Goal: Answer question/provide support: Answer question/provide support

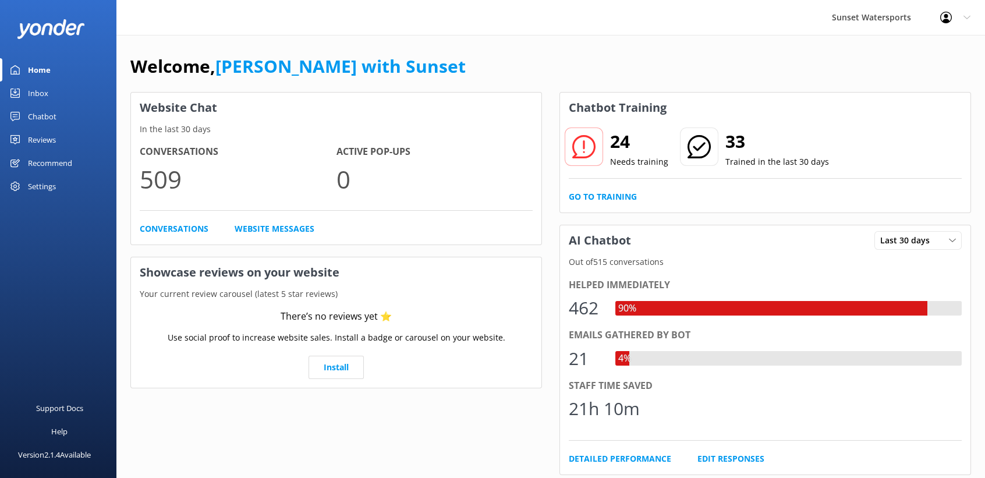
click at [48, 94] on link "Inbox" at bounding box center [58, 93] width 116 height 23
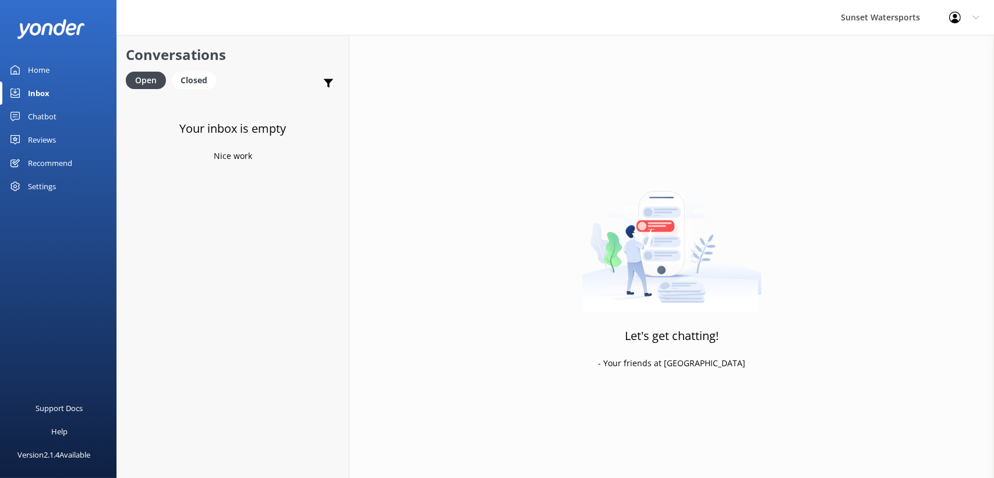
click at [51, 114] on div "Chatbot" at bounding box center [42, 116] width 29 height 23
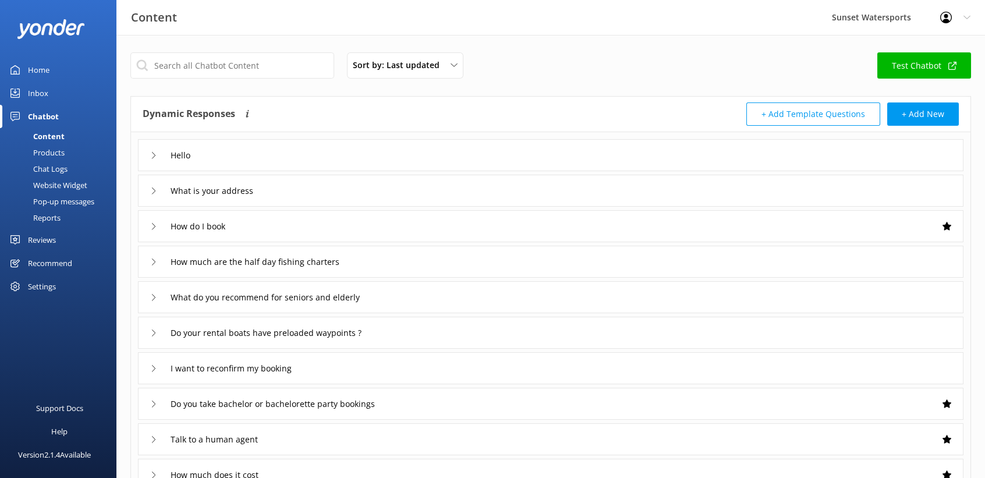
click at [51, 94] on link "Inbox" at bounding box center [58, 93] width 116 height 23
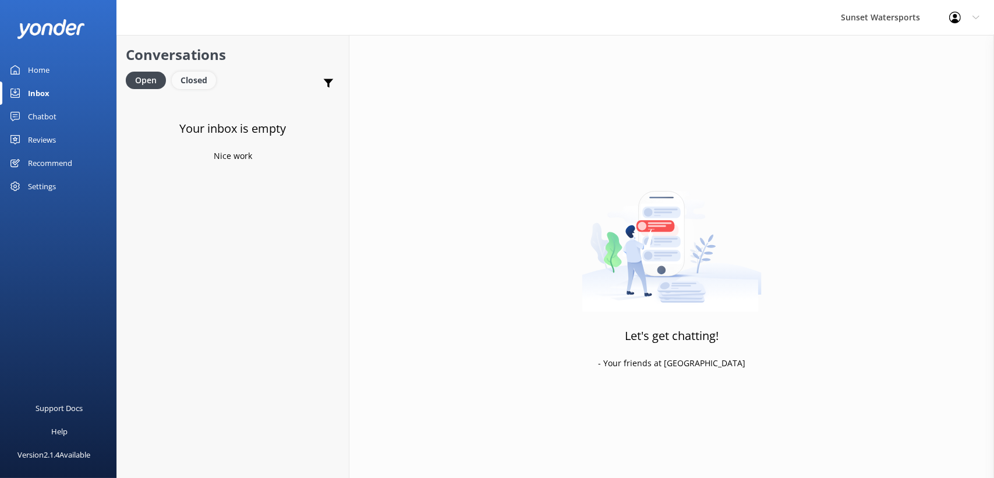
click at [193, 75] on div "Closed" at bounding box center [194, 80] width 44 height 17
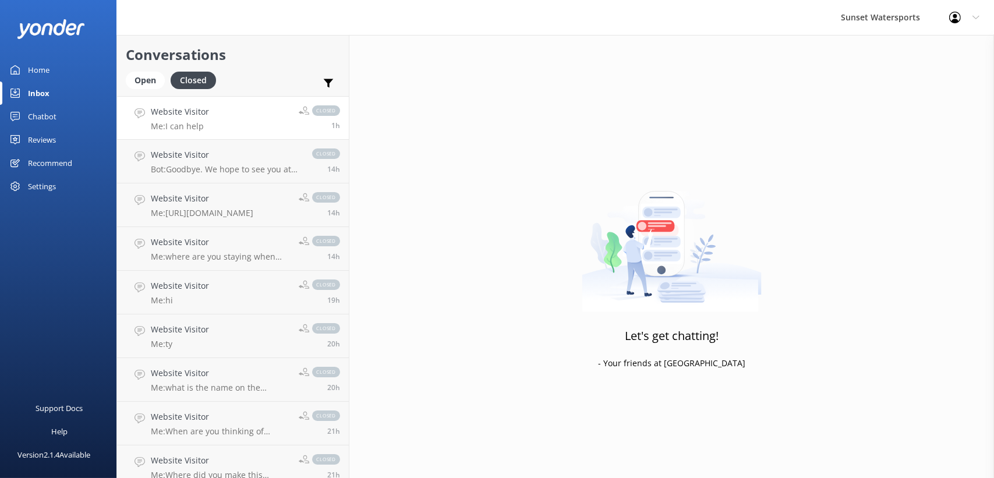
click at [199, 120] on div "Website Visitor Me: I can help" at bounding box center [180, 117] width 58 height 25
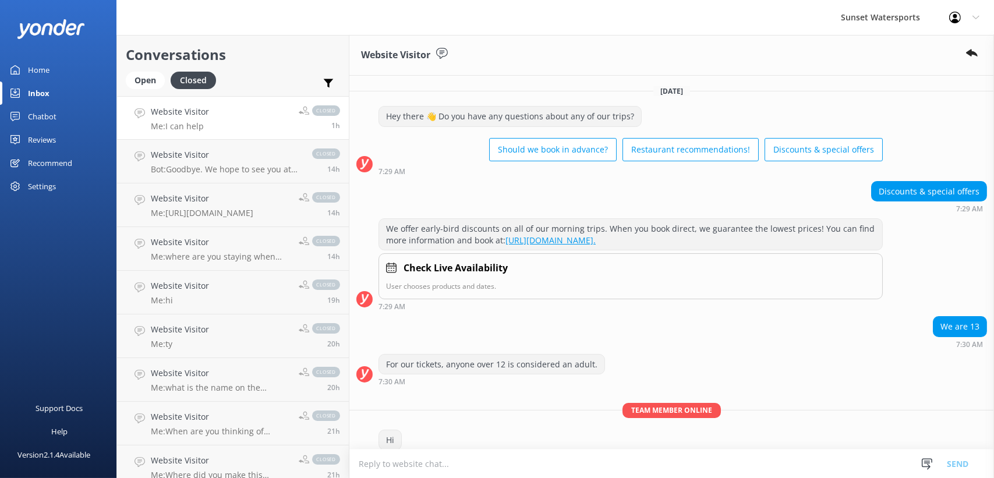
scroll to position [96, 0]
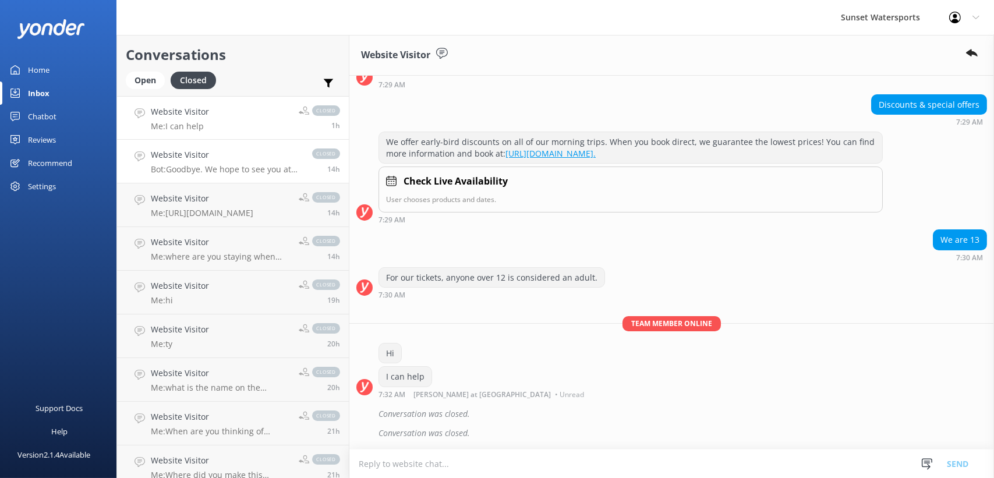
click at [217, 167] on p "Bot: Goodbye. We hope to see you at [GEOGRAPHIC_DATA] soon!" at bounding box center [226, 169] width 150 height 10
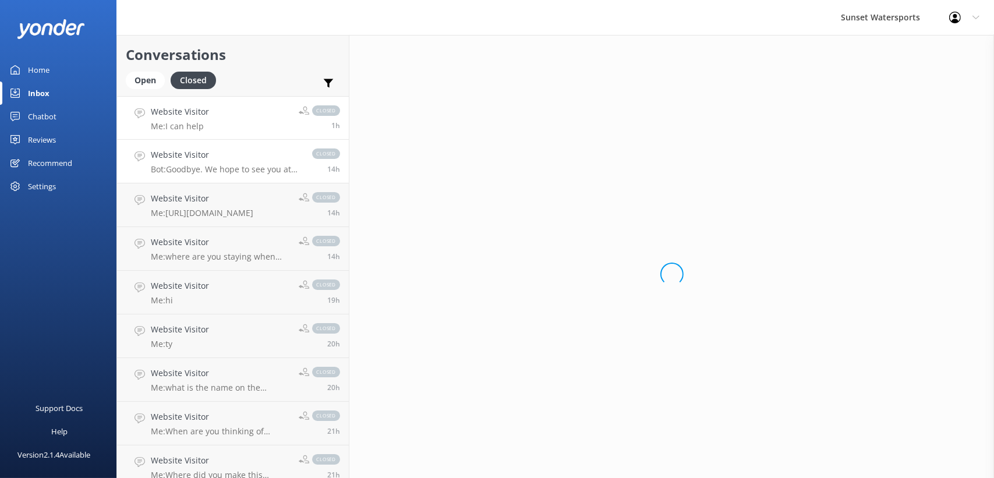
click at [214, 127] on link "Website Visitor Me: I can help closed 1h" at bounding box center [233, 118] width 232 height 44
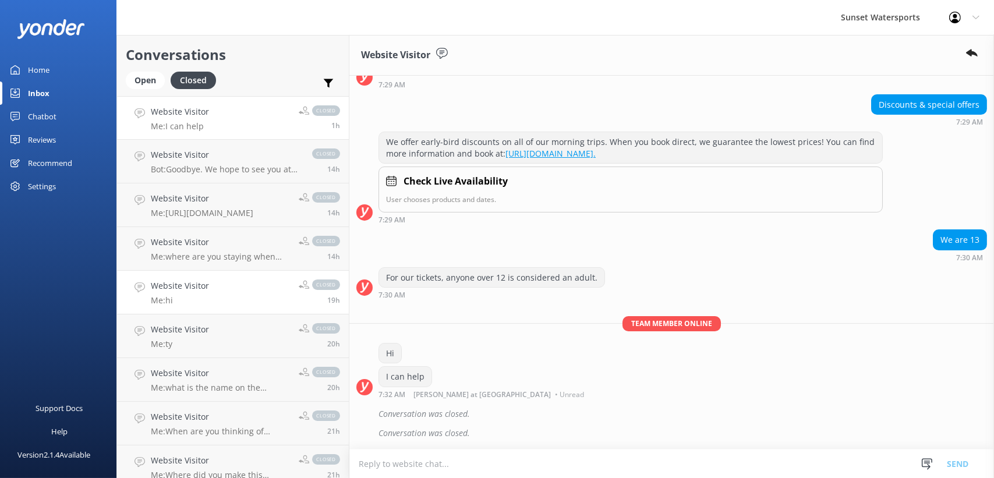
scroll to position [96, 0]
click at [211, 158] on h4 "Website Visitor" at bounding box center [226, 155] width 150 height 13
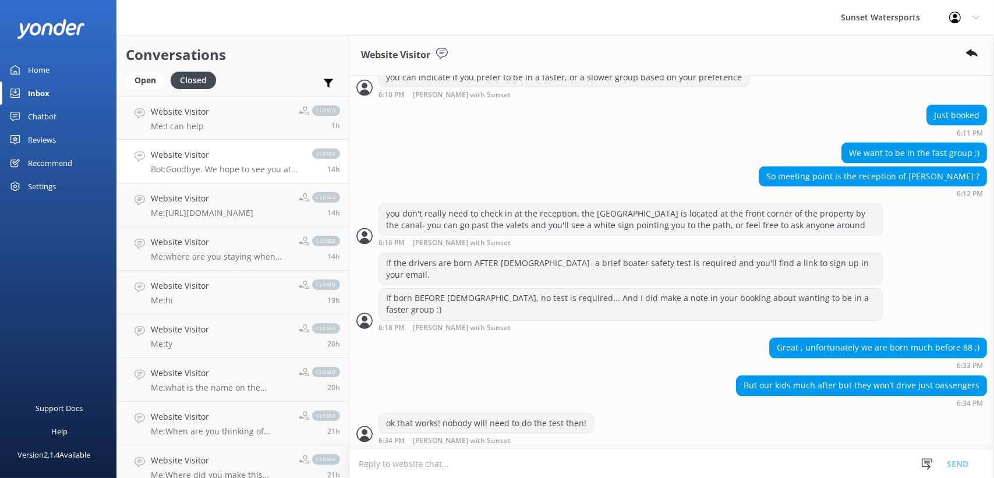
scroll to position [3584, 0]
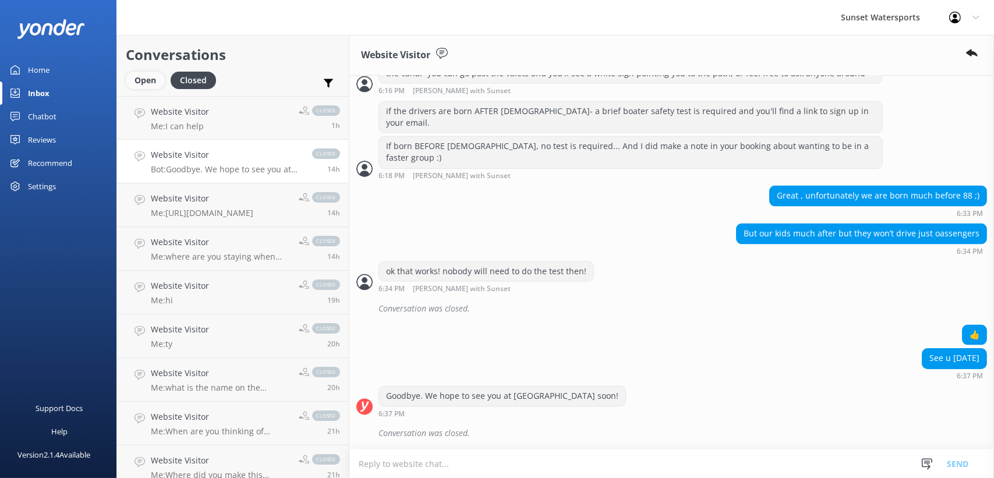
click at [138, 77] on div "Open" at bounding box center [145, 80] width 39 height 17
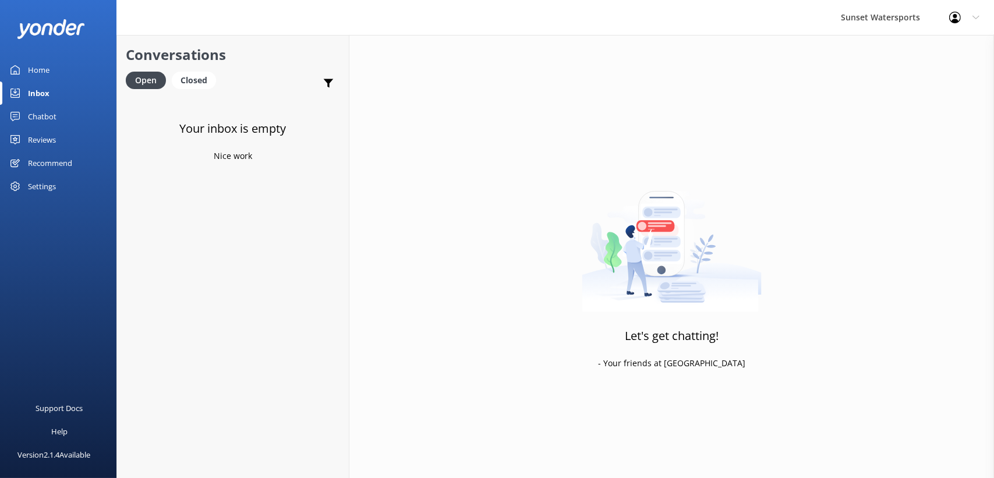
click at [727, 70] on div "Let's get chatting! - Your friends at [GEOGRAPHIC_DATA]" at bounding box center [671, 274] width 645 height 478
click at [230, 126] on p "Bot: We offer early-bird discounts on all of our morning trips. When you book d…" at bounding box center [234, 126] width 166 height 10
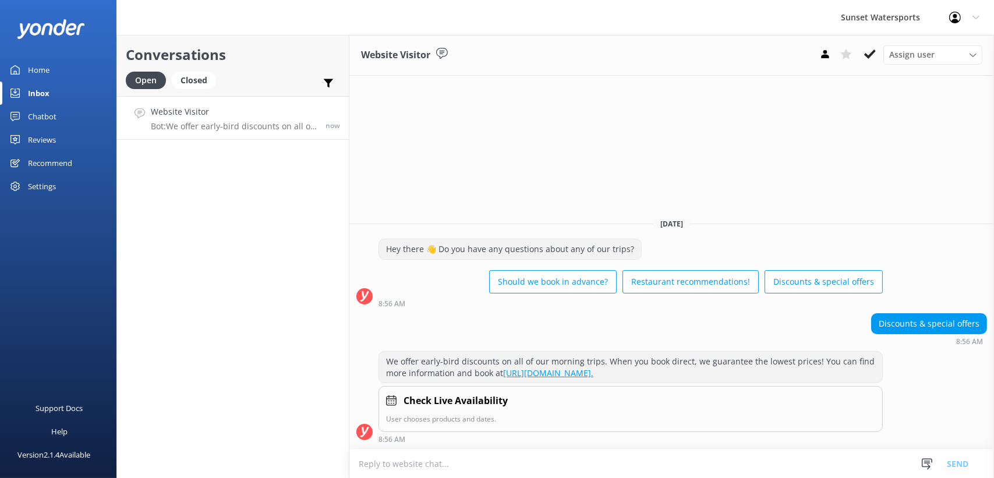
click at [390, 468] on textarea at bounding box center [671, 464] width 645 height 29
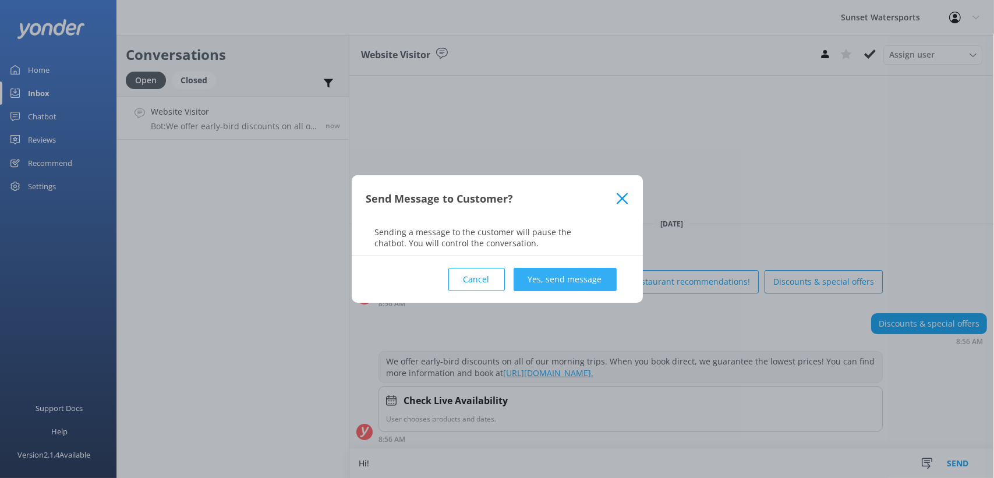
type textarea "Hi!"
click at [600, 271] on button "Yes, send message" at bounding box center [565, 279] width 103 height 23
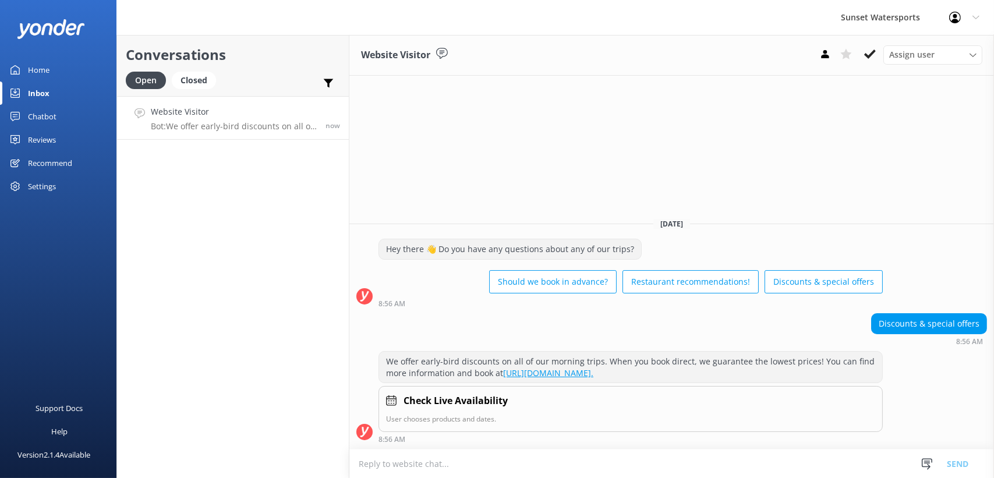
click at [420, 471] on textarea at bounding box center [671, 464] width 645 height 29
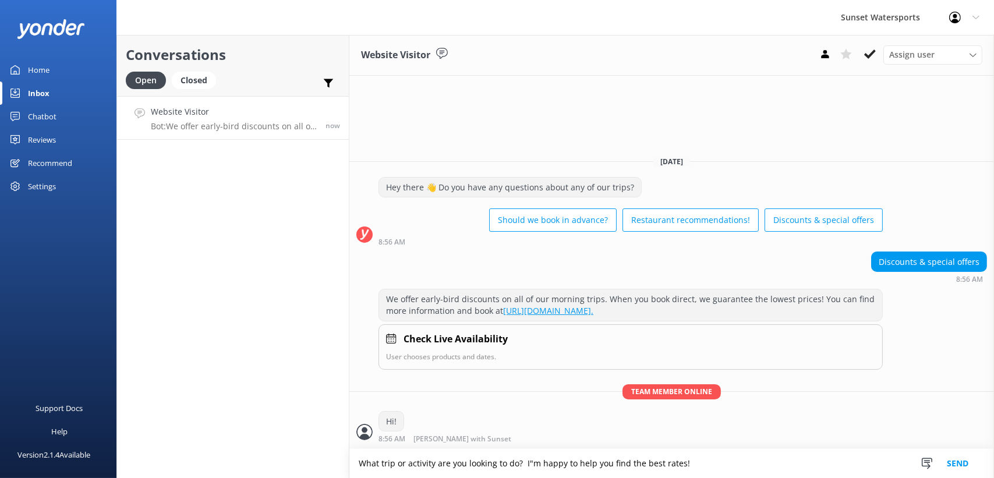
type textarea "What trip or activity are you looking to do? I"m happy to help you find the bes…"
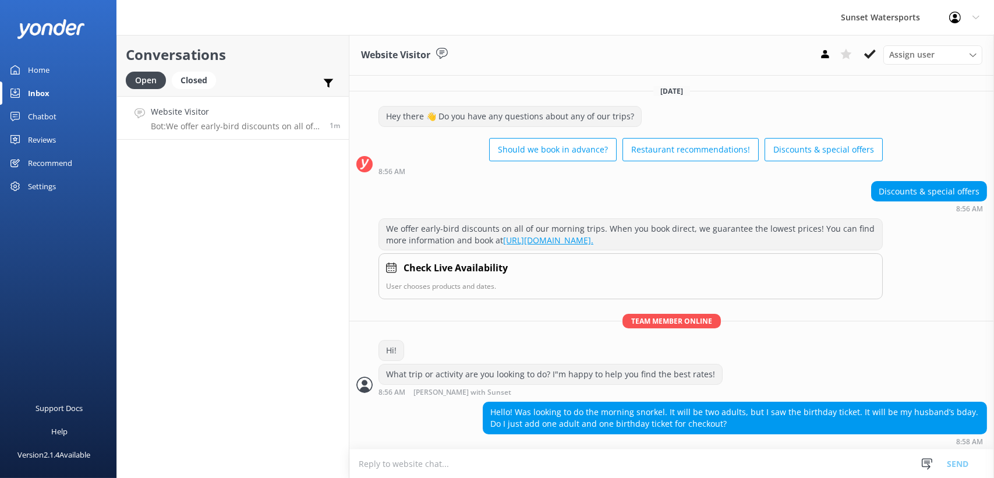
click at [461, 464] on textarea at bounding box center [671, 464] width 645 height 29
type textarea "w"
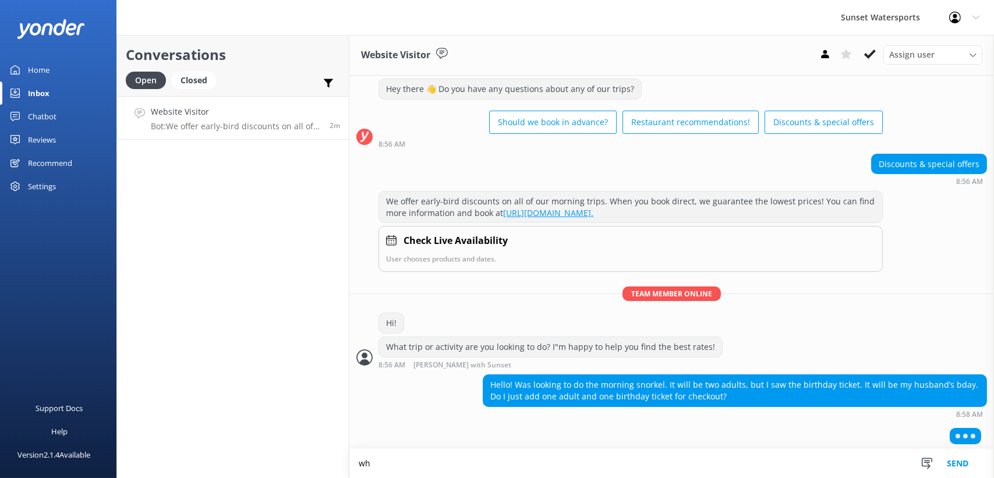
type textarea "w"
type textarea "Yes! As long as it is his actual birthday his ticket will be completely free! I…"
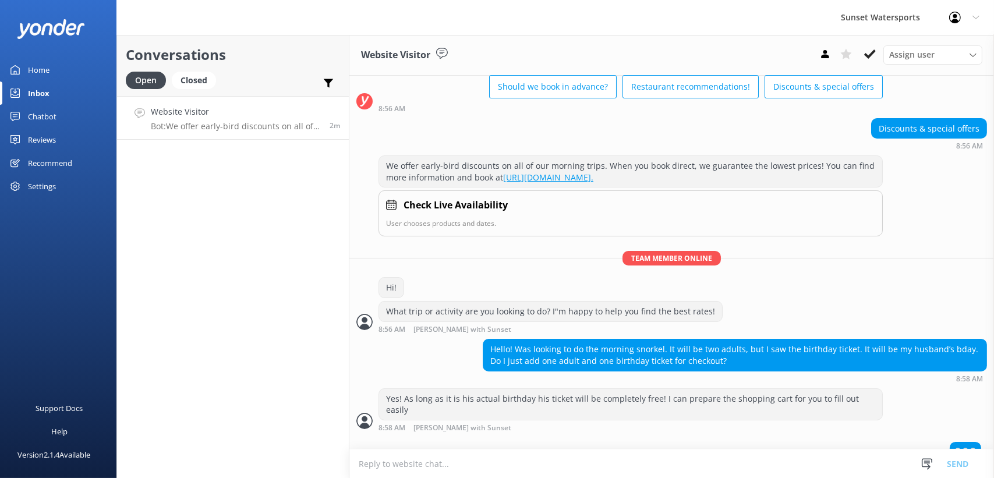
scroll to position [65, 0]
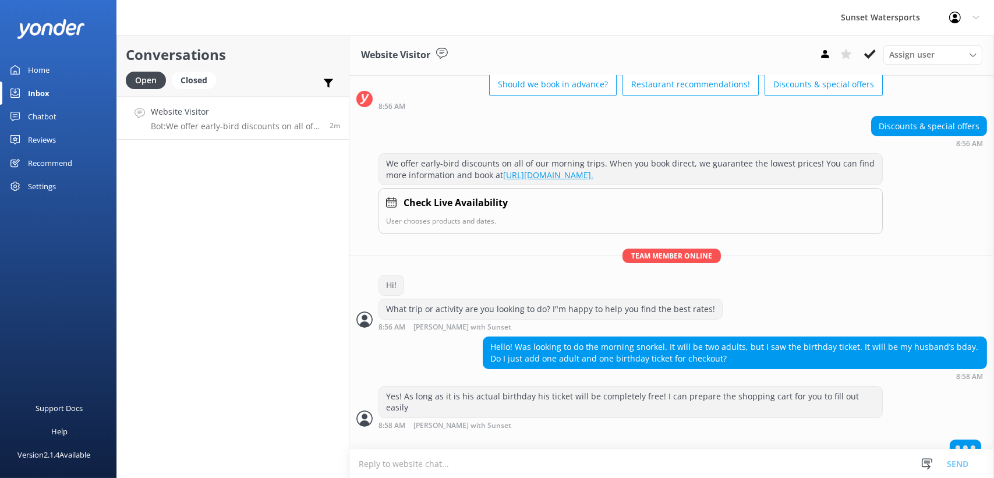
click at [420, 457] on textarea at bounding box center [671, 464] width 645 height 29
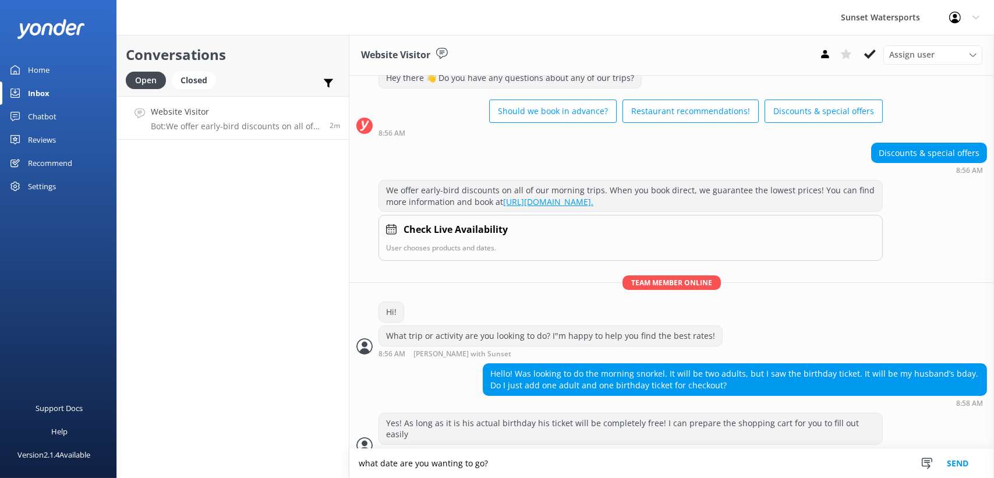
type textarea "what date are you wanting to go?"
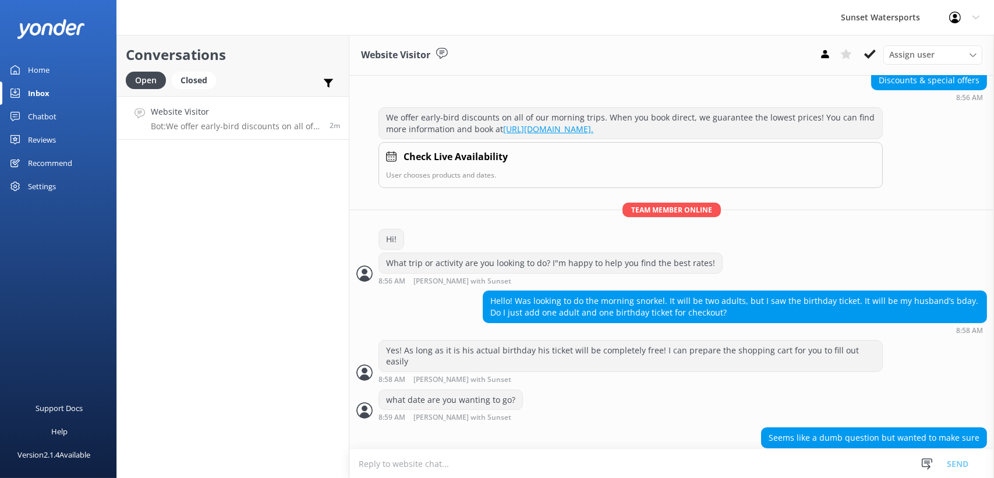
scroll to position [114, 0]
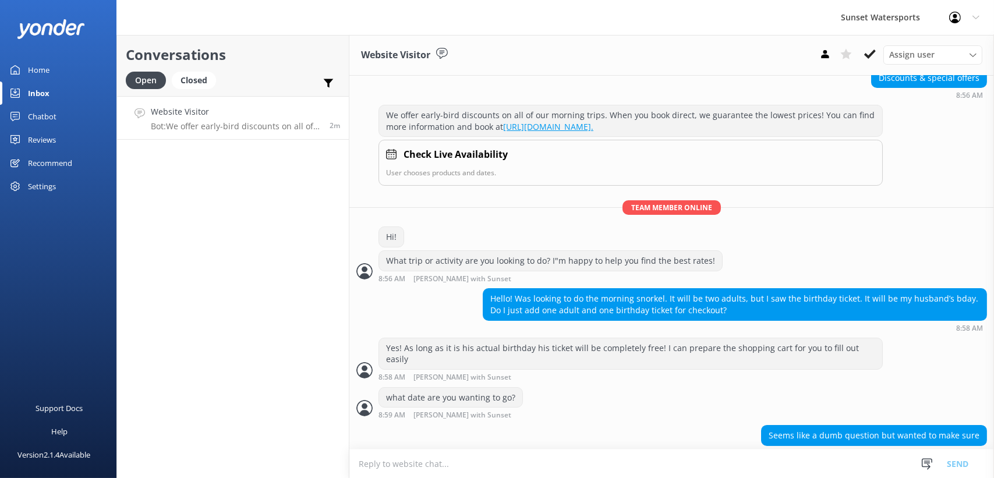
click at [589, 470] on textarea at bounding box center [671, 464] width 645 height 29
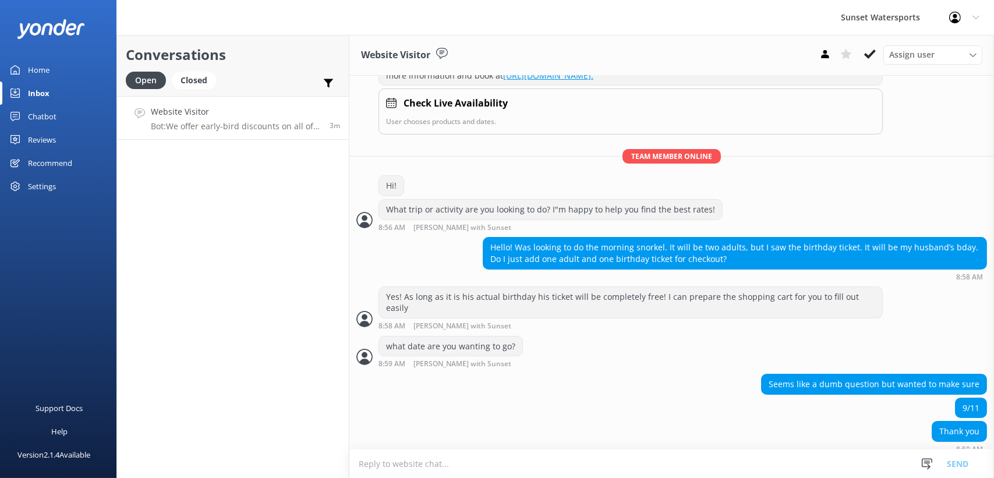
scroll to position [160, 0]
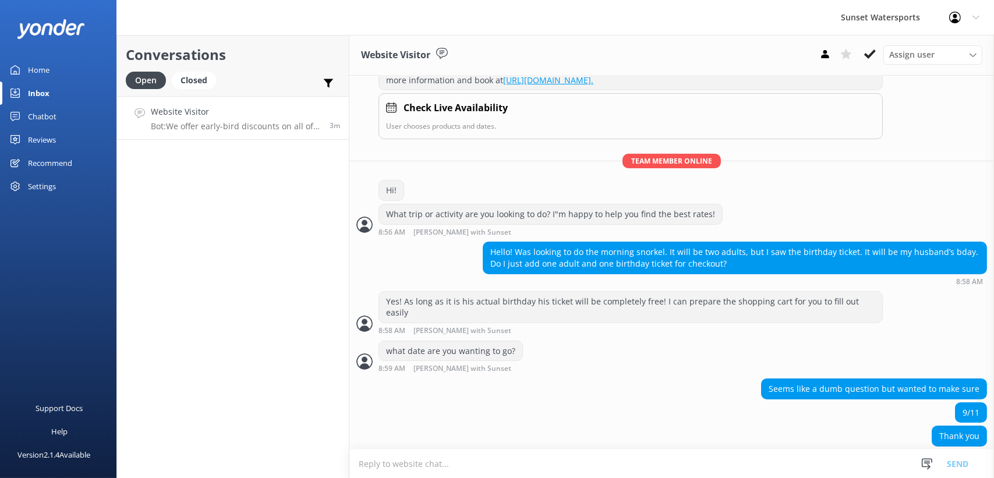
click at [438, 454] on textarea at bounding box center [671, 464] width 645 height 29
type textarea "my pleasure! How many in total will be going? including the birthday boy?"
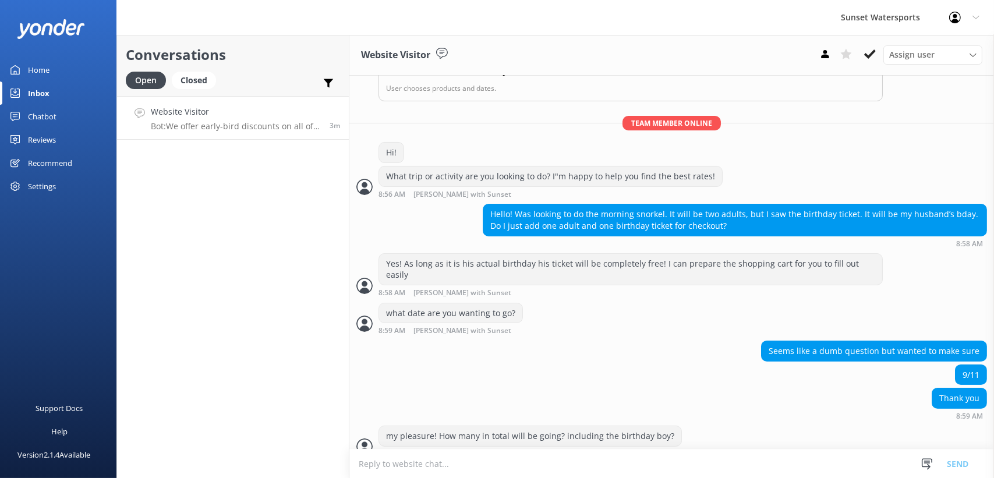
scroll to position [199, 0]
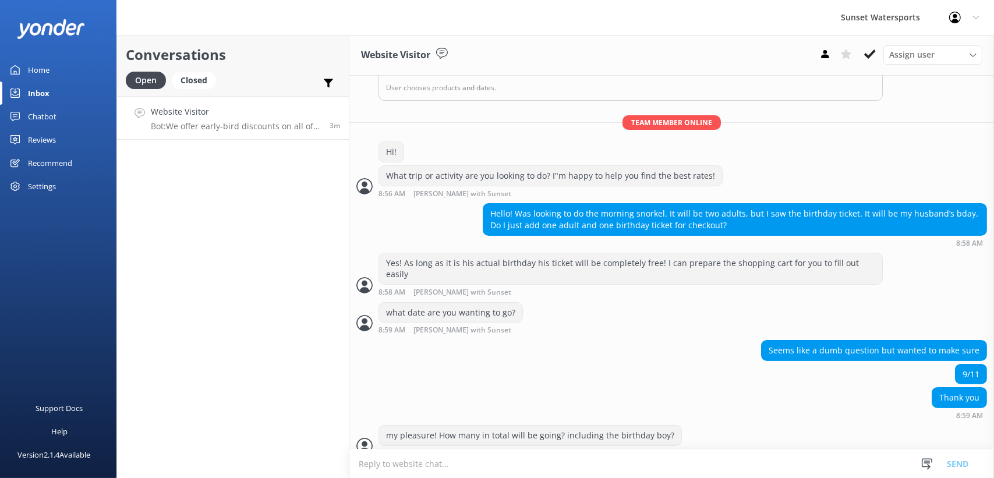
paste textarea "[URL][DOMAIN_NAME]"
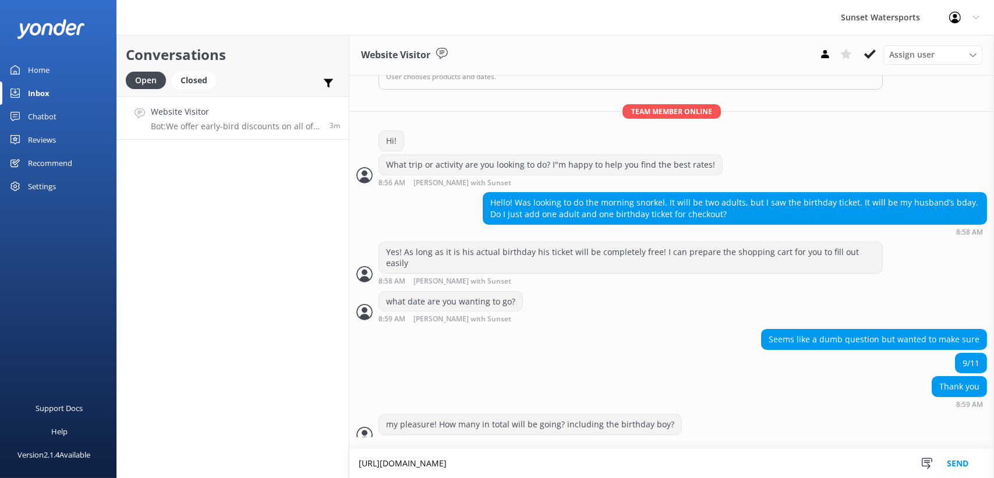
type textarea "[URL][DOMAIN_NAME]"
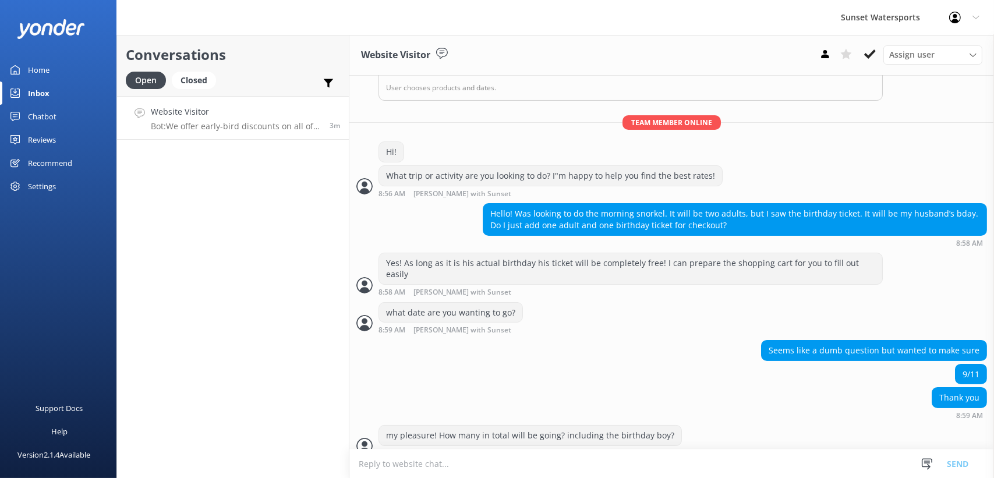
scroll to position [248, 0]
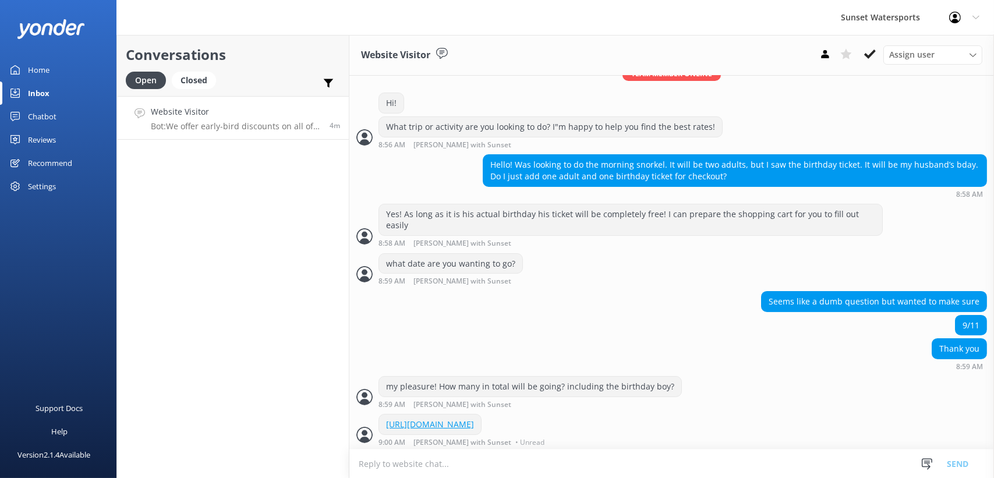
click at [629, 478] on textarea at bounding box center [671, 464] width 645 height 29
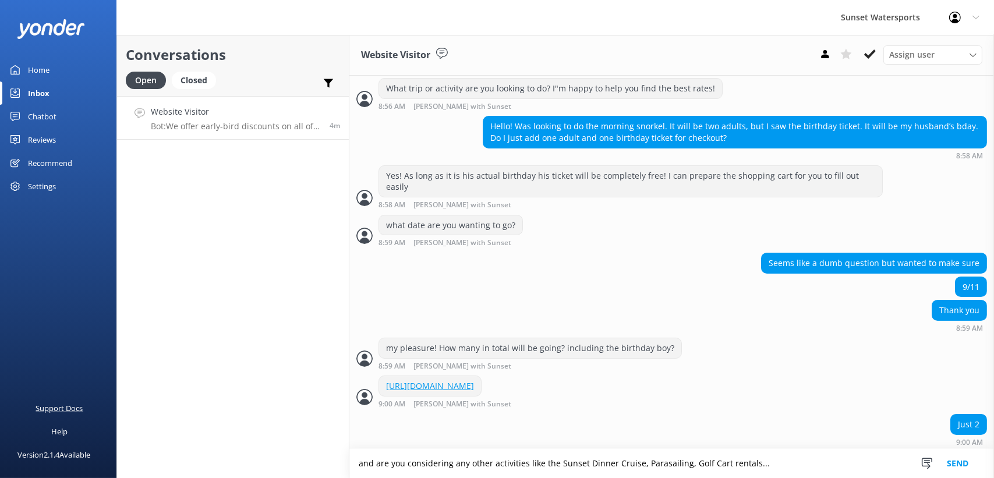
type textarea "and are you considering any other activities like the Sunset Dinner Cruise, Par…"
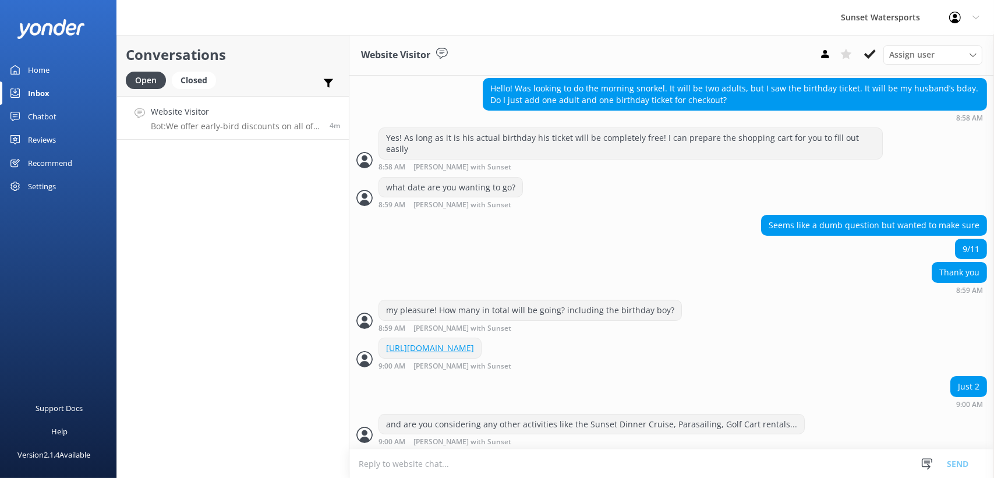
scroll to position [361, 0]
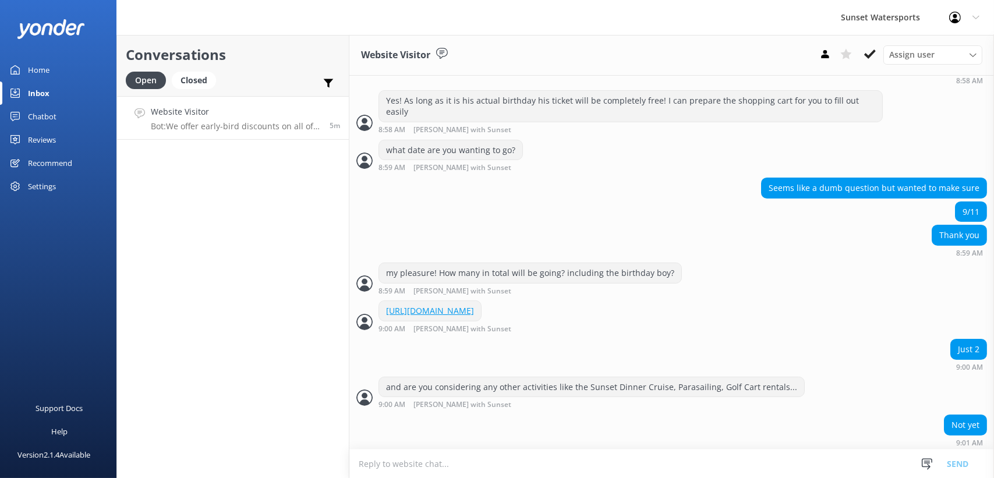
click at [388, 467] on textarea at bounding box center [671, 464] width 645 height 29
drag, startPoint x: 387, startPoint y: 464, endPoint x: 362, endPoint y: 472, distance: 27.1
click at [362, 472] on textarea at bounding box center [671, 464] width 645 height 29
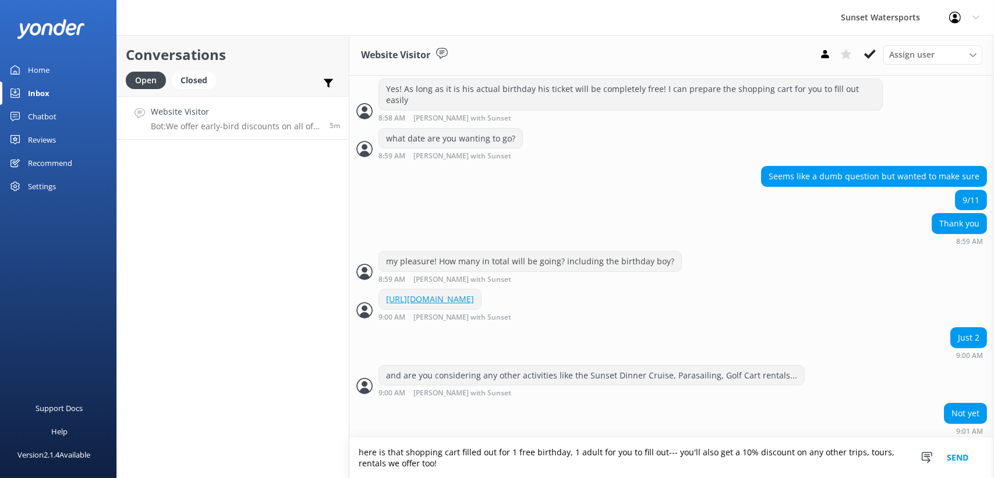
type textarea "here is that shopping cart filled out for 1 free birthday, 1 adult for you to f…"
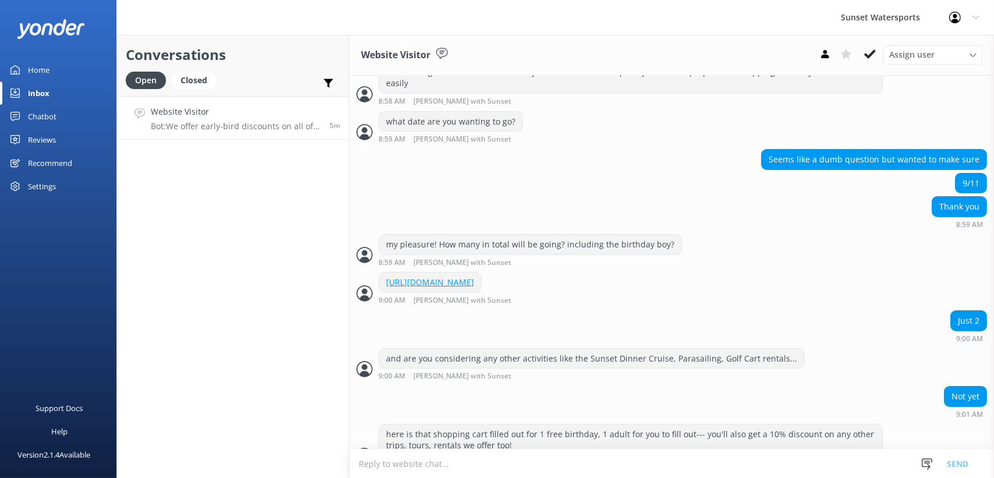
scroll to position [410, 0]
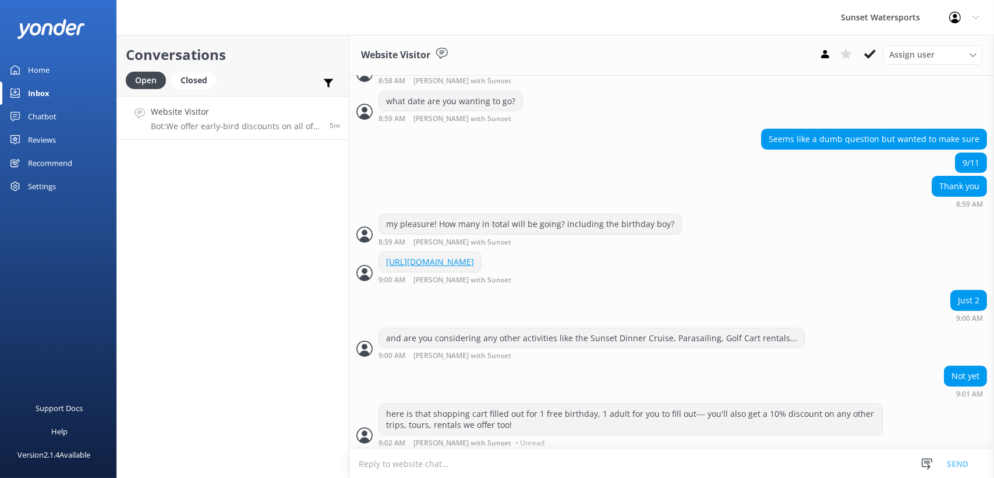
click at [412, 458] on textarea at bounding box center [671, 464] width 645 height 29
paste textarea "[URL][DOMAIN_NAME]"
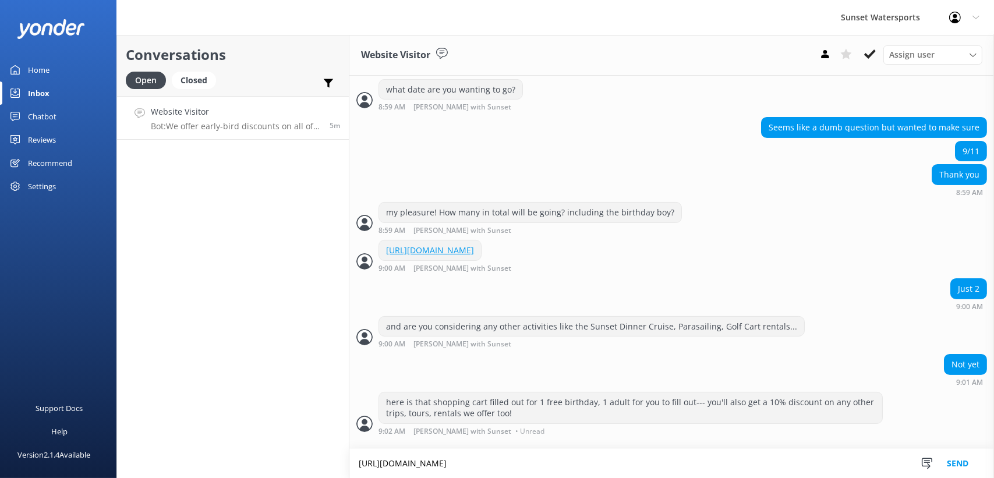
type textarea "[URL][DOMAIN_NAME]"
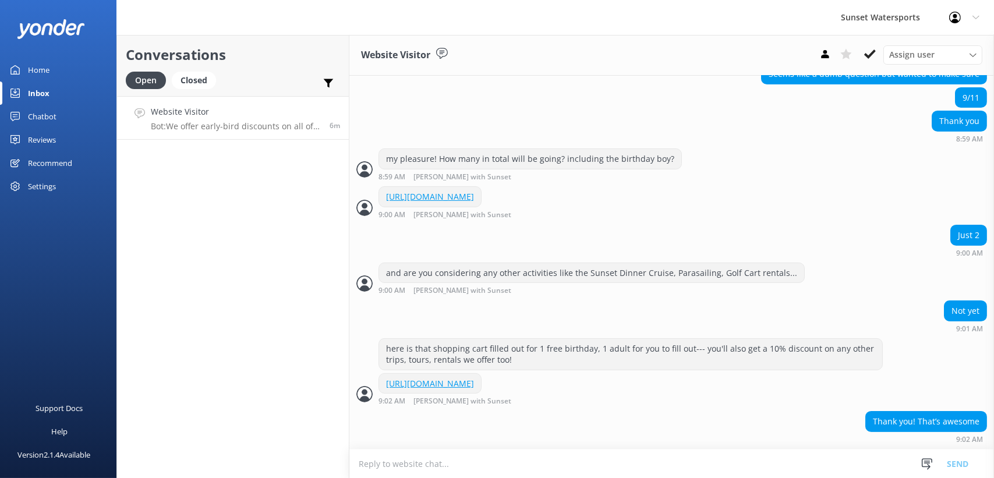
scroll to position [506, 0]
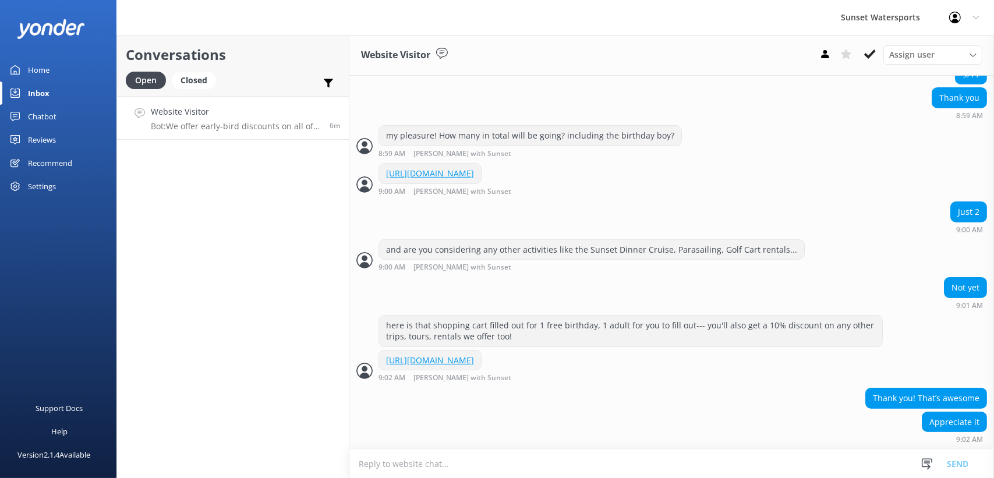
click at [449, 455] on textarea at bounding box center [671, 464] width 645 height 29
type textarea "my pleasure!"
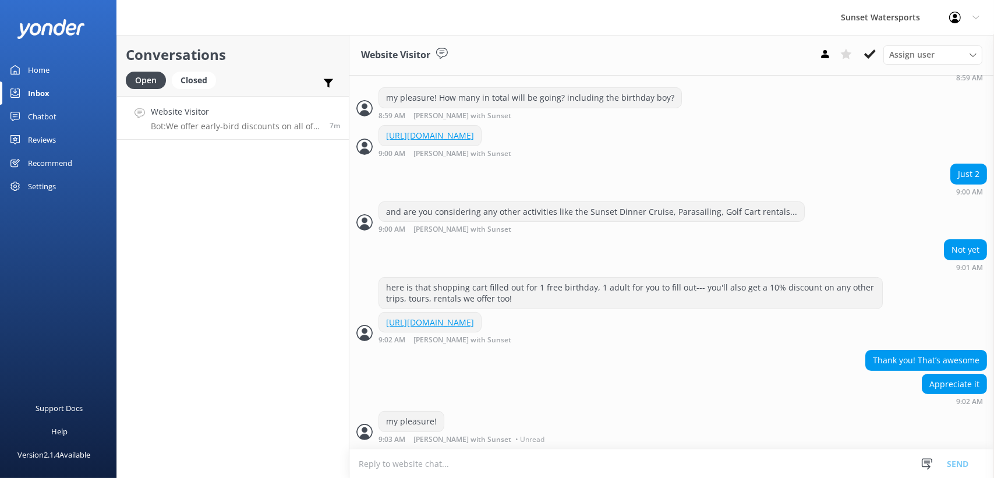
scroll to position [543, 0]
click at [191, 80] on div "Closed" at bounding box center [194, 80] width 44 height 17
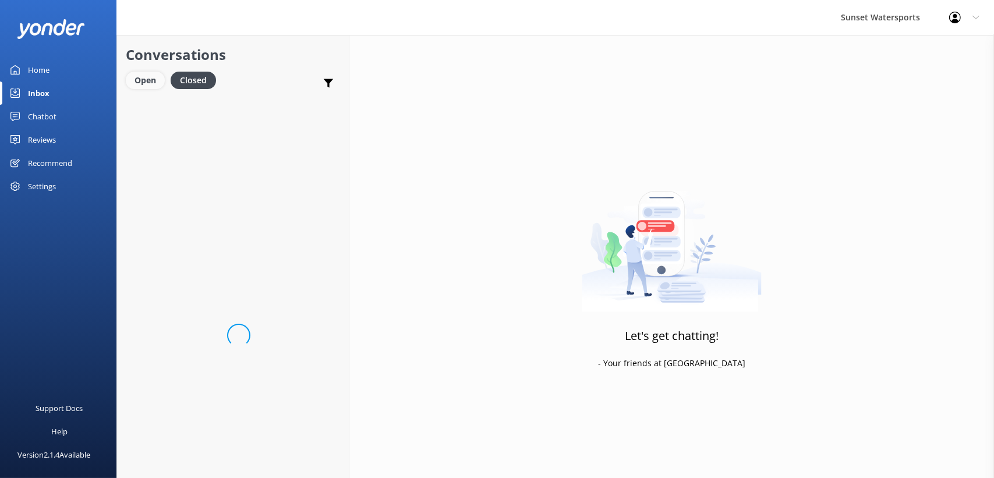
click at [148, 80] on div "Open" at bounding box center [145, 80] width 39 height 17
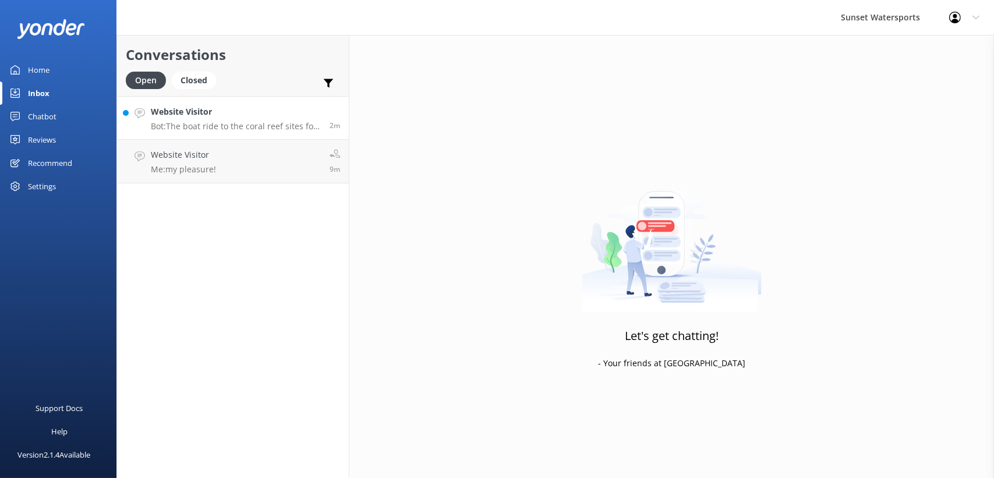
click at [229, 117] on h4 "Website Visitor" at bounding box center [236, 111] width 170 height 13
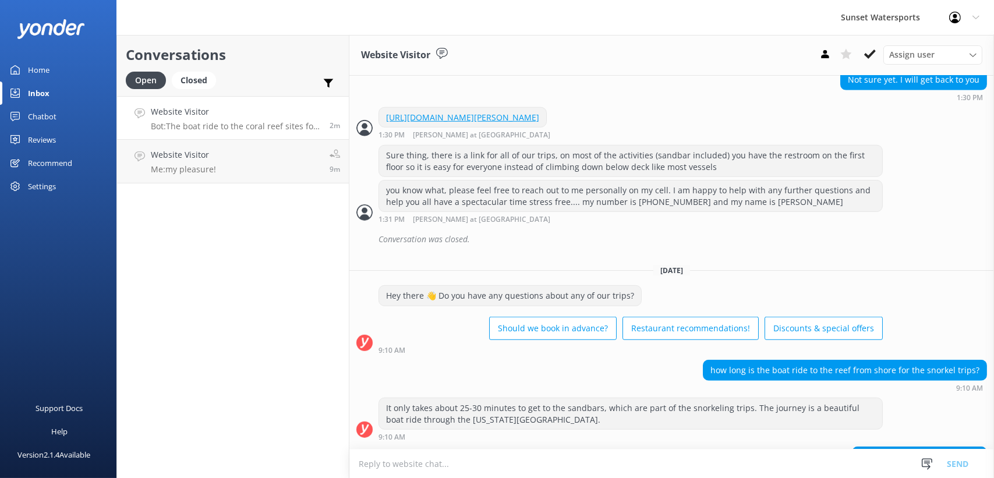
scroll to position [1401, 0]
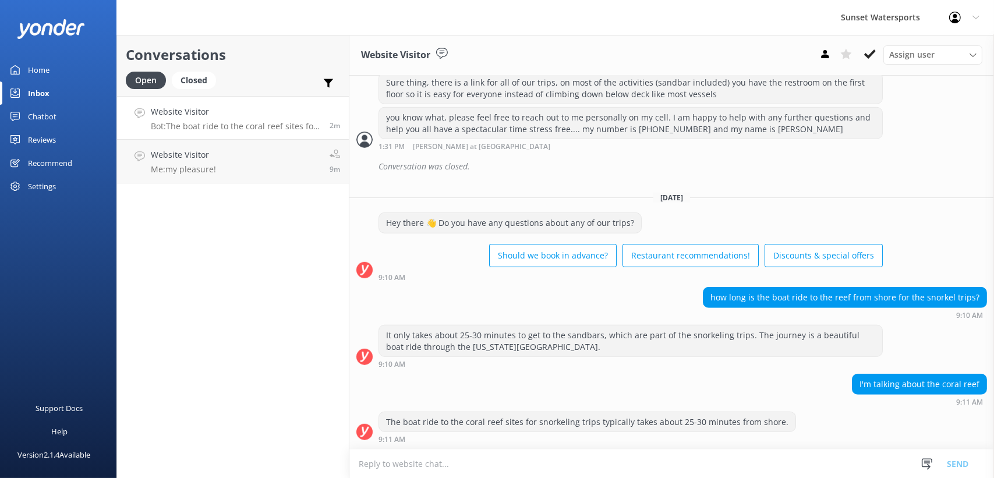
click at [425, 466] on textarea at bounding box center [671, 464] width 645 height 29
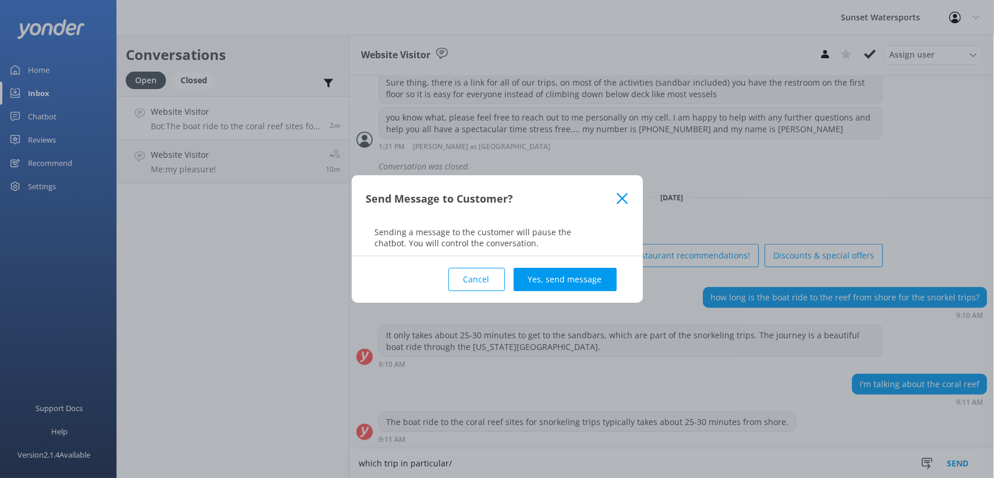
type textarea "which trip in particular/"
drag, startPoint x: 453, startPoint y: 393, endPoint x: 427, endPoint y: 260, distance: 135.3
click at [404, 259] on div "Cancel Yes, send message" at bounding box center [497, 279] width 262 height 47
click at [570, 284] on button "Yes, send message" at bounding box center [565, 279] width 103 height 23
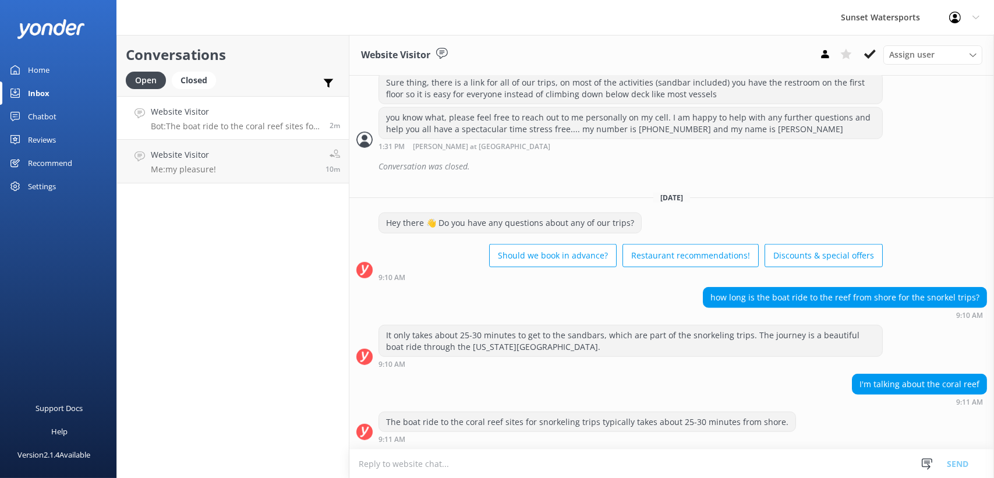
click at [469, 457] on textarea at bounding box center [671, 464] width 645 height 29
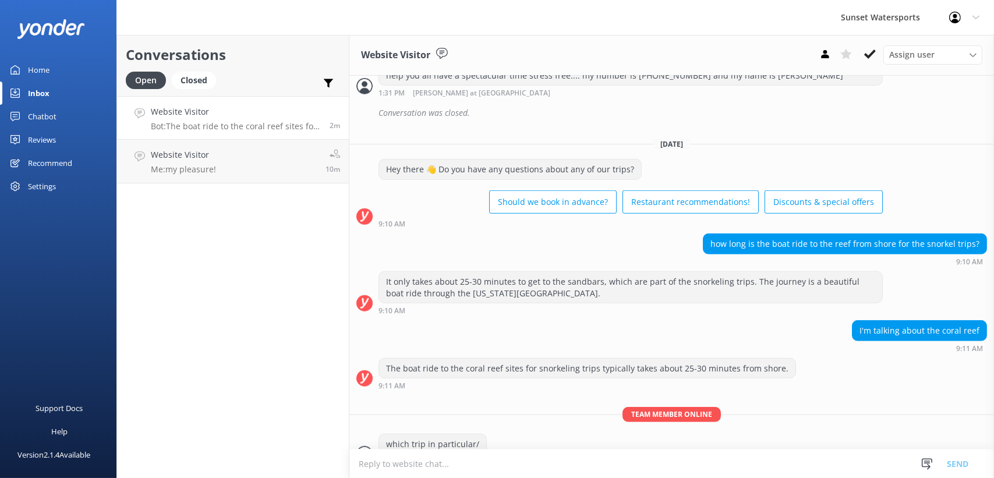
scroll to position [1476, 0]
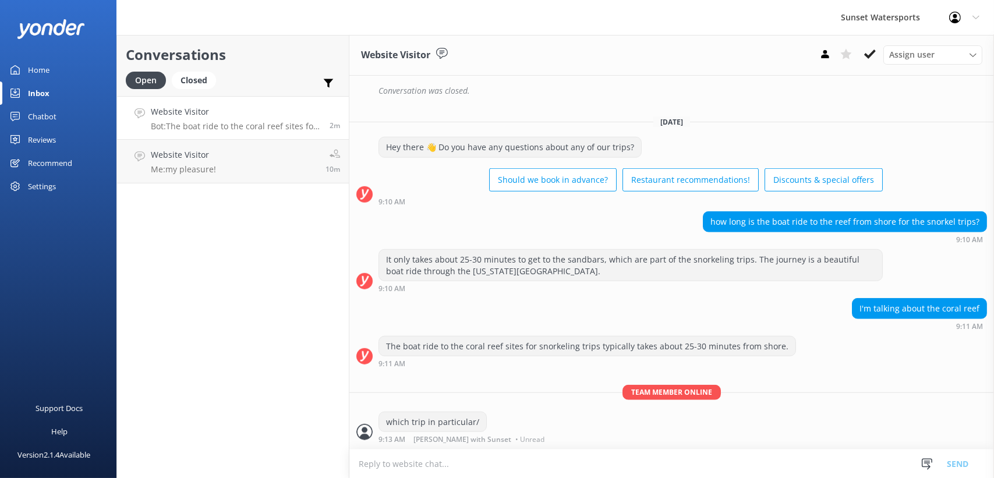
click at [436, 465] on textarea at bounding box center [671, 464] width 645 height 29
type textarea "s"
type textarea "the morning and afternoon reef snorkel trips take you out a bit farther than th…"
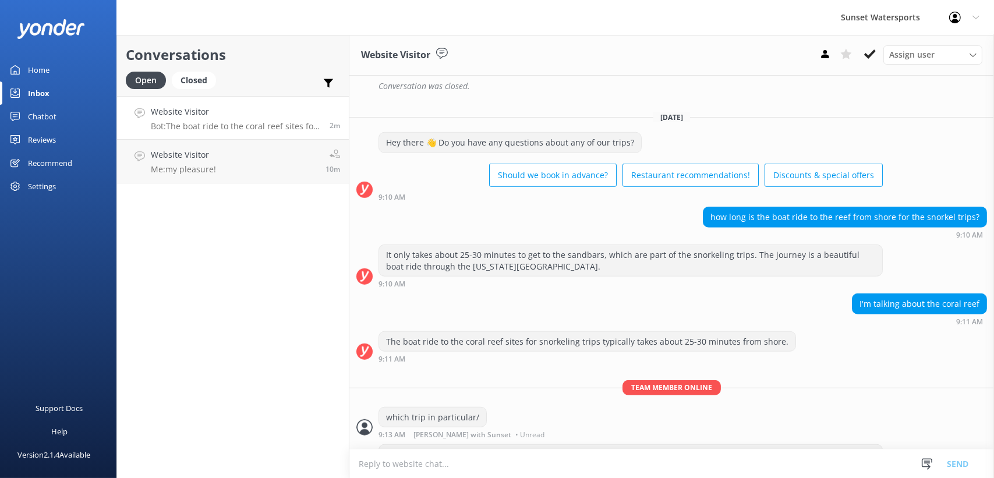
scroll to position [1514, 0]
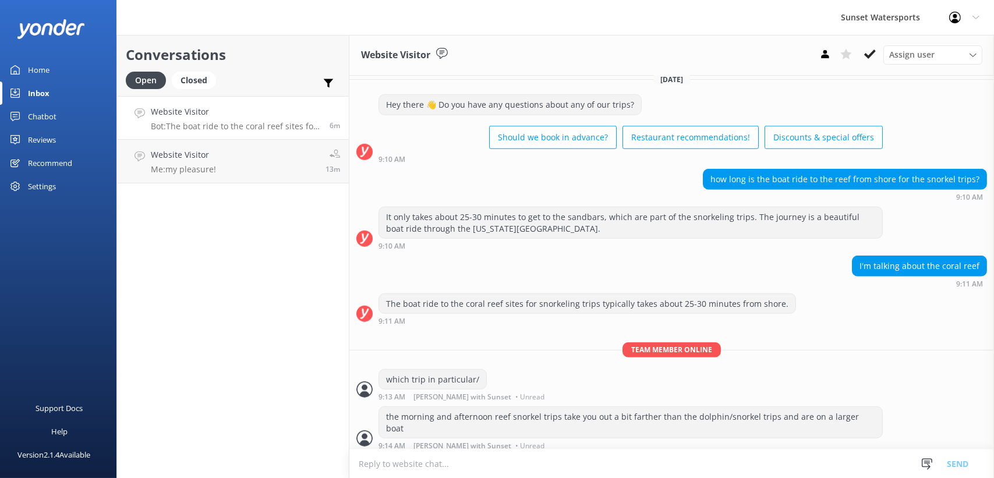
click at [375, 459] on textarea at bounding box center [671, 464] width 645 height 29
paste textarea "[URL][DOMAIN_NAME]"
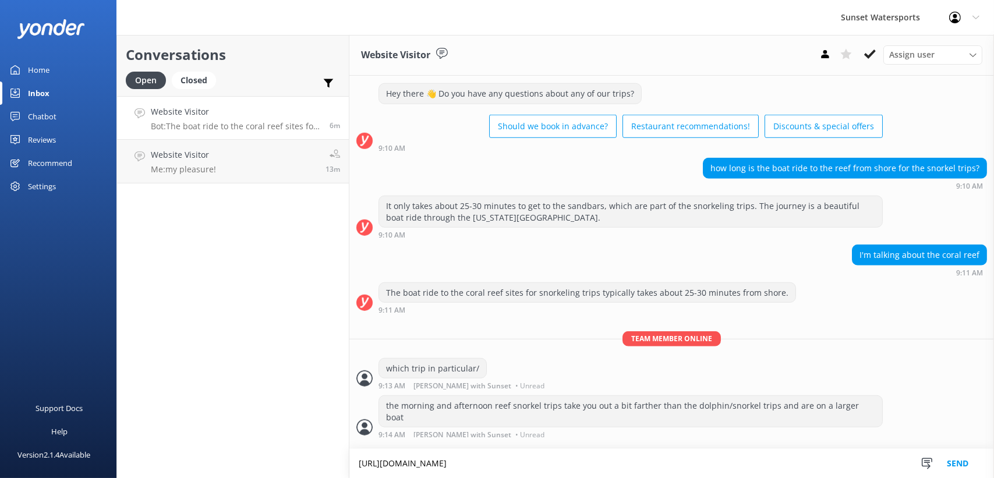
type textarea "[URL][DOMAIN_NAME]"
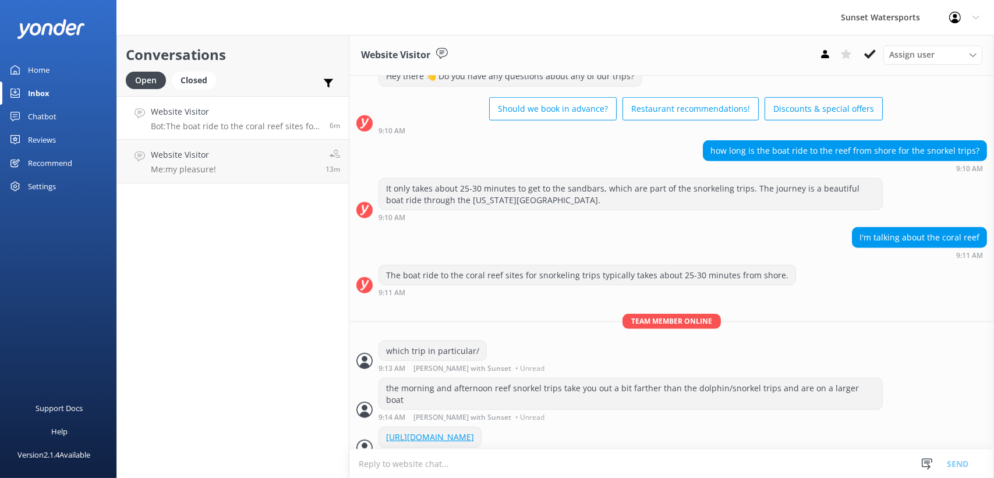
scroll to position [1563, 0]
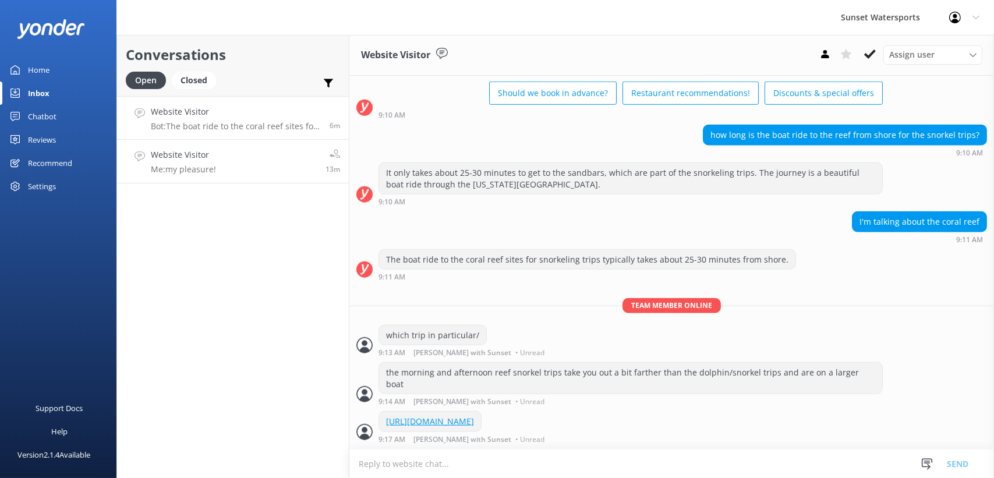
click at [269, 149] on link "Website Visitor Me: my pleasure! 13m" at bounding box center [233, 162] width 232 height 44
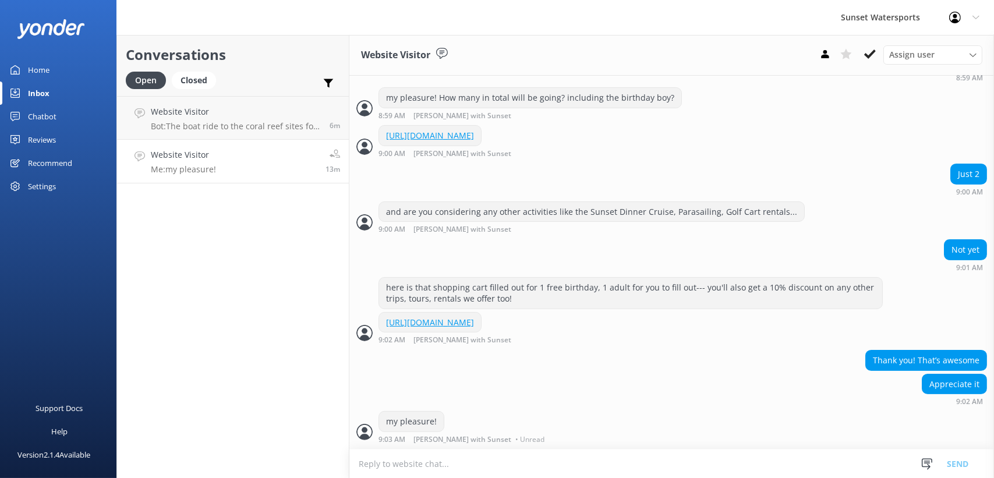
scroll to position [543, 0]
click at [875, 51] on use at bounding box center [870, 54] width 12 height 9
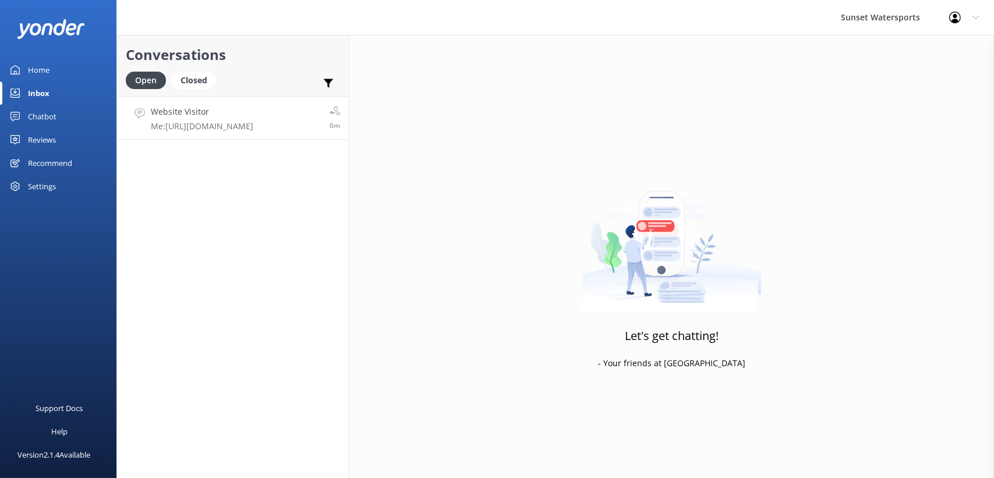
click at [253, 125] on p "Me: [URL][DOMAIN_NAME]" at bounding box center [202, 126] width 103 height 10
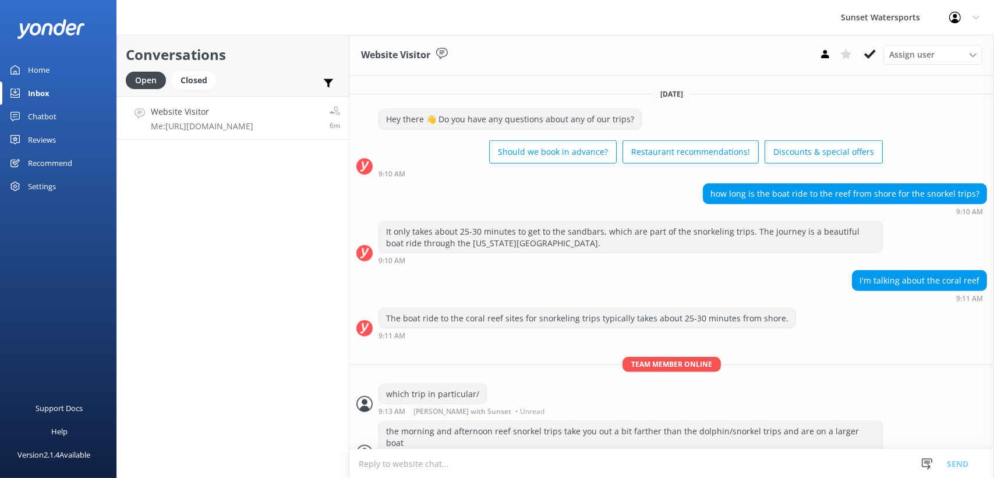
scroll to position [1563, 0]
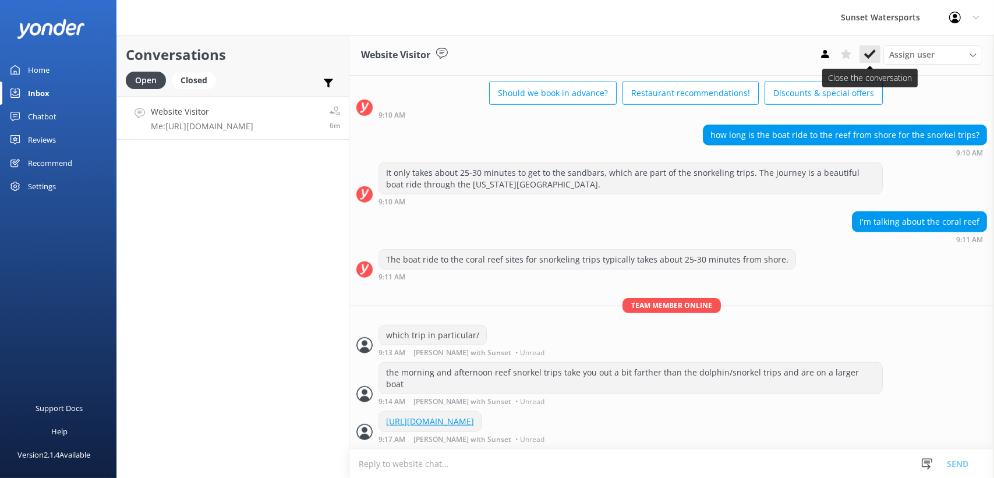
click at [872, 53] on use at bounding box center [870, 54] width 12 height 9
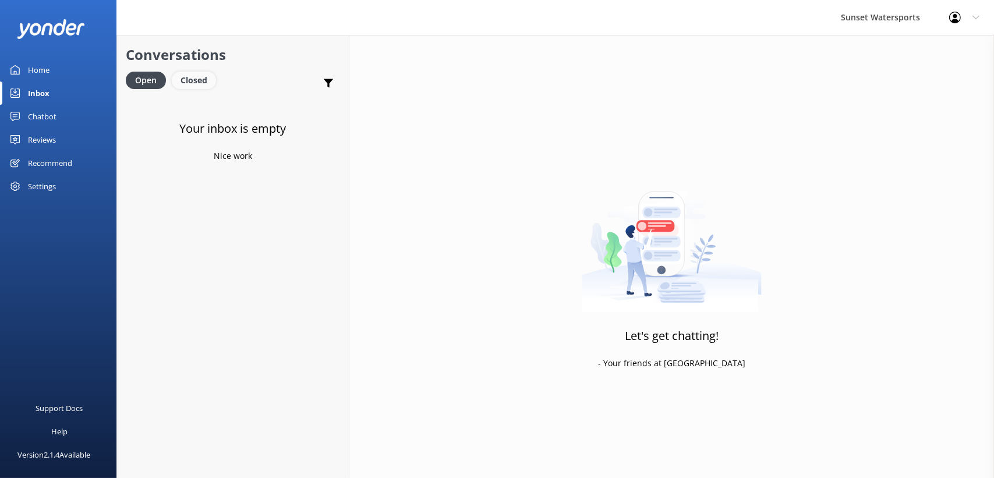
click at [197, 82] on div "Closed" at bounding box center [194, 80] width 44 height 17
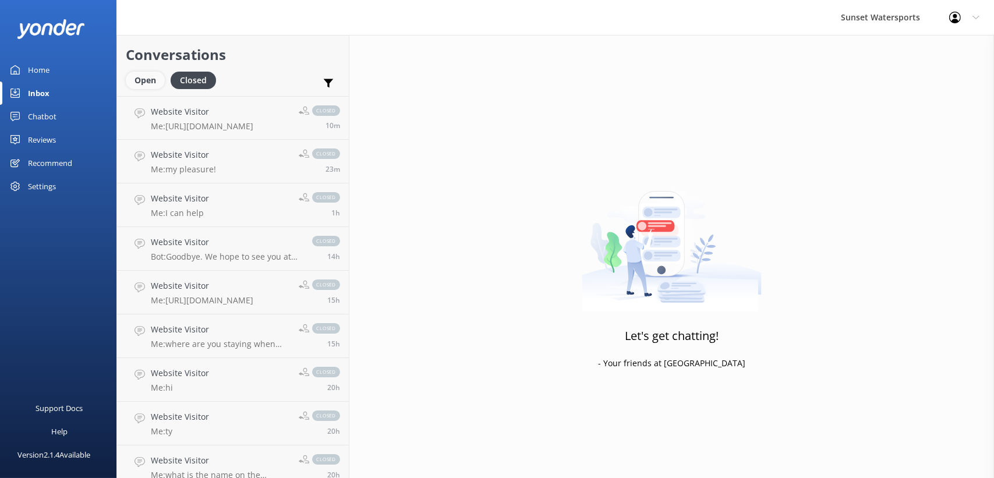
click at [140, 72] on div "Open" at bounding box center [145, 80] width 39 height 17
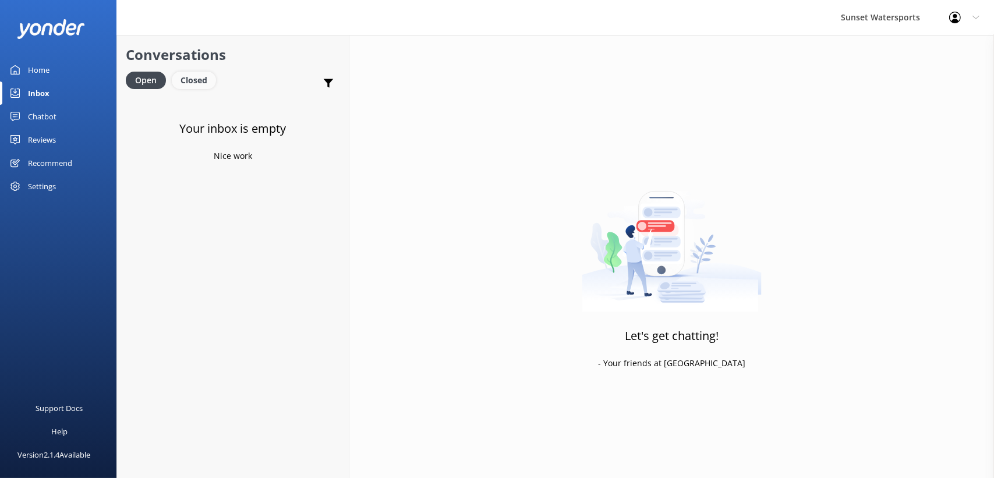
click at [196, 76] on div "Closed" at bounding box center [194, 80] width 44 height 17
click at [162, 82] on div "Open" at bounding box center [145, 80] width 39 height 17
click at [210, 72] on div "Closed" at bounding box center [194, 80] width 44 height 17
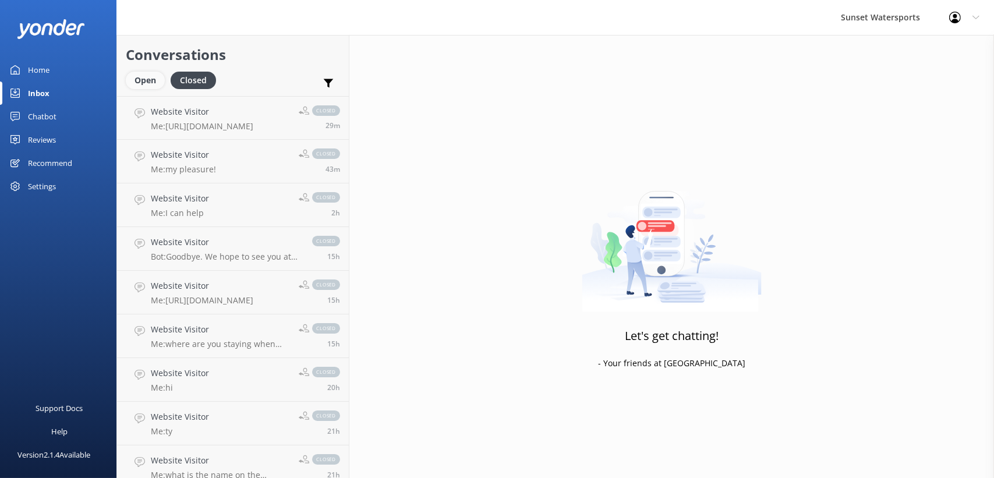
click at [157, 76] on div "Open" at bounding box center [145, 80] width 39 height 17
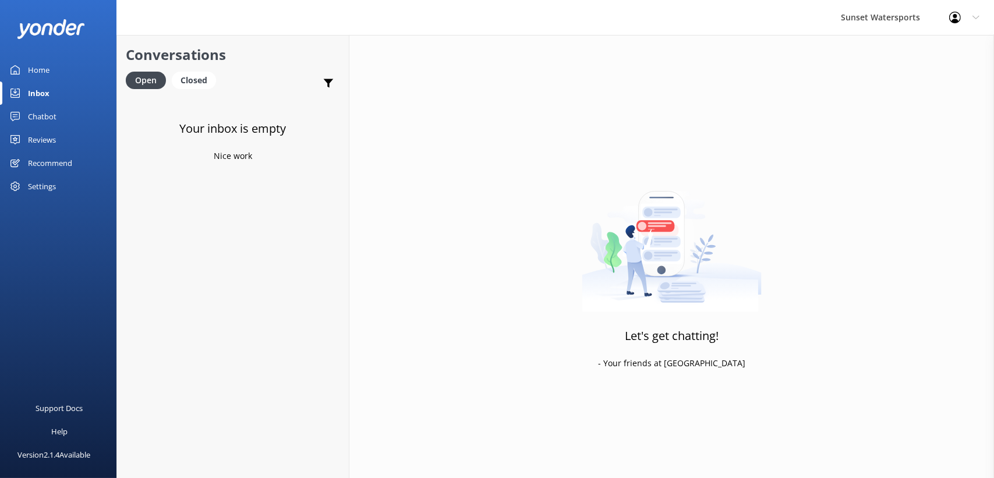
click at [298, 235] on div "Your inbox is empty Nice work" at bounding box center [233, 335] width 232 height 478
click at [224, 110] on h4 "Website Visitor" at bounding box center [234, 111] width 166 height 13
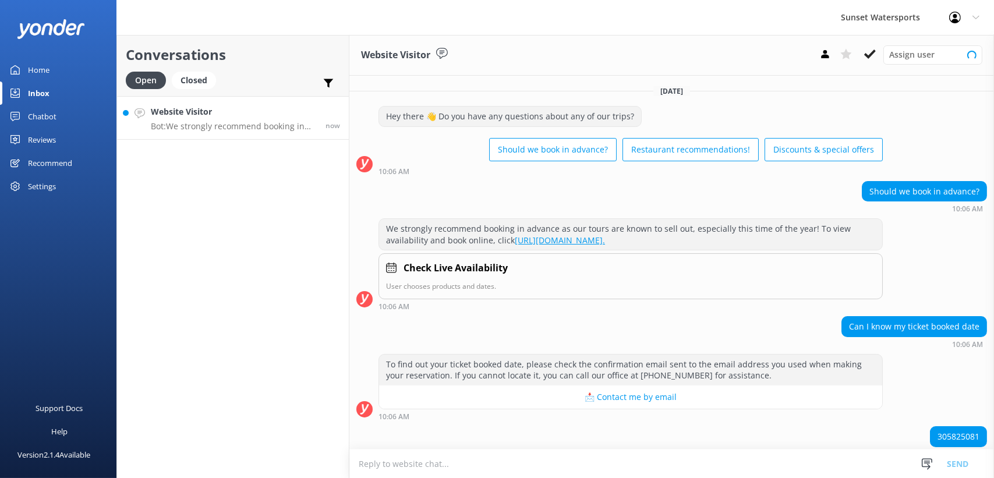
scroll to position [24, 0]
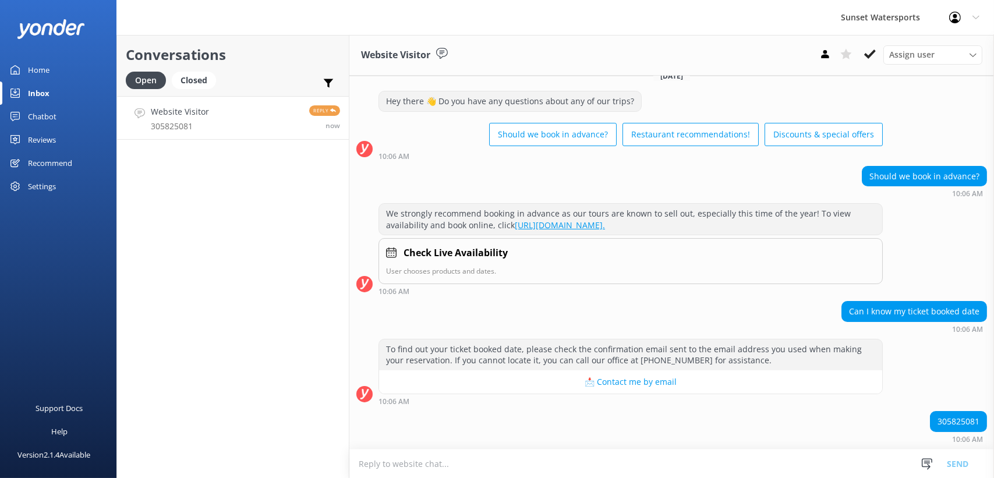
click at [381, 460] on textarea at bounding box center [671, 464] width 645 height 29
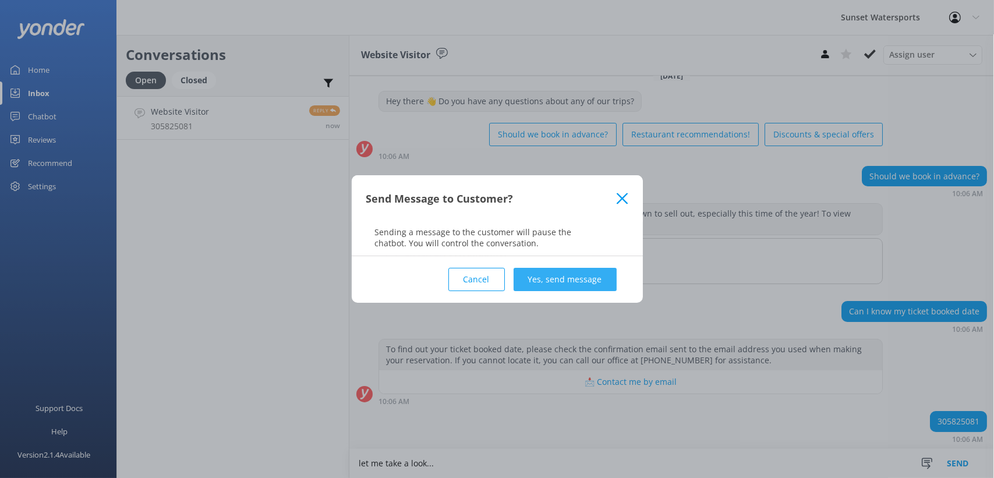
type textarea "let me take a look..."
click at [610, 283] on button "Yes, send message" at bounding box center [565, 279] width 103 height 23
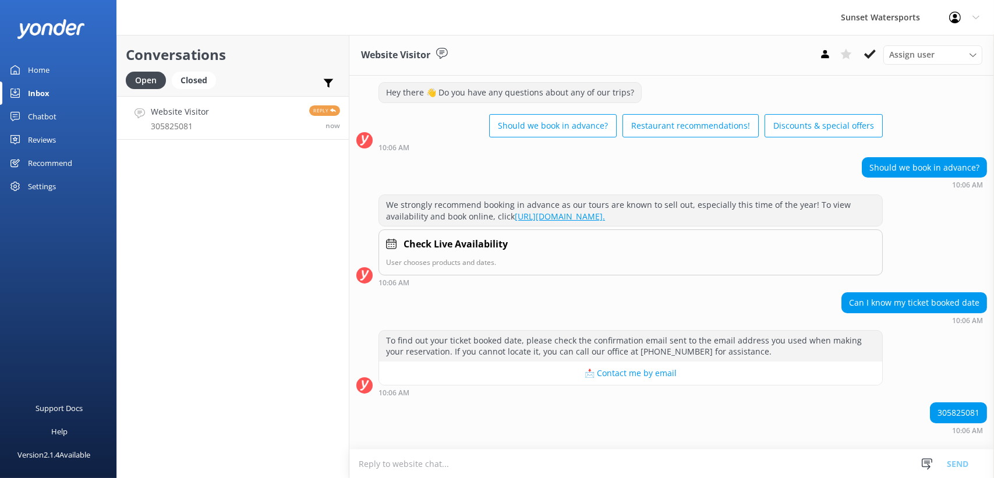
scroll to position [100, 0]
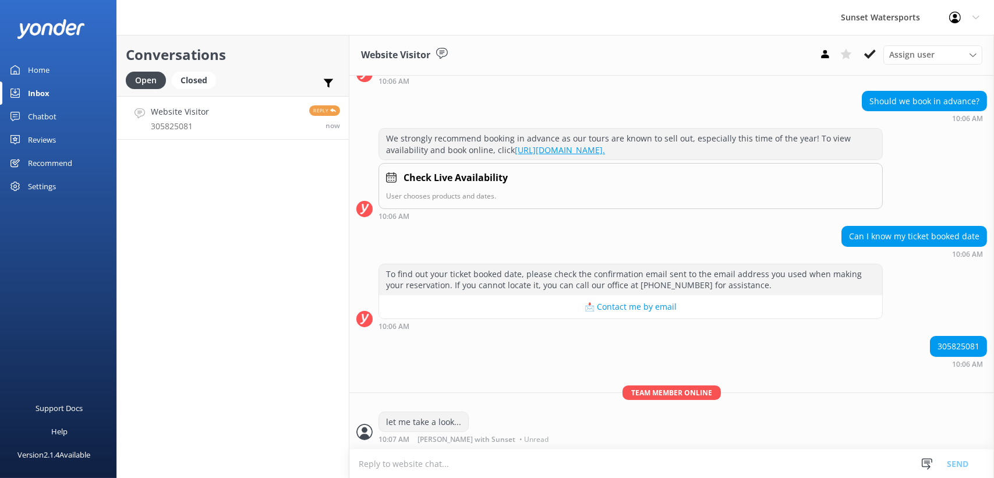
click at [943, 342] on div "305825081" at bounding box center [959, 347] width 56 height 20
copy div "305825081"
click at [411, 450] on textarea at bounding box center [671, 464] width 645 height 29
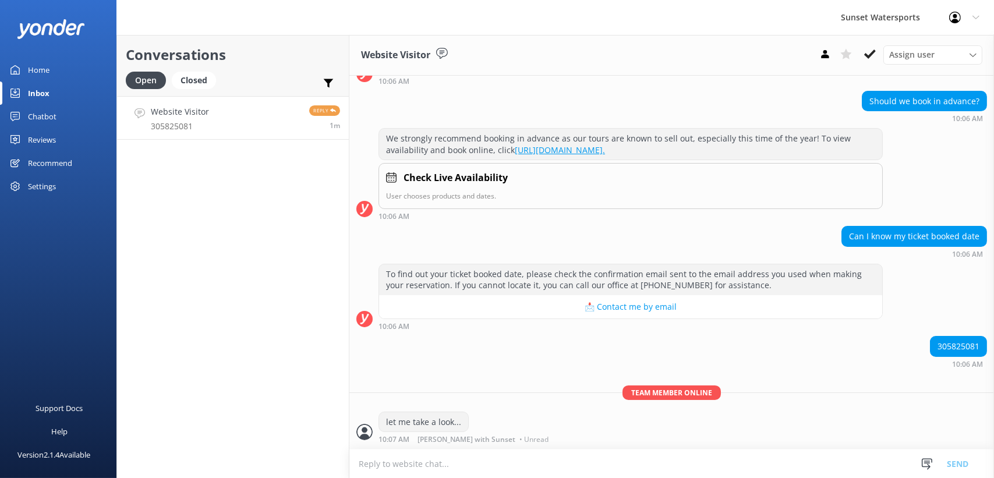
paste textarea "Booking #305825081 Online booking [DATE] 12:55 AM by online customer Do It All …"
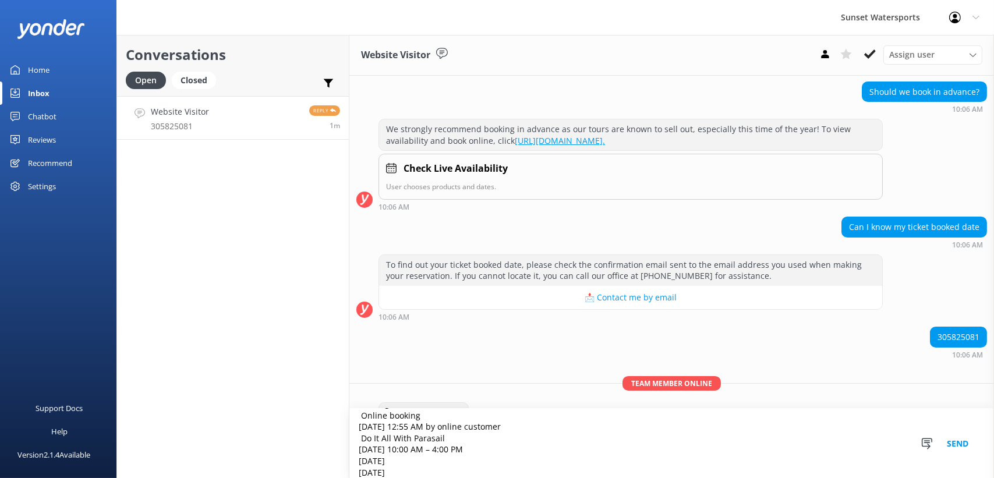
scroll to position [140, 0]
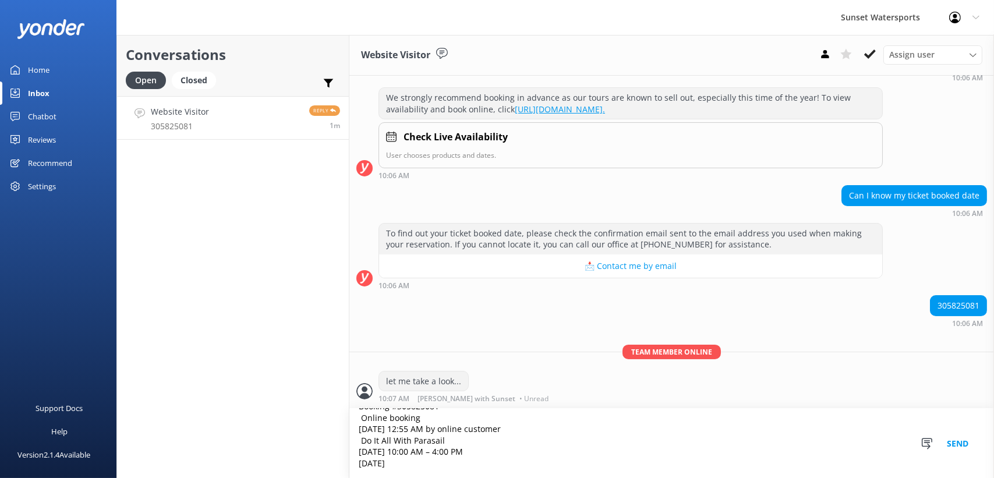
type textarea "Booking #305825081 Online booking [DATE] 12:55 AM by online customer Do It All …"
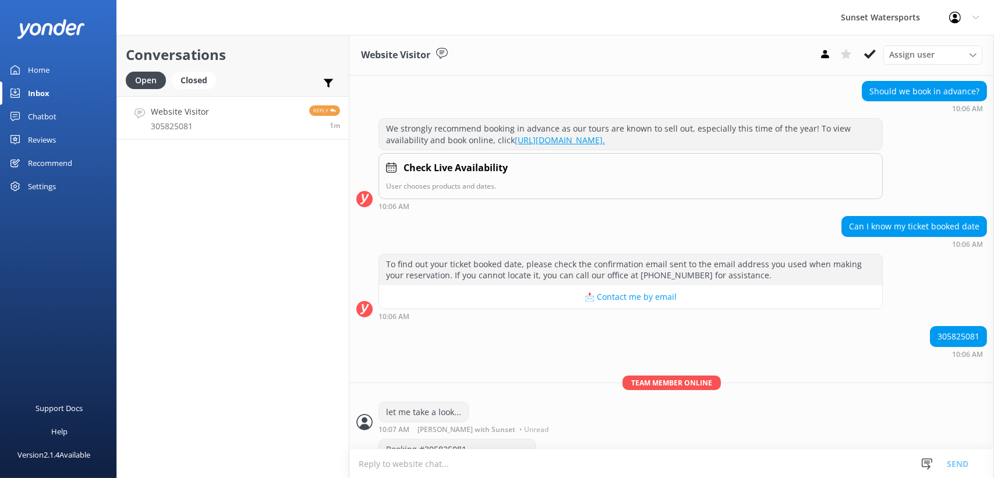
scroll to position [194, 0]
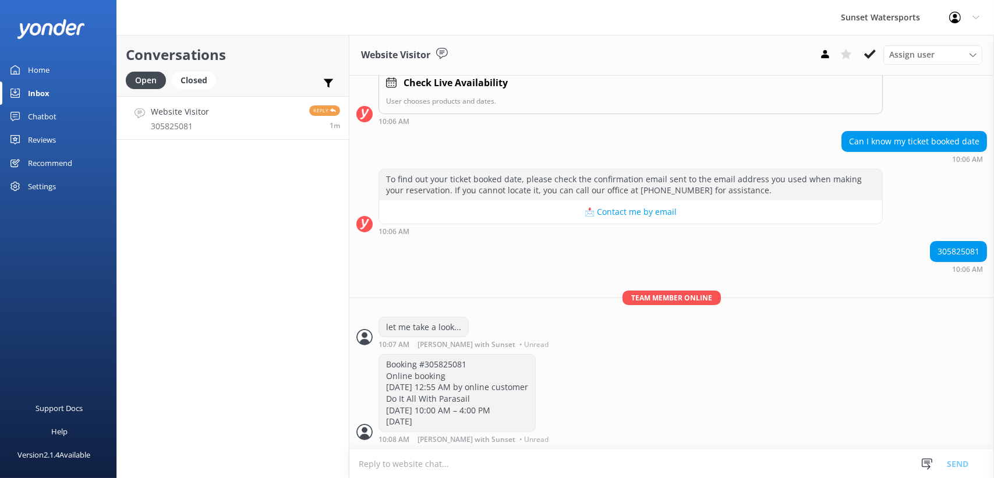
click at [381, 470] on textarea at bounding box center [671, 464] width 645 height 29
type textarea "Are you looking to do any other activities?"
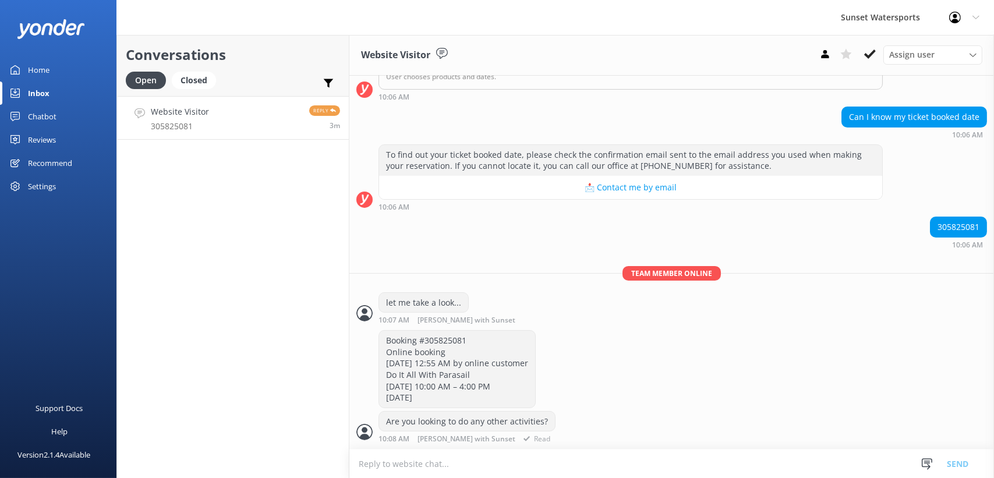
click at [698, 341] on div "Booking #305825081 Online booking [DATE] 12:55 AM by online customer Do It All …" at bounding box center [671, 370] width 645 height 81
click at [388, 461] on textarea at bounding box center [671, 464] width 645 height 29
type textarea "you are booked on the Do it All with Parasail for [DATE]"
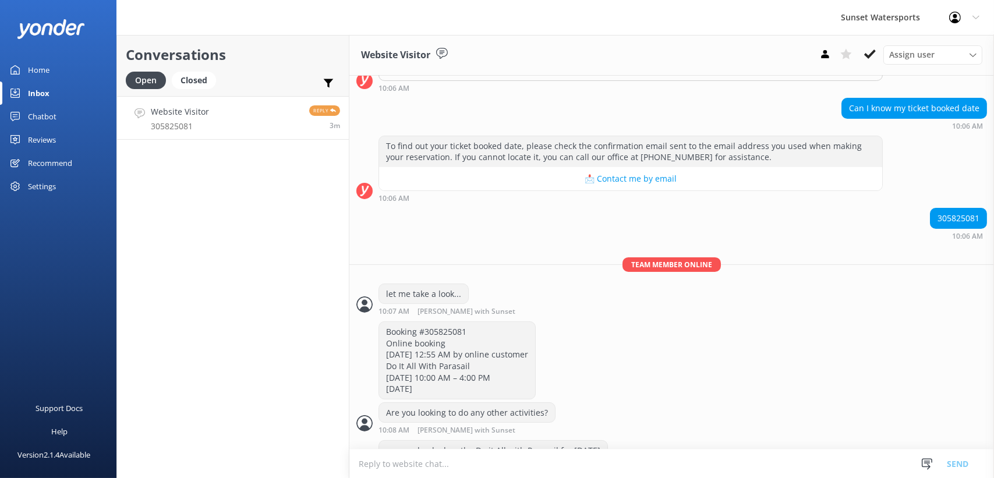
scroll to position [256, 0]
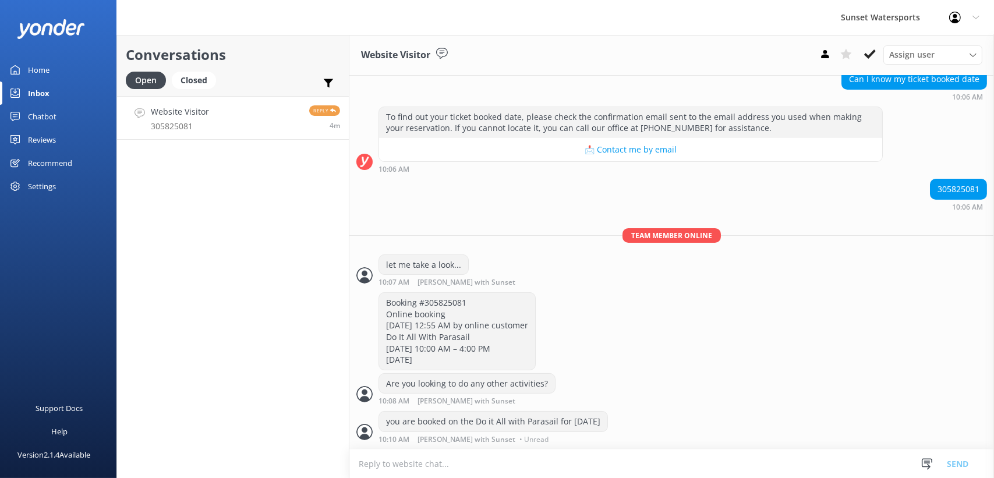
click at [335, 405] on div "Conversations Open Closed Important Assigned to me Unassigned Website Visitor 3…" at bounding box center [232, 256] width 233 height 443
click at [232, 277] on div "Conversations Open Closed Important Assigned to me Unassigned Website Visitor 3…" at bounding box center [232, 256] width 233 height 443
click at [221, 113] on h4 "Website Visitor" at bounding box center [234, 111] width 166 height 13
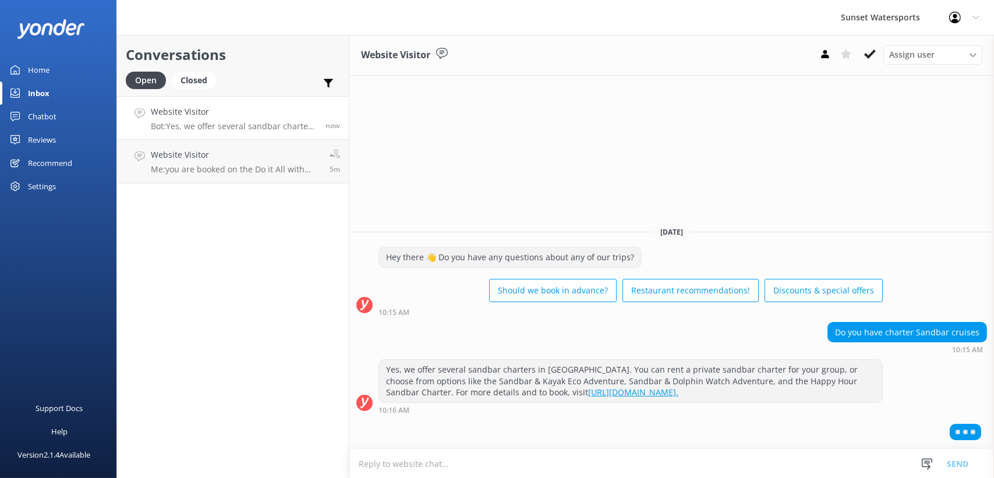
click at [406, 475] on textarea at bounding box center [671, 464] width 645 height 29
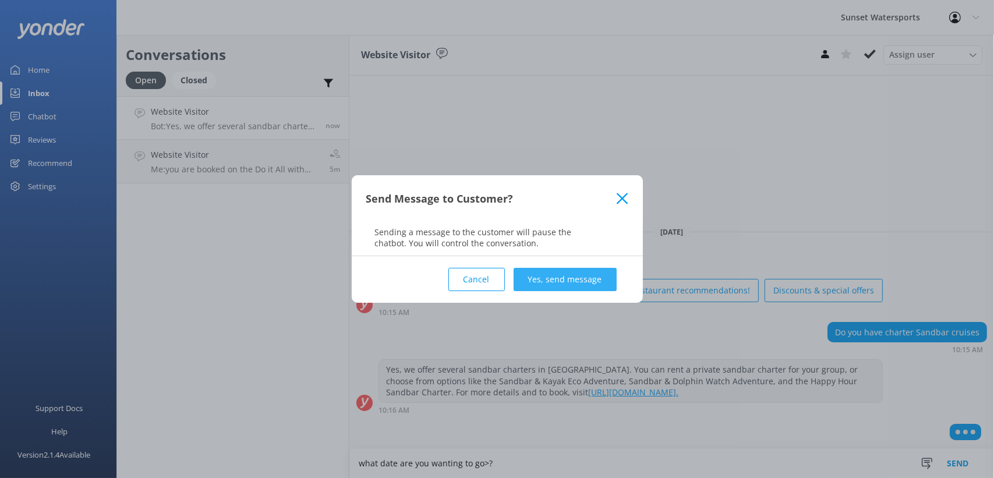
type textarea "what date are you wanting to go>?"
click at [574, 273] on button "Yes, send message" at bounding box center [565, 279] width 103 height 23
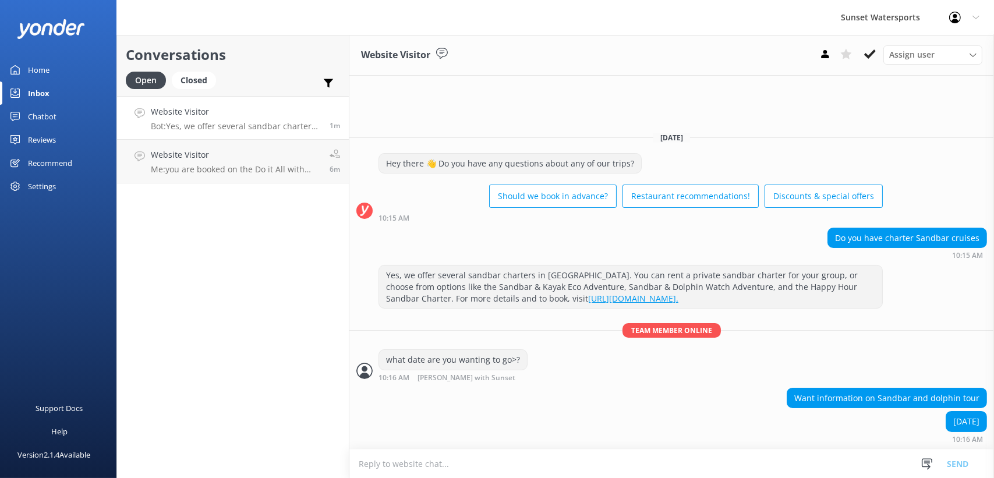
click at [402, 469] on textarea at bounding box center [671, 464] width 645 height 29
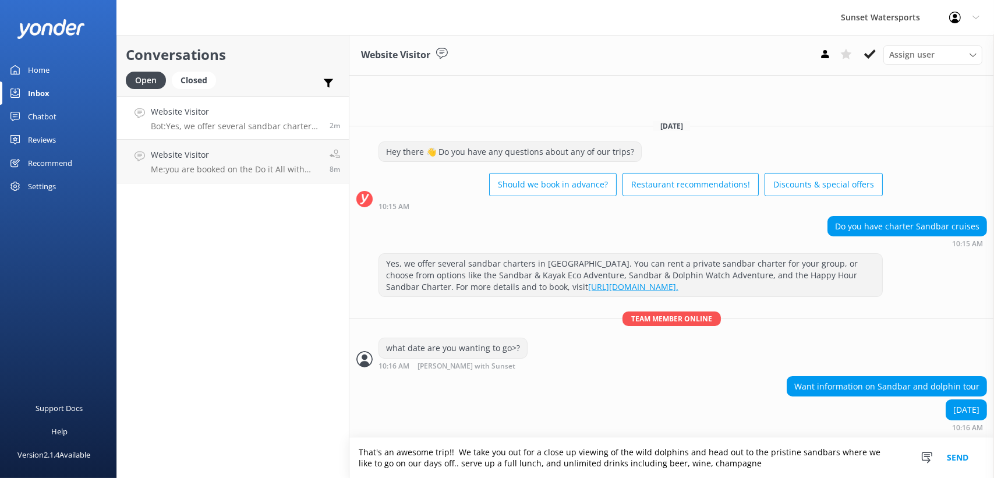
type textarea "That's an awesome trip!! We take you out for a close up viewing of the wild dol…"
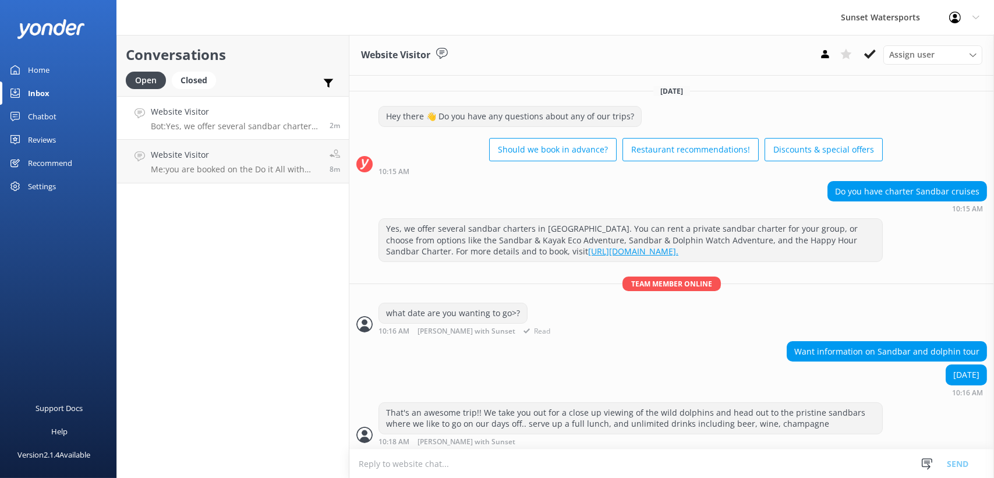
scroll to position [1, 0]
click at [425, 463] on textarea at bounding box center [671, 464] width 645 height 29
paste textarea "[URL][DOMAIN_NAME]"
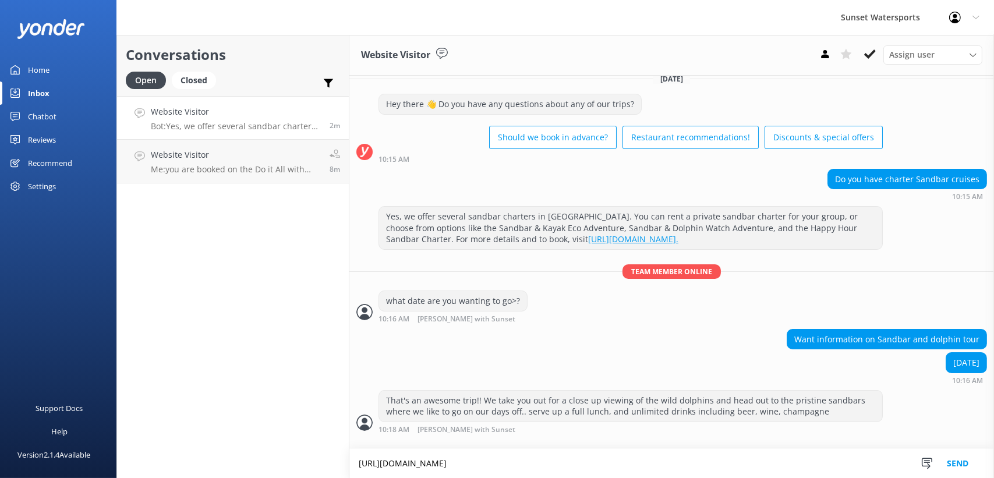
type textarea "[URL][DOMAIN_NAME]"
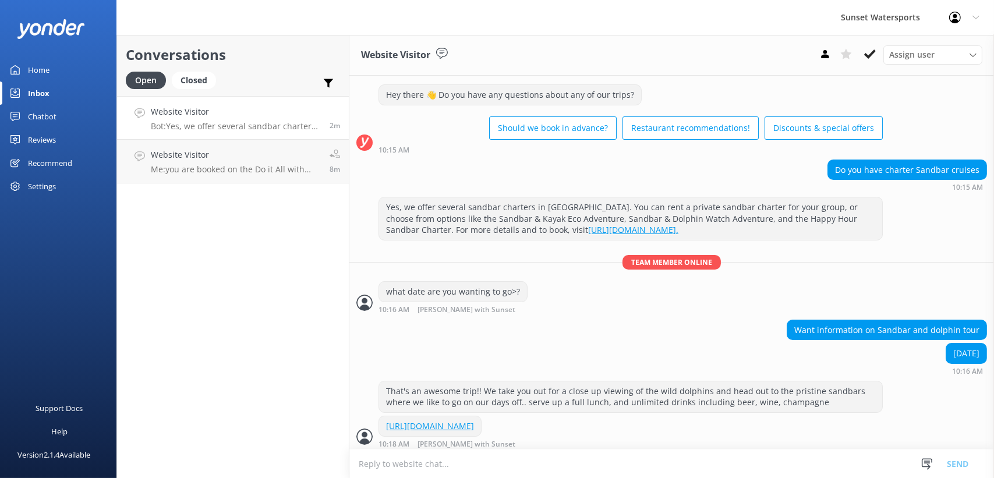
scroll to position [36, 0]
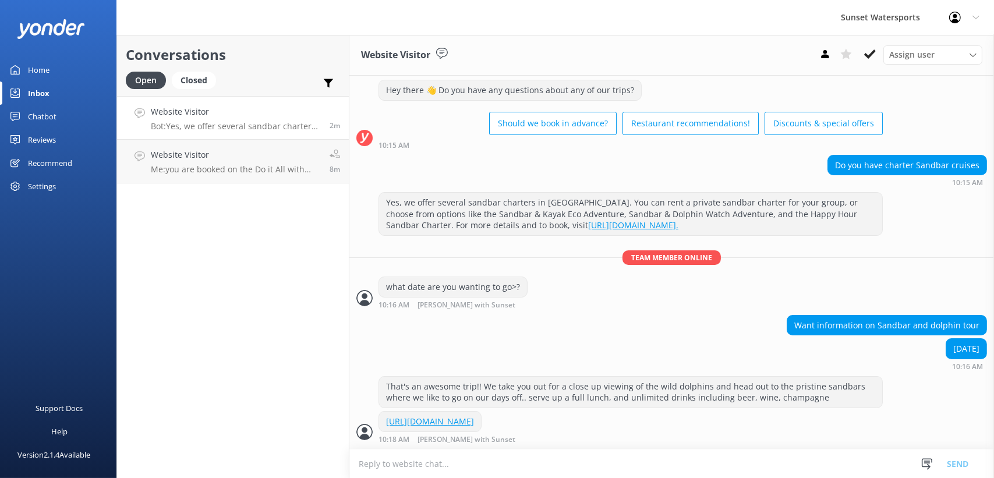
click at [418, 459] on textarea at bounding box center [671, 464] width 645 height 29
type textarea "d"
type textarea "checks in 10:30, departs 11:00, returns to dock at 4.. there's 2 restrooms on b…"
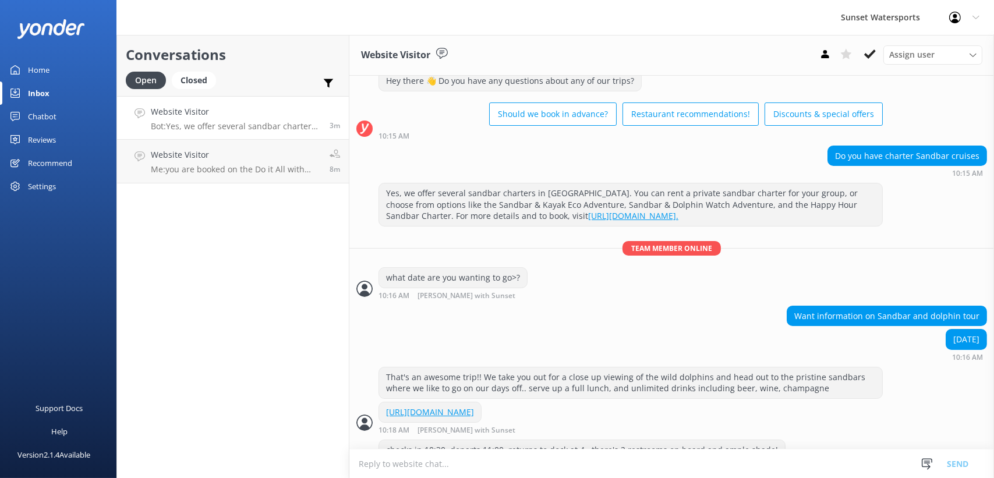
scroll to position [73, 0]
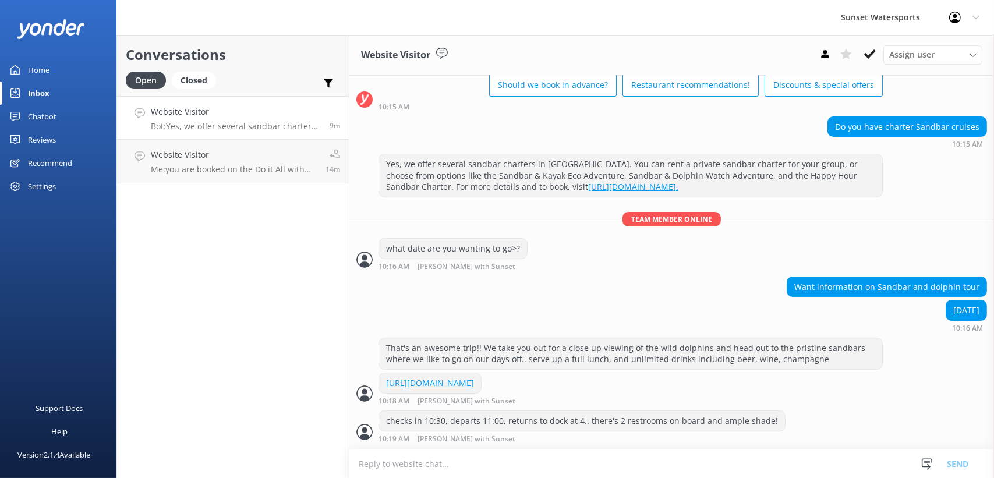
drag, startPoint x: 381, startPoint y: 462, endPoint x: 377, endPoint y: 473, distance: 11.6
click at [378, 469] on textarea at bounding box center [671, 464] width 645 height 29
type textarea "are you planning any other activities? or looking at the golf cart rentals?"
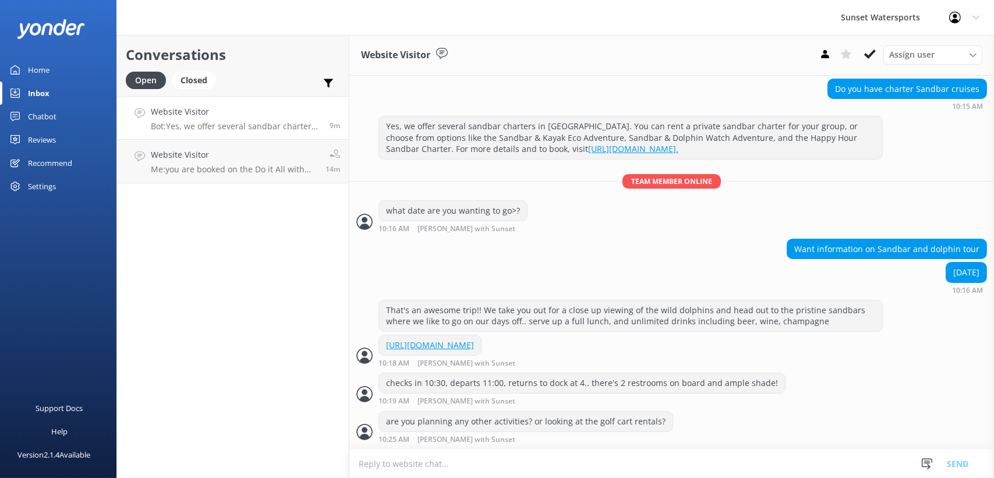
scroll to position [112, 0]
click at [200, 63] on h2 "Conversations" at bounding box center [233, 55] width 214 height 22
click at [197, 69] on div "Conversations Open Closed Important Assigned to me Unassigned" at bounding box center [233, 65] width 232 height 61
click at [193, 72] on div "Closed" at bounding box center [194, 80] width 44 height 17
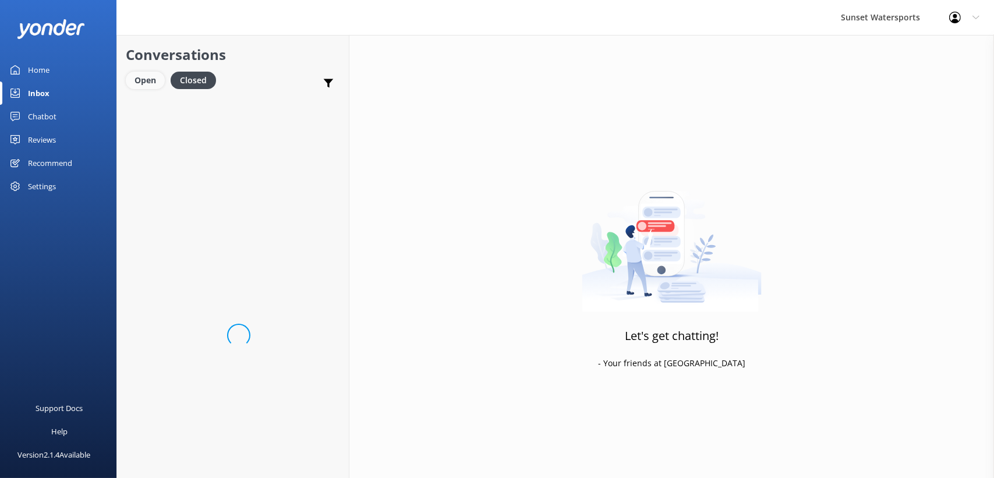
click at [158, 75] on div "Open" at bounding box center [145, 80] width 39 height 17
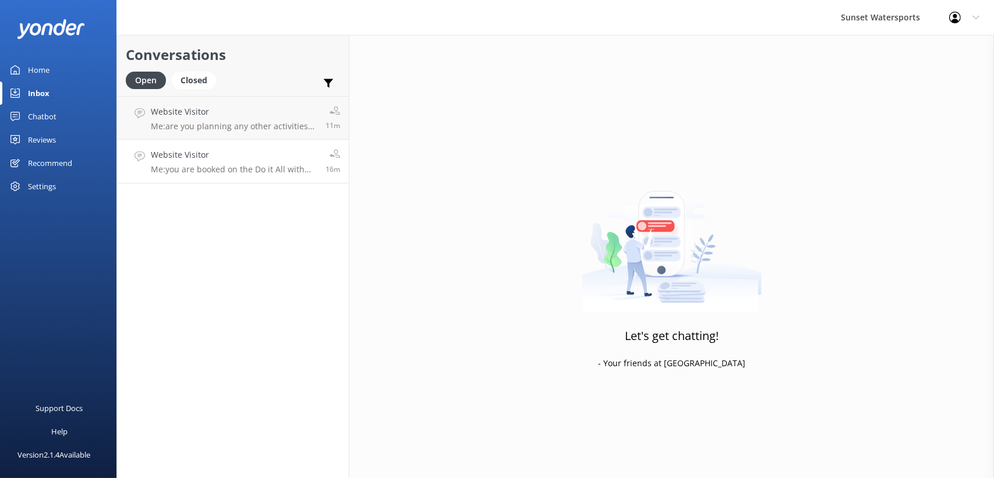
click at [240, 165] on p "Me: you are booked on the Do it All with Parasail for [DATE]" at bounding box center [234, 169] width 166 height 10
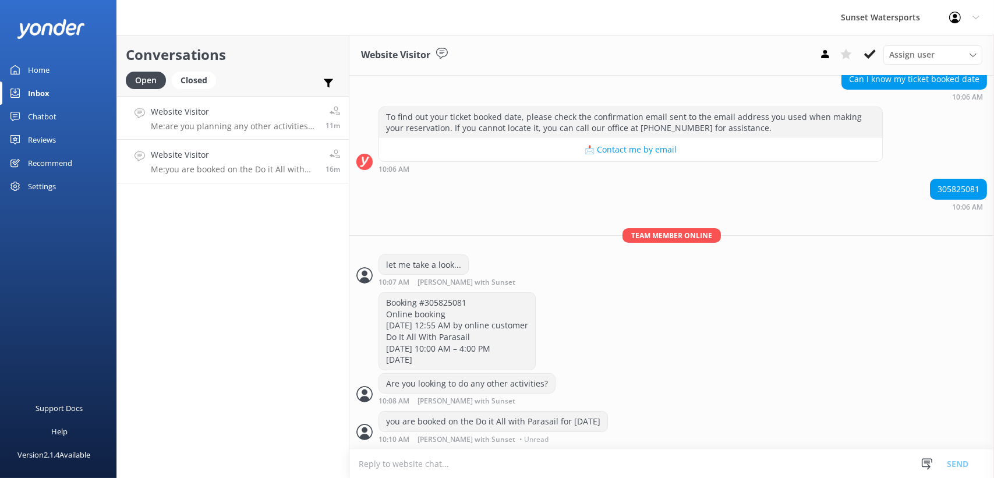
click at [244, 116] on h4 "Website Visitor" at bounding box center [234, 111] width 166 height 13
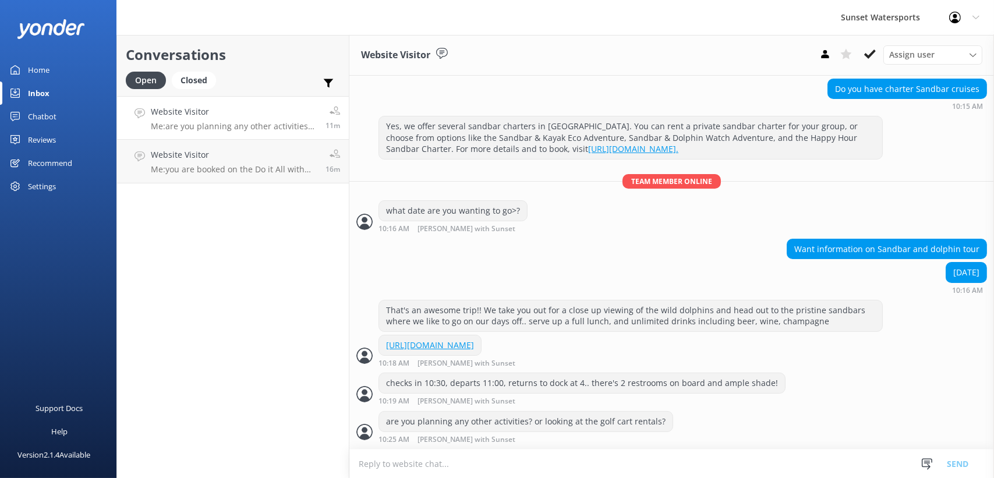
scroll to position [112, 0]
click at [148, 72] on div "Open" at bounding box center [146, 80] width 40 height 17
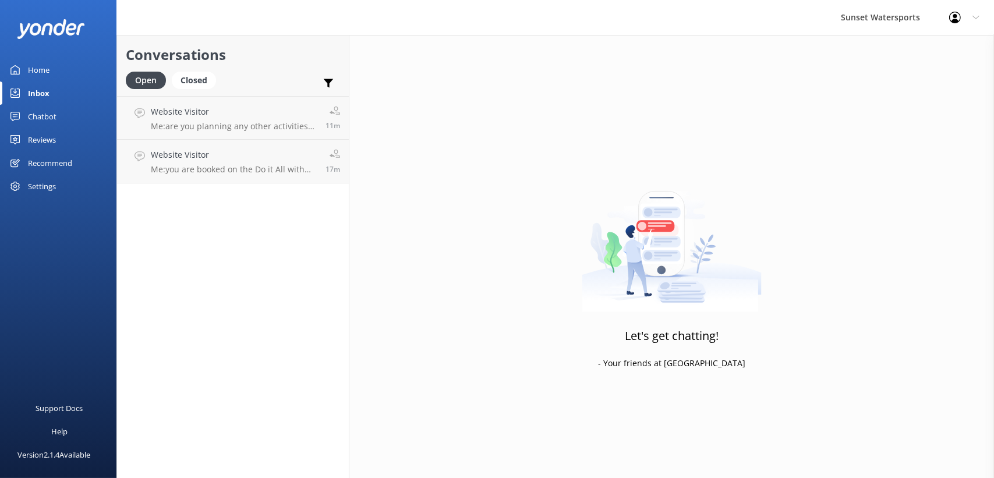
click at [53, 114] on div "Chatbot" at bounding box center [42, 116] width 29 height 23
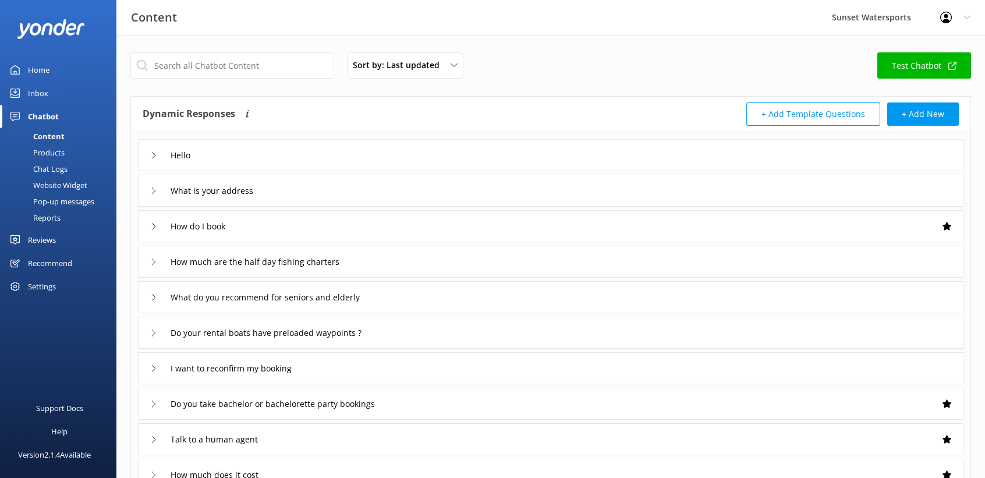
click at [66, 162] on div "Chat Logs" at bounding box center [37, 169] width 61 height 16
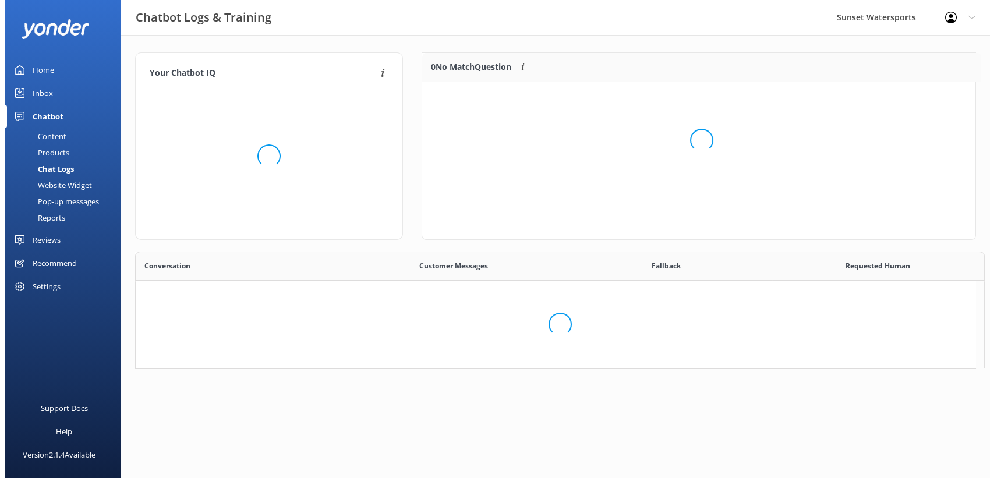
scroll to position [9, 9]
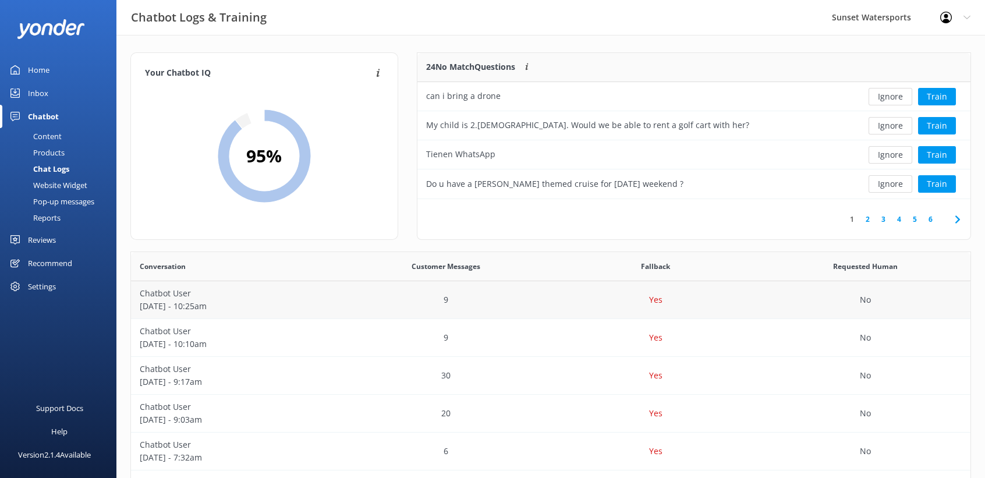
click at [202, 292] on p "Chatbot User" at bounding box center [236, 293] width 193 height 13
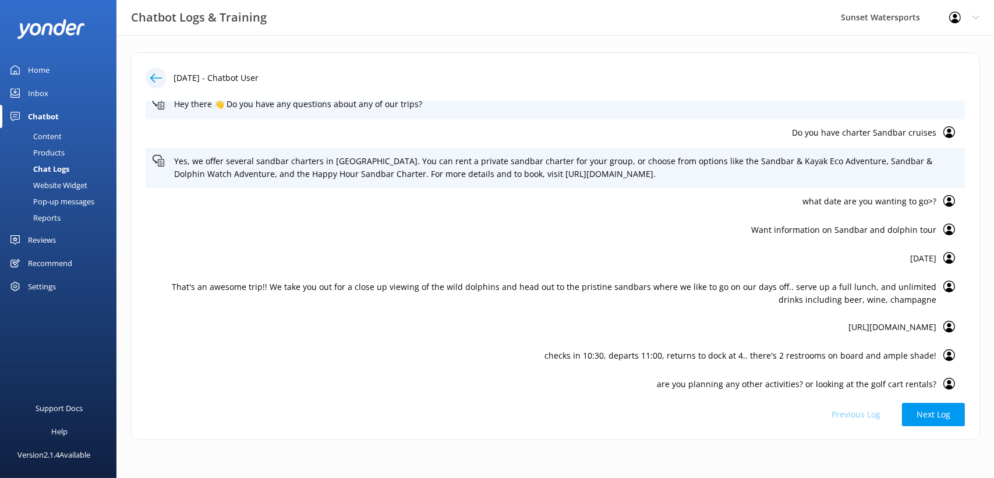
scroll to position [19, 0]
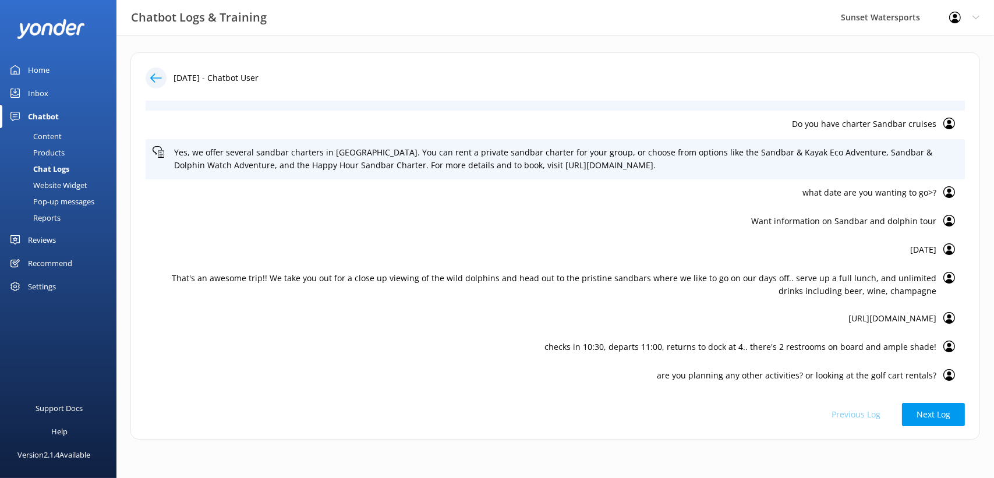
click at [57, 92] on link "Inbox" at bounding box center [58, 93] width 116 height 23
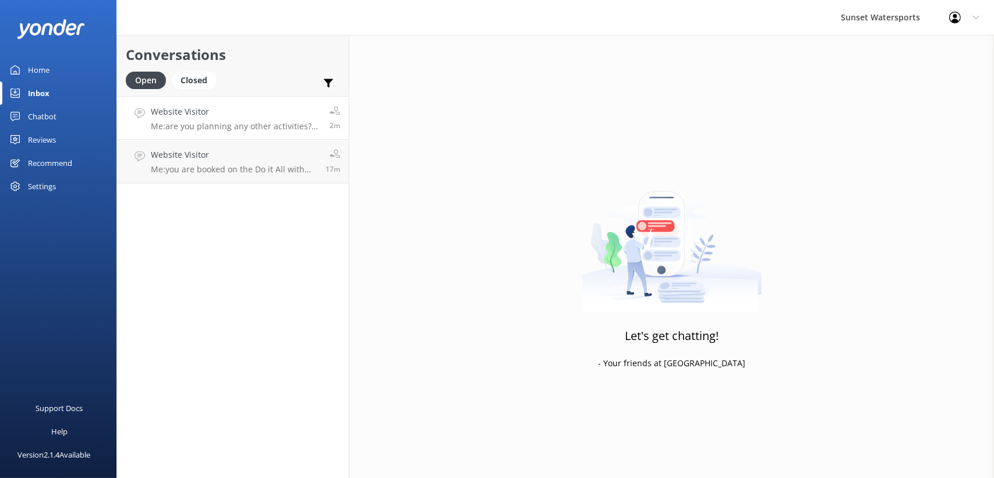
click at [253, 110] on h4 "Website Visitor" at bounding box center [236, 111] width 170 height 13
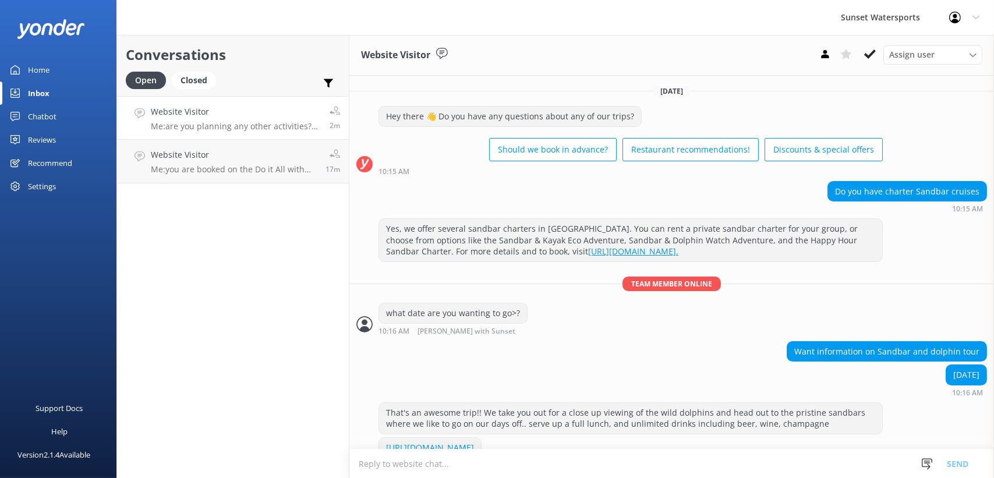
scroll to position [112, 0]
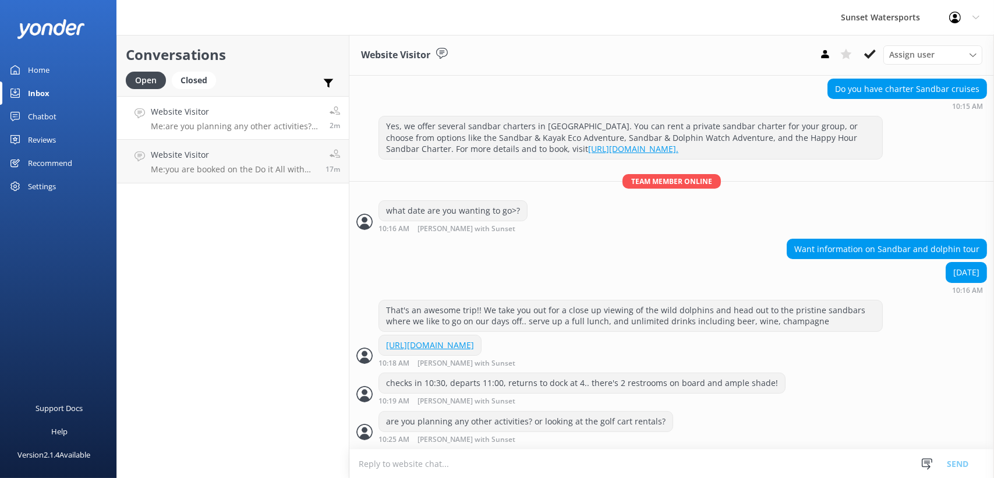
click at [213, 319] on div "Conversations Open Closed Important Assigned to me Unassigned Website Visitor M…" at bounding box center [232, 256] width 233 height 443
click at [294, 317] on div "Conversations Open Closed Important Assigned to me Unassigned Website Visitor M…" at bounding box center [232, 256] width 233 height 443
click at [250, 366] on div "Conversations Open Closed Important Assigned to me Unassigned Website Visitor M…" at bounding box center [232, 256] width 233 height 443
drag, startPoint x: 211, startPoint y: 78, endPoint x: 202, endPoint y: 82, distance: 10.0
click at [211, 78] on div "Closed" at bounding box center [194, 80] width 44 height 17
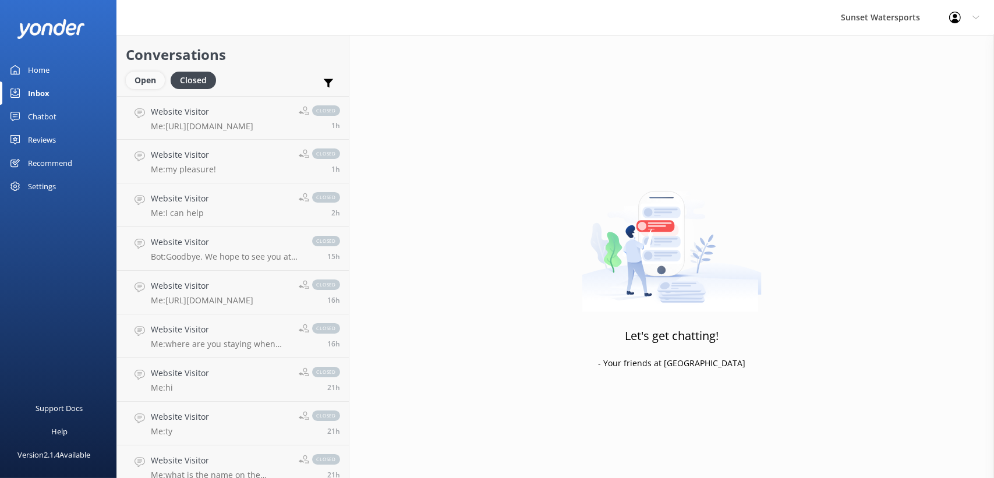
click at [152, 86] on div "Open" at bounding box center [145, 80] width 39 height 17
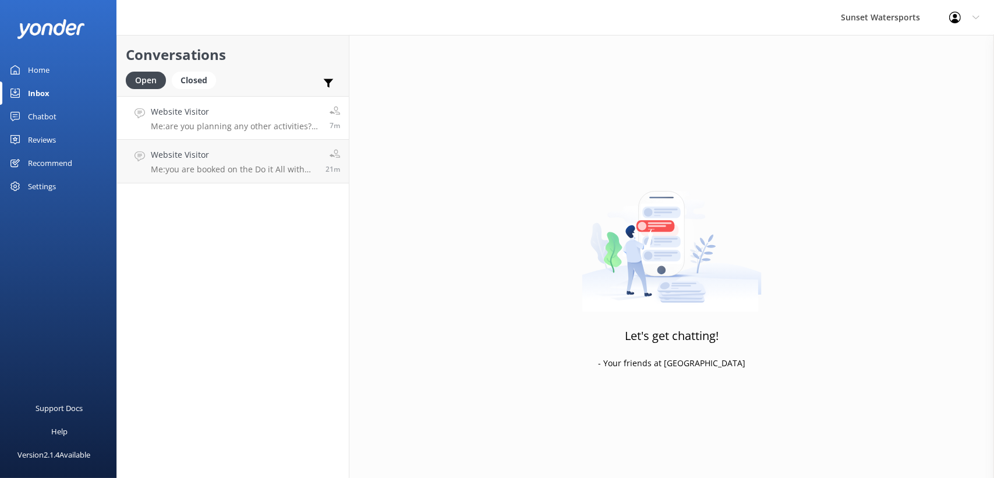
click at [211, 125] on p "Me: are you planning any other activities? or looking at the golf cart rentals?" at bounding box center [236, 126] width 170 height 10
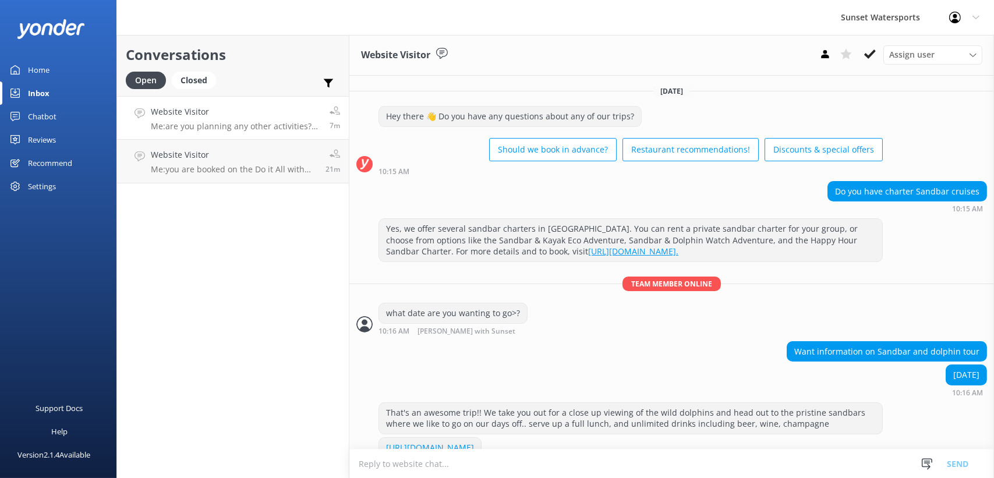
scroll to position [112, 0]
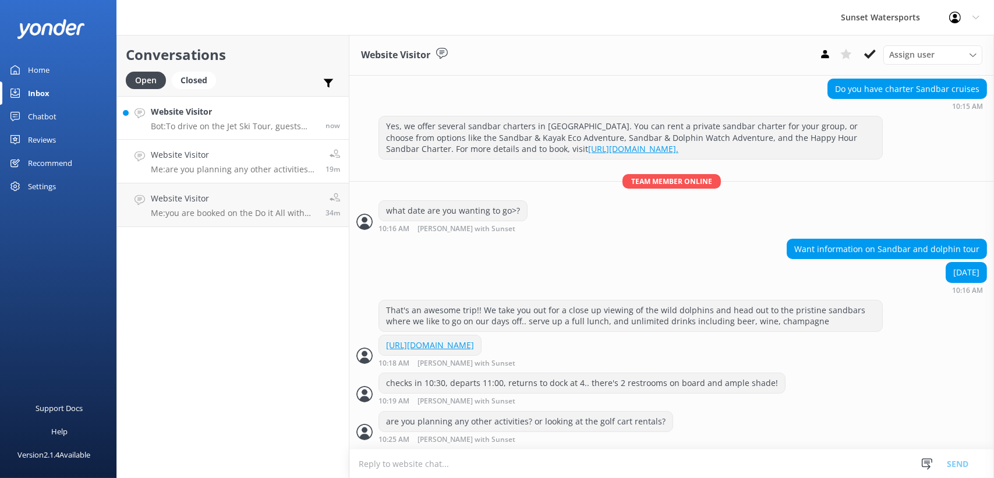
click at [198, 123] on p "Bot: To drive on the Jet Ski Tour, guests must understand English to follow saf…" at bounding box center [234, 126] width 166 height 10
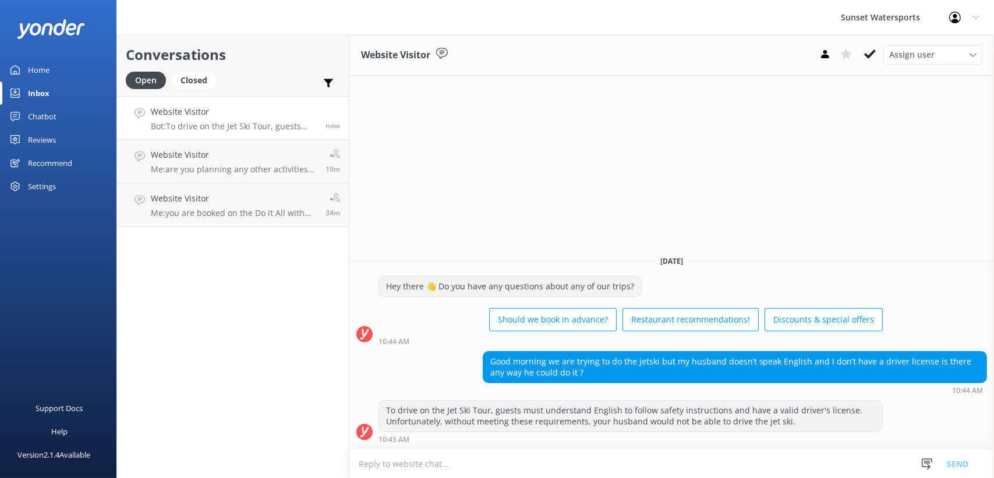
click at [484, 468] on textarea at bounding box center [671, 464] width 645 height 29
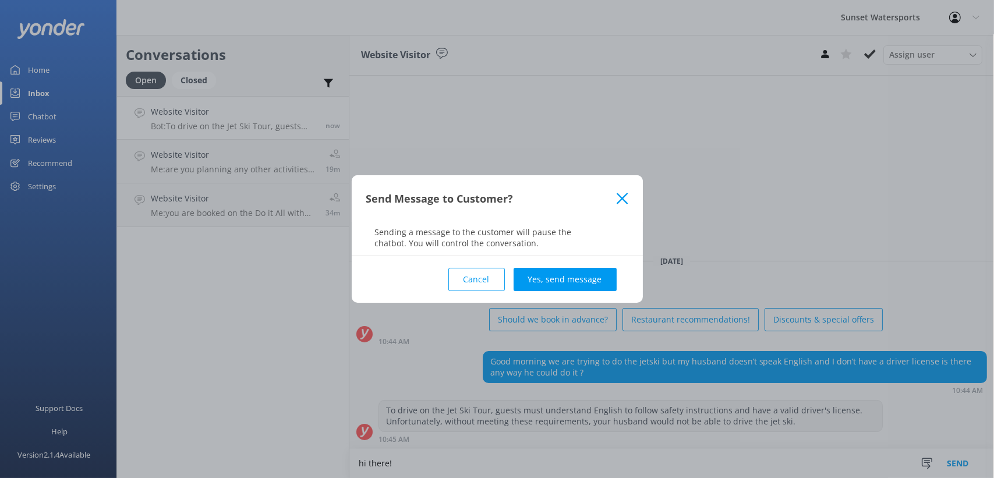
type textarea "hi there!"
click at [560, 294] on div "Cancel Yes, send message" at bounding box center [497, 279] width 262 height 47
click at [554, 279] on button "Yes, send message" at bounding box center [565, 279] width 103 height 23
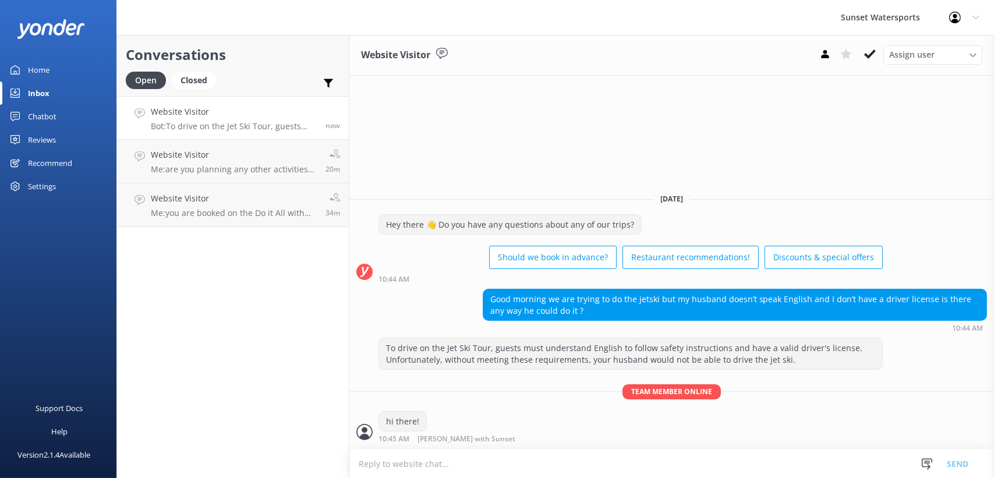
click at [457, 451] on textarea at bounding box center [671, 464] width 645 height 29
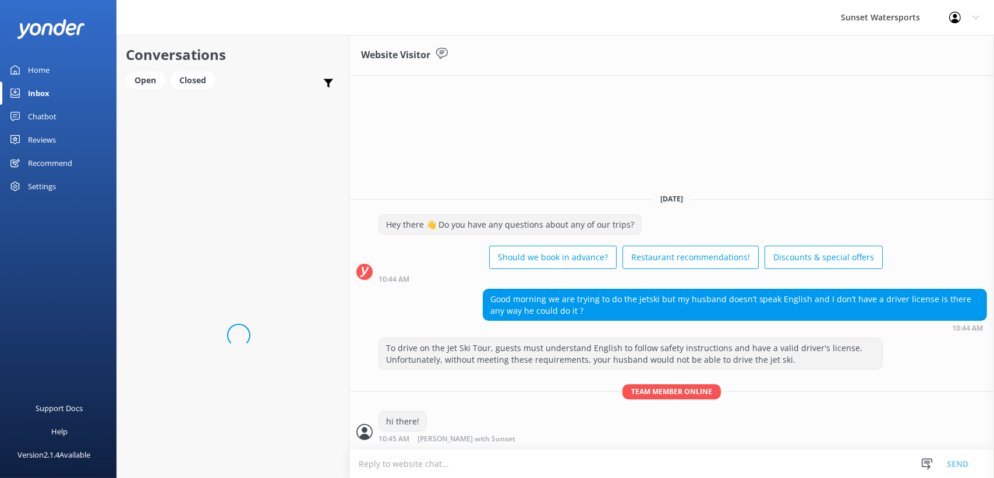
click at [574, 458] on textarea at bounding box center [671, 464] width 645 height 29
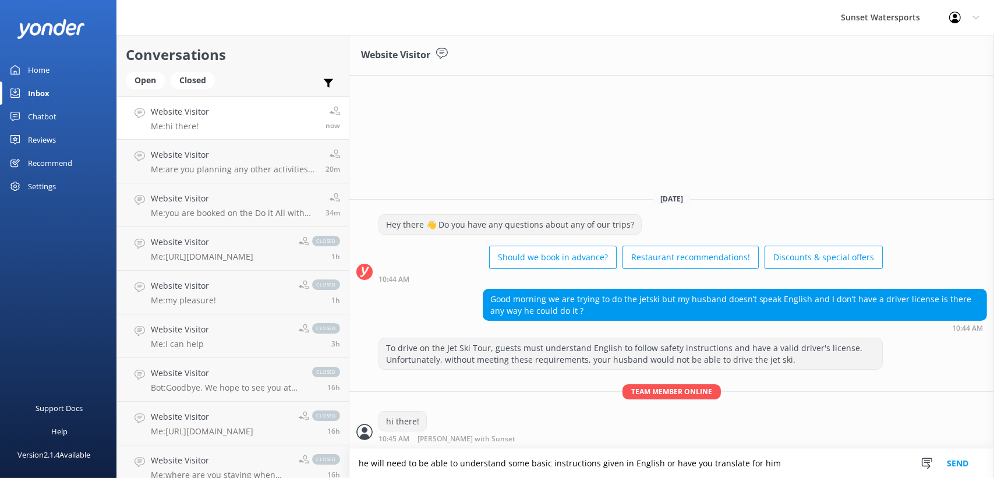
type textarea "he will need to be able to understand some basic instructions given in English …"
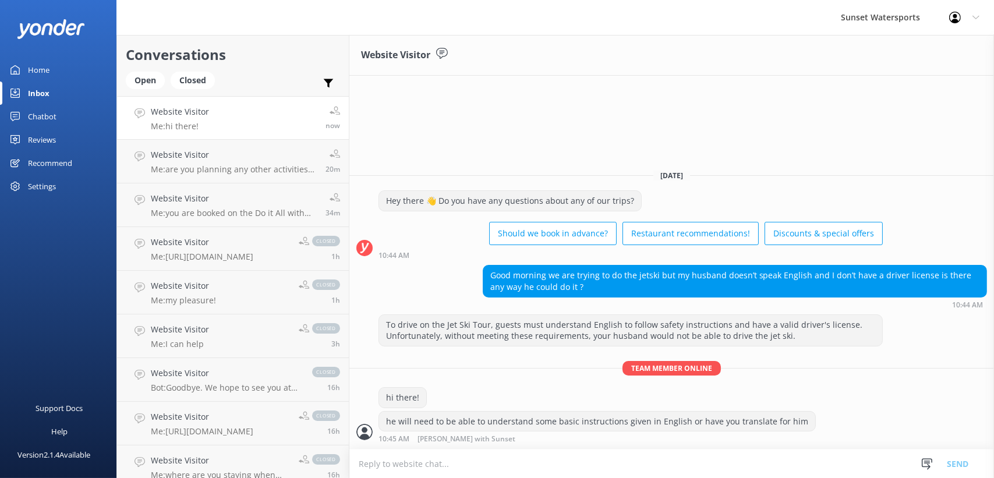
click at [420, 470] on textarea at bounding box center [671, 464] width 645 height 29
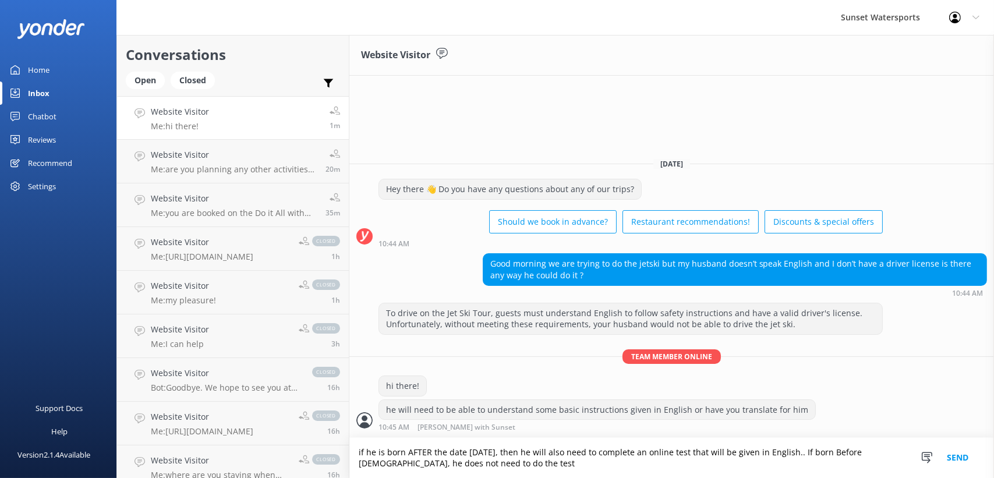
type textarea "if he is born AFTER the date [DATE], then he will also need to complete an onli…"
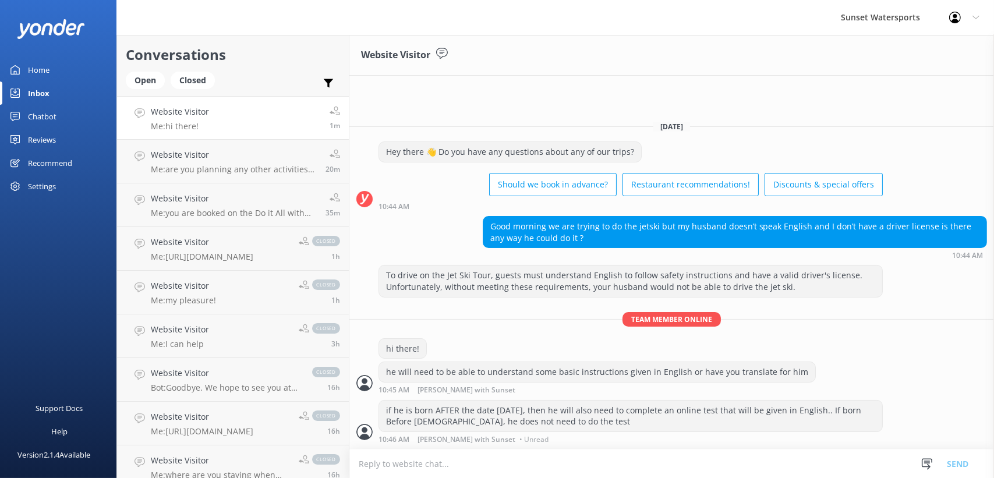
click at [400, 471] on textarea at bounding box center [671, 464] width 645 height 29
type textarea "when are you wanting to go on the tour?"
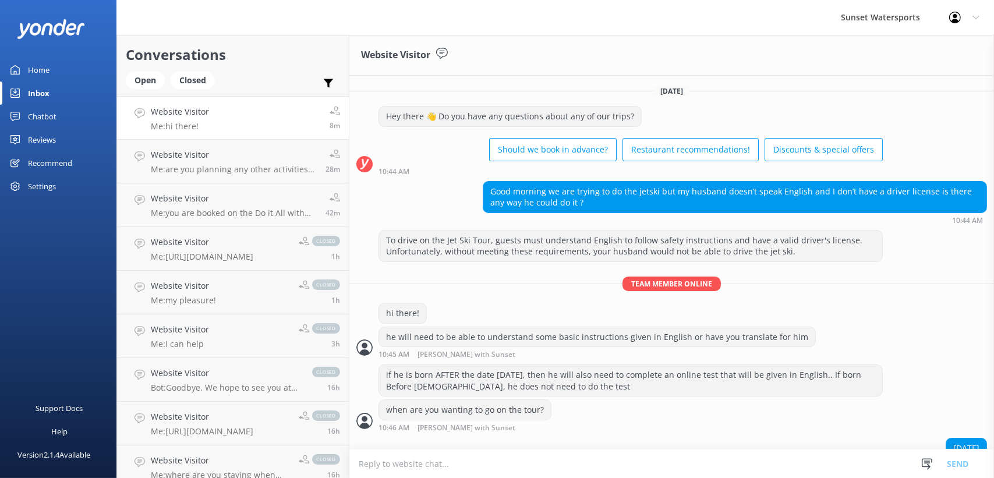
scroll to position [24, 0]
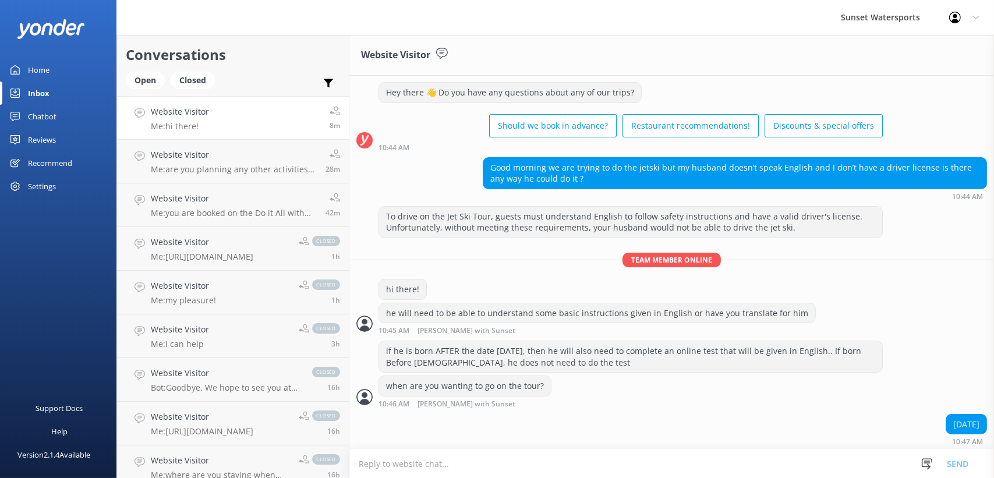
click at [454, 462] on textarea at bounding box center [671, 464] width 645 height 29
type textarea "will you be able to translate the instructions for him?"
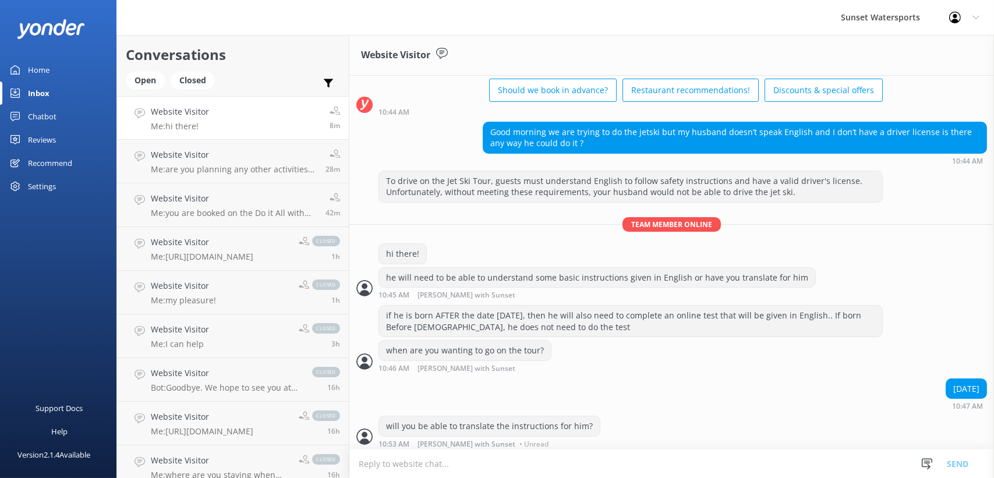
scroll to position [62, 0]
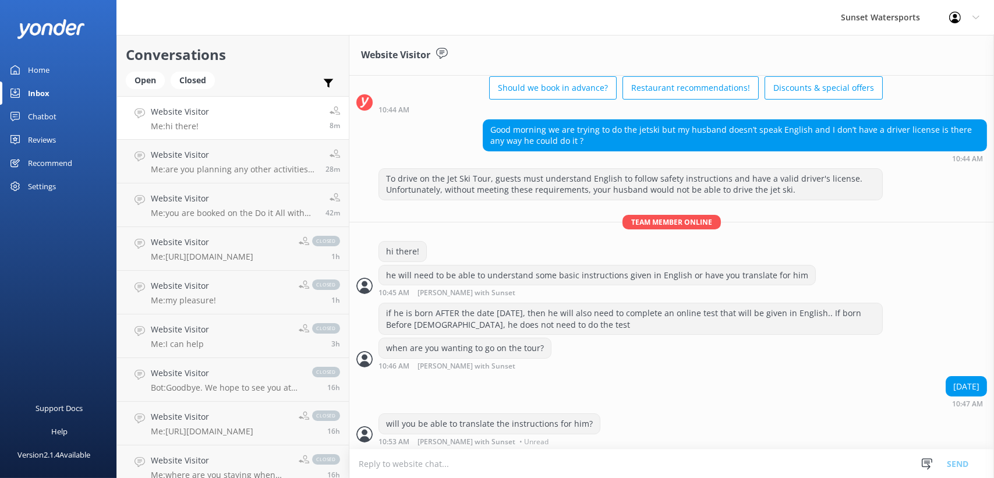
click at [420, 466] on textarea at bounding box center [671, 464] width 645 height 29
click at [401, 456] on textarea at bounding box center [671, 464] width 645 height 29
paste textarea "[URL][DOMAIN_NAME]"
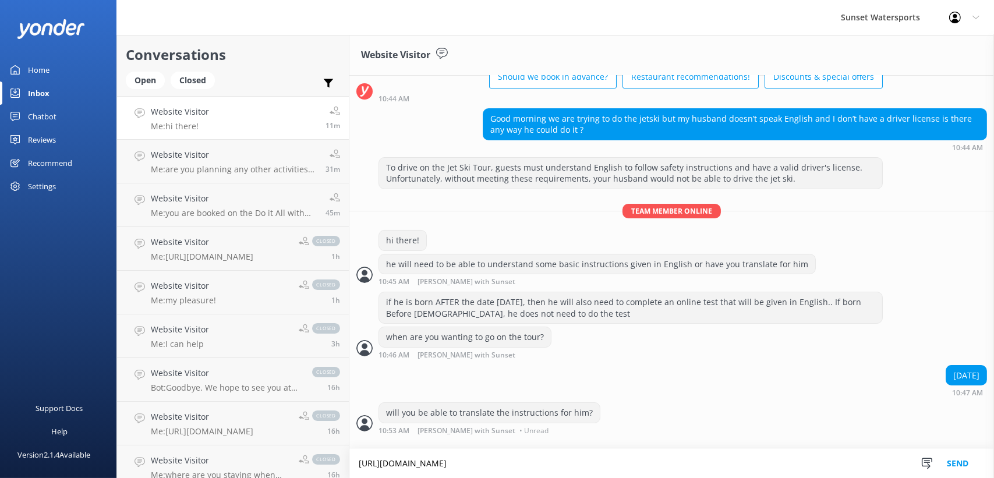
type textarea "[URL][DOMAIN_NAME]"
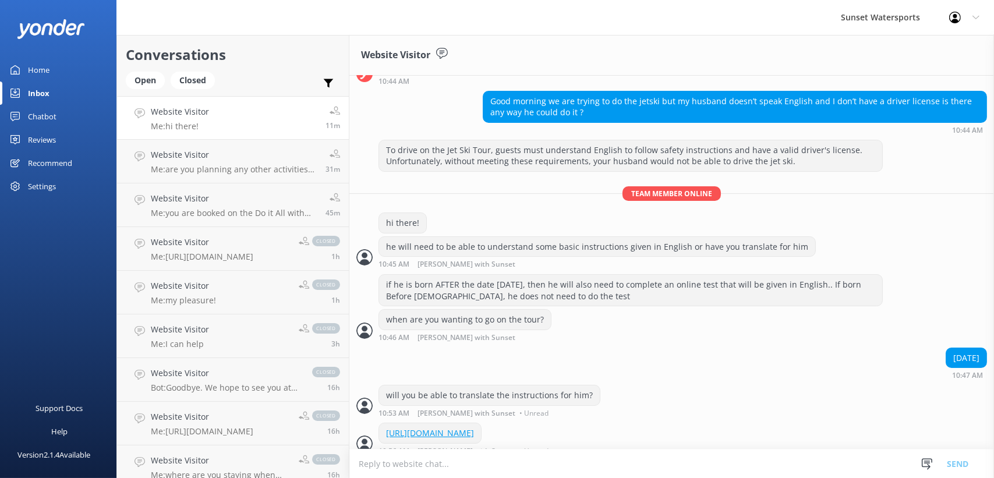
scroll to position [111, 0]
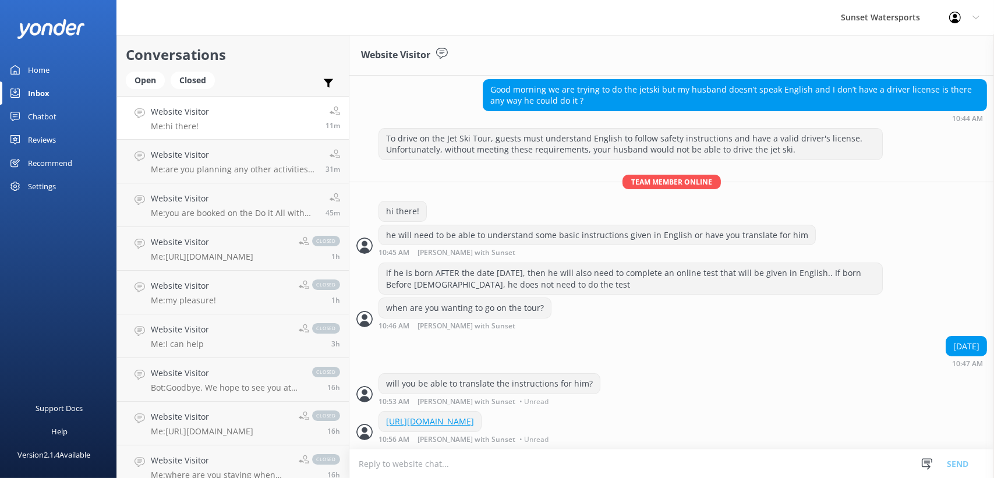
click at [494, 464] on textarea at bounding box center [671, 464] width 645 height 29
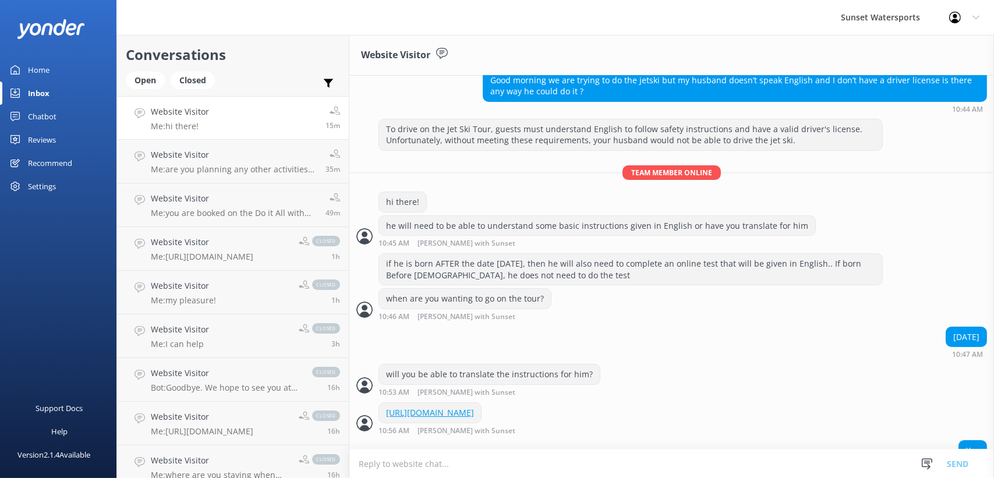
scroll to position [150, 0]
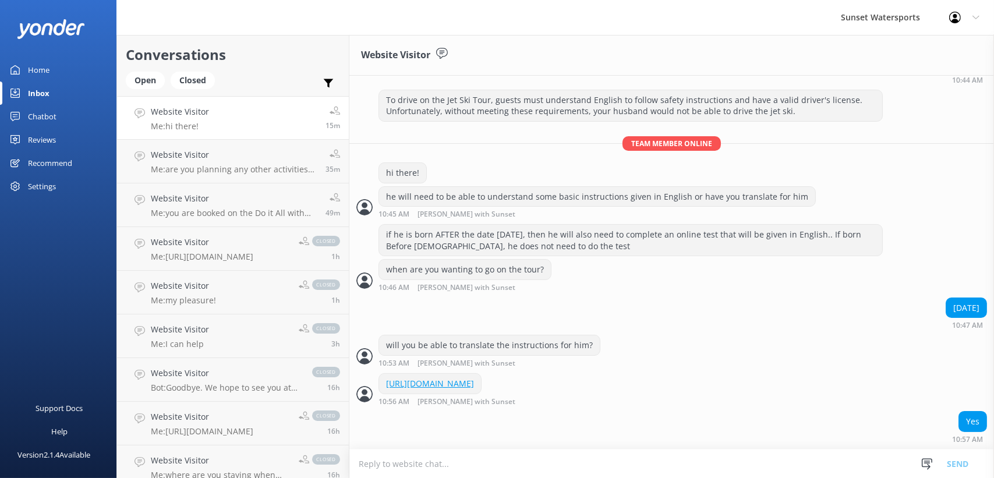
drag, startPoint x: 416, startPoint y: 468, endPoint x: 406, endPoint y: 477, distance: 13.6
click at [416, 468] on textarea at bounding box center [671, 464] width 645 height 29
type textarea "O"
type textarea "And is he born before [DEMOGRAPHIC_DATA]?"
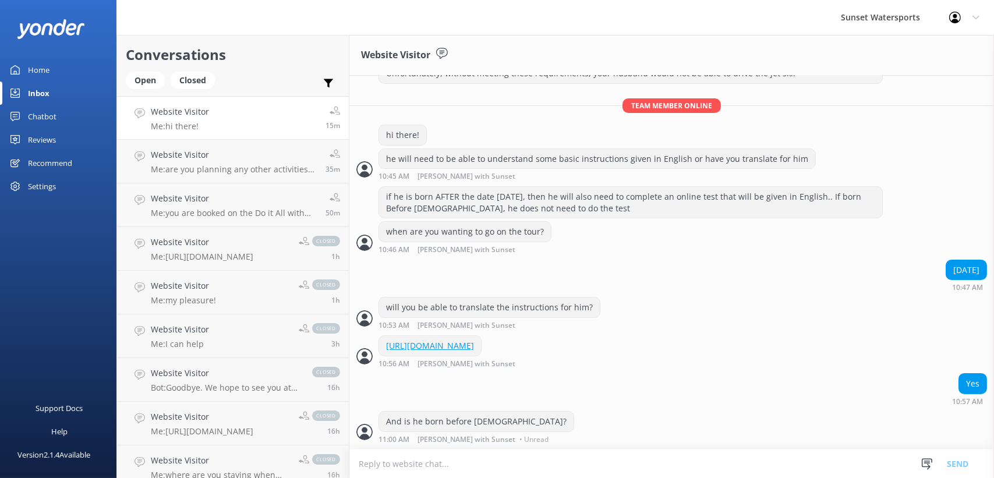
scroll to position [187, 0]
click at [437, 461] on textarea at bounding box center [671, 464] width 645 height 29
click at [480, 471] on textarea at bounding box center [671, 464] width 645 height 29
click at [148, 85] on div "Open" at bounding box center [145, 80] width 39 height 17
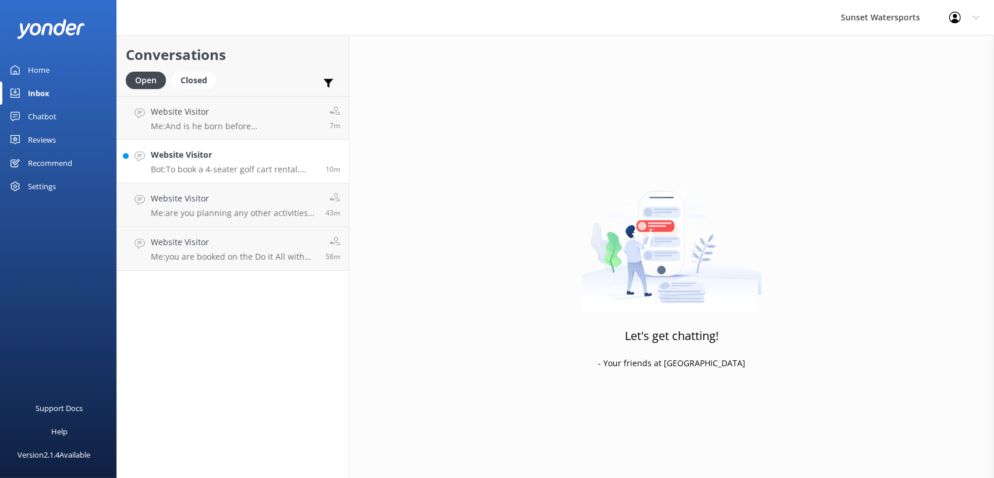
click at [203, 165] on p "Bot: To book a 4-seater golf cart rental, please call our office at [PHONE_NUMB…" at bounding box center [234, 169] width 166 height 10
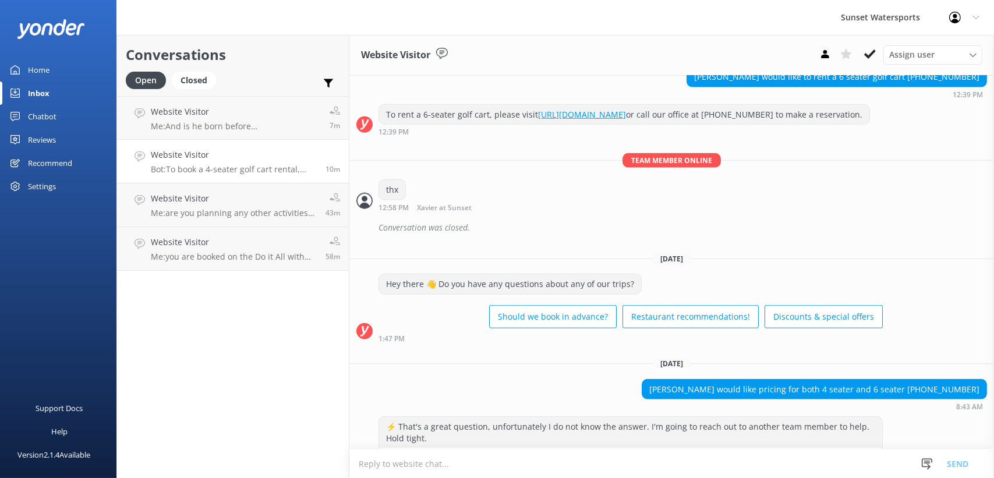
scroll to position [9167, 0]
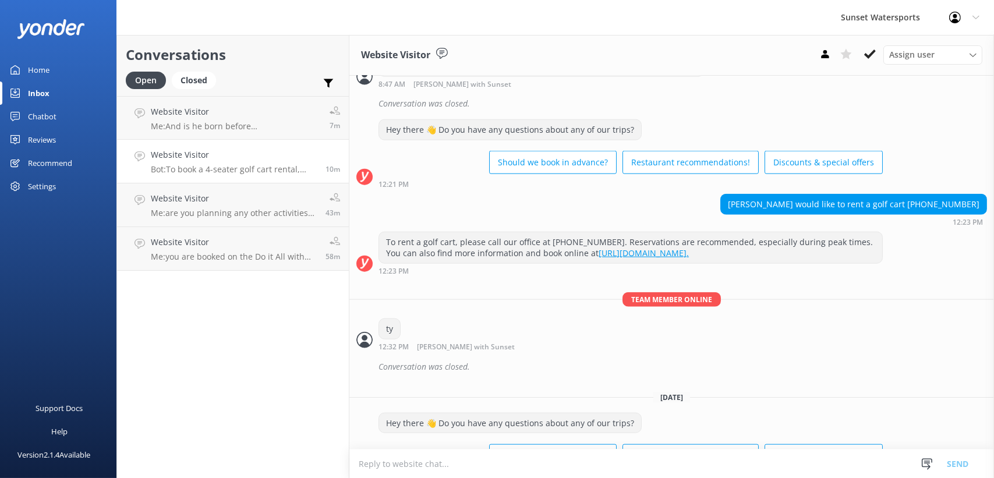
click at [454, 475] on textarea at bounding box center [671, 464] width 645 height 29
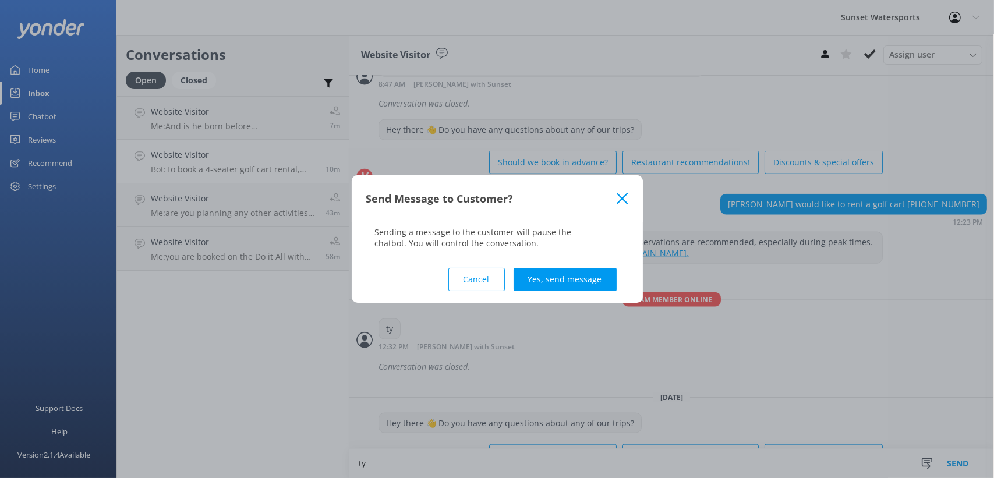
type textarea "ty"
click at [566, 294] on div "Cancel Yes, send message" at bounding box center [497, 279] width 262 height 47
click at [566, 284] on button "Yes, send message" at bounding box center [565, 279] width 103 height 23
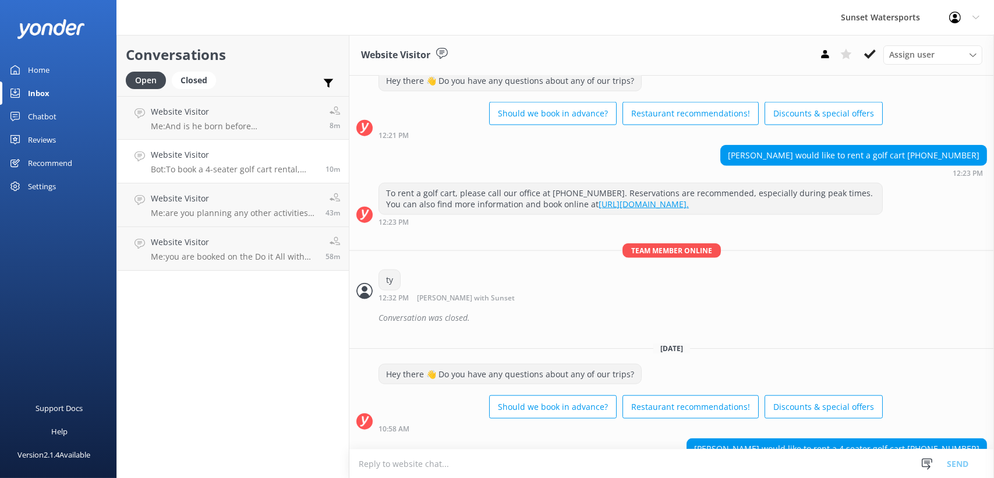
scroll to position [9243, 0]
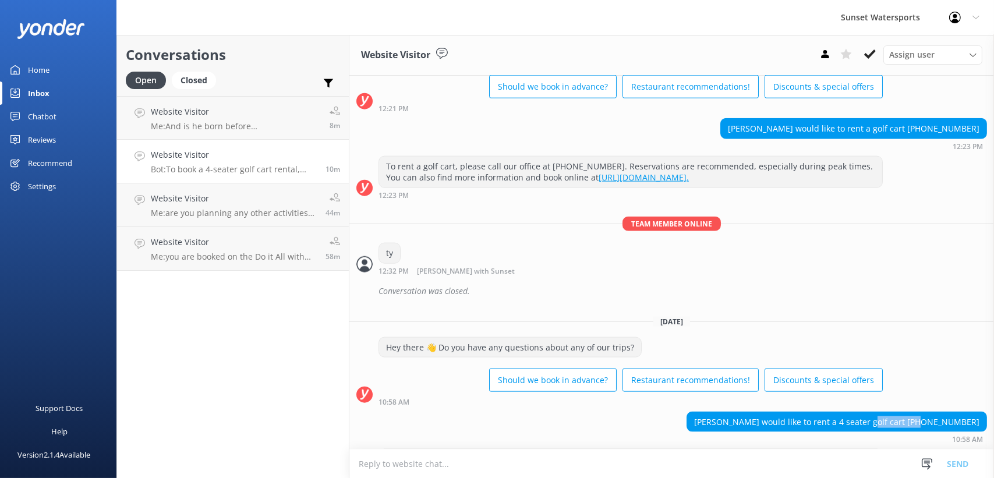
drag, startPoint x: 920, startPoint y: 294, endPoint x: 973, endPoint y: 304, distance: 53.5
click at [973, 412] on div "[PERSON_NAME] would like to rent a 4 seater golf cart [PHONE_NUMBER]" at bounding box center [836, 422] width 299 height 20
drag, startPoint x: 973, startPoint y: 304, endPoint x: 963, endPoint y: 298, distance: 11.8
copy div "[PHONE_NUMBER]"
click at [875, 51] on use at bounding box center [870, 54] width 12 height 9
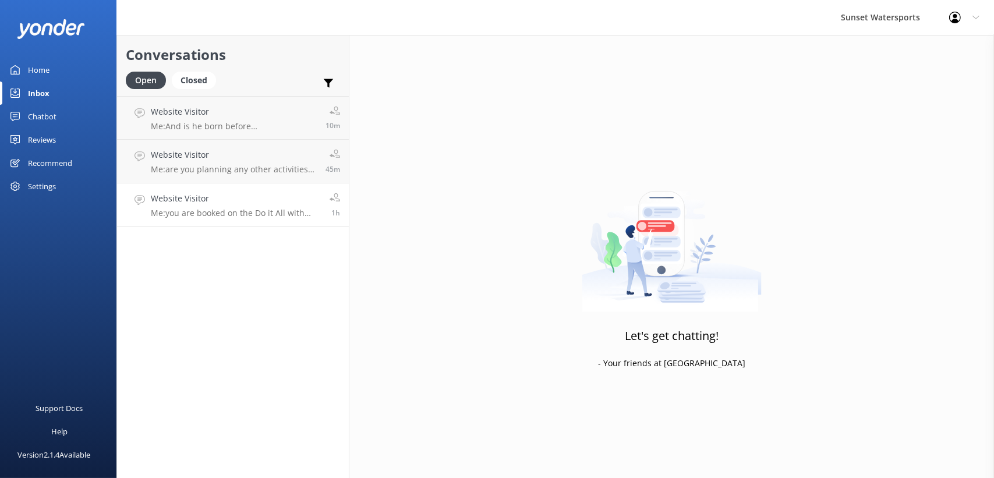
click at [213, 210] on p "Me: you are booked on the Do it All with Parasail for [DATE]" at bounding box center [236, 213] width 170 height 10
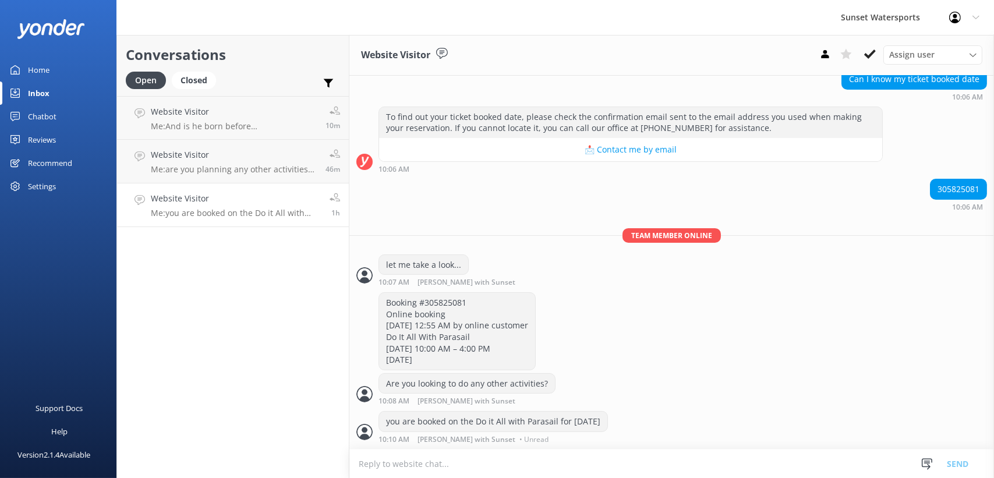
scroll to position [256, 0]
click at [876, 51] on icon at bounding box center [870, 54] width 12 height 12
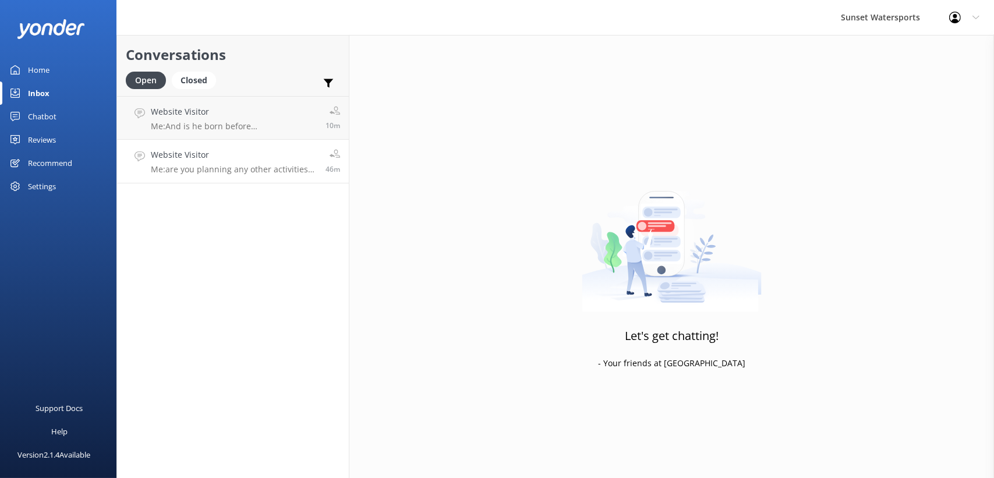
click at [165, 157] on h4 "Website Visitor" at bounding box center [234, 155] width 166 height 13
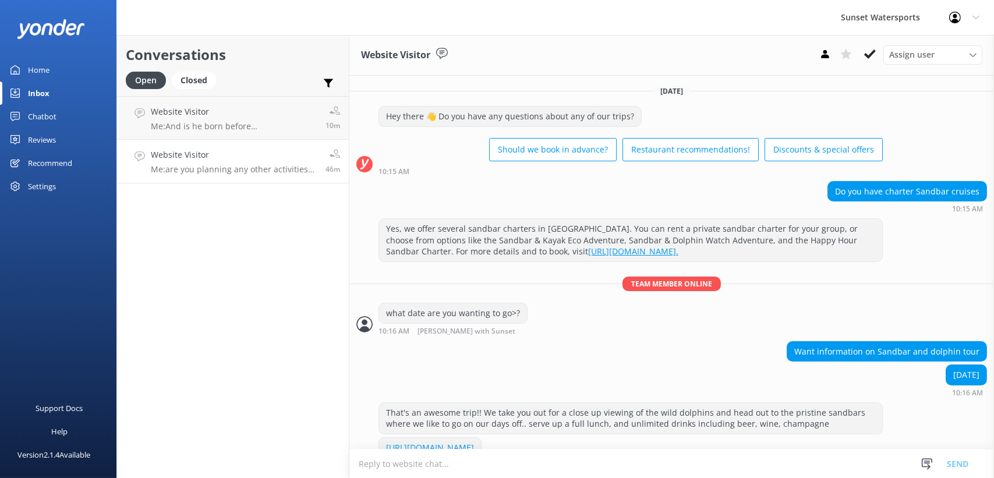
scroll to position [112, 0]
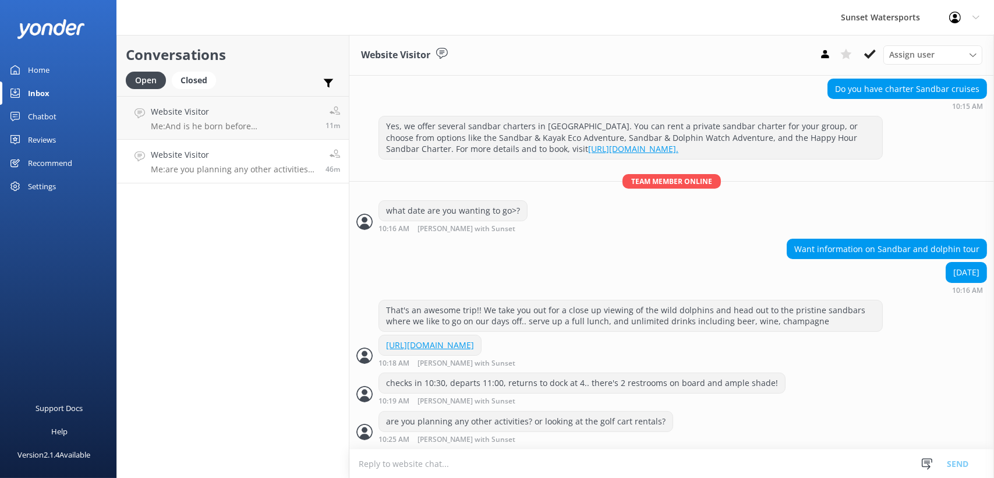
click at [384, 472] on textarea at bounding box center [671, 464] width 645 height 29
type textarea "The weather looks perfect for the sandbars [DATE]-- Do you have any other quest…"
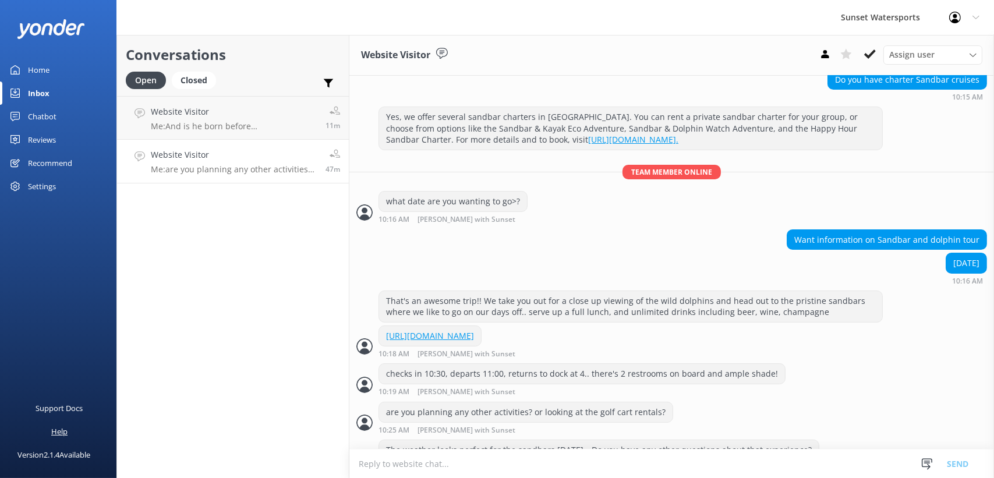
scroll to position [150, 0]
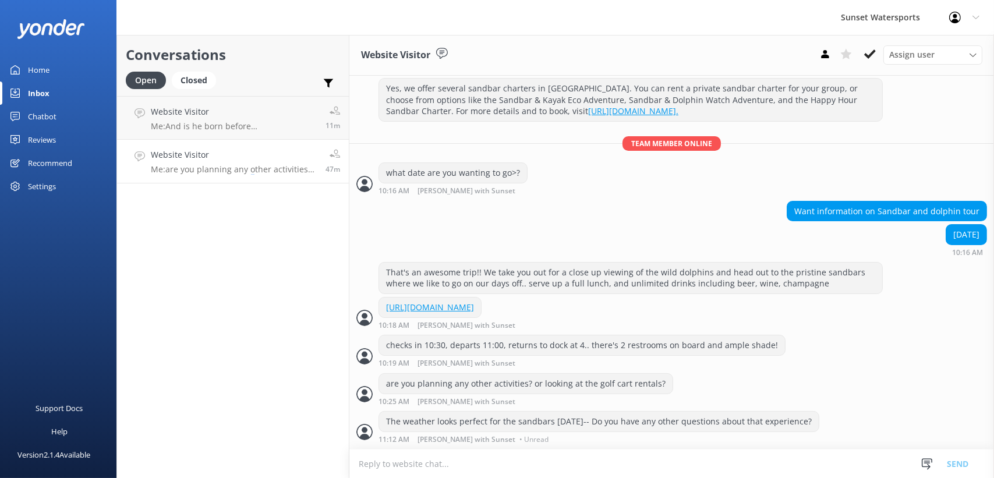
click at [250, 371] on div "Conversations Open Closed Important Assigned to me Unassigned Website Visitor M…" at bounding box center [232, 256] width 233 height 443
click at [207, 125] on p "Me: And is he born before [DEMOGRAPHIC_DATA]?" at bounding box center [234, 126] width 166 height 10
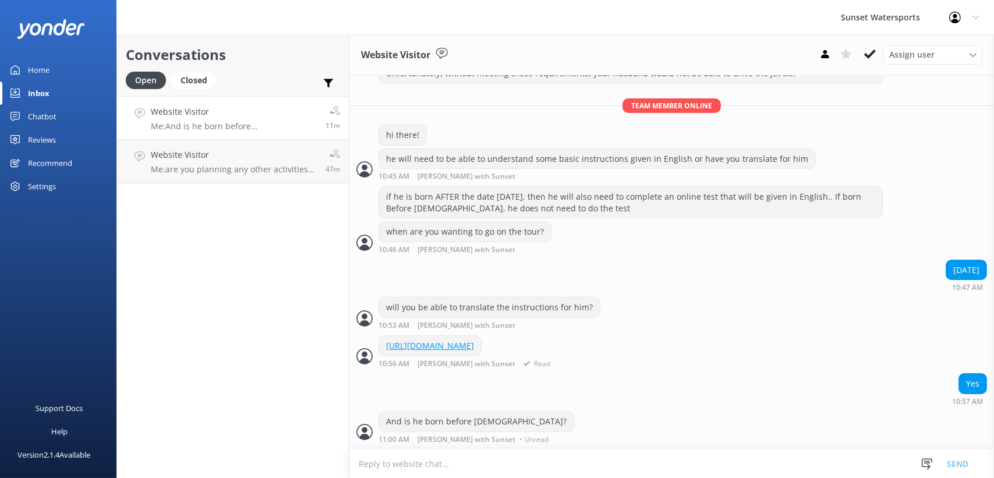
scroll to position [187, 0]
click at [321, 393] on div "Conversations Open Closed Important Assigned to me Unassigned Website Visitor M…" at bounding box center [232, 256] width 233 height 443
click at [208, 227] on div "Conversations Open Closed Important Assigned to me Unassigned Website Visitor M…" at bounding box center [232, 256] width 233 height 443
click at [228, 157] on h4 "Website Visitor" at bounding box center [234, 155] width 166 height 13
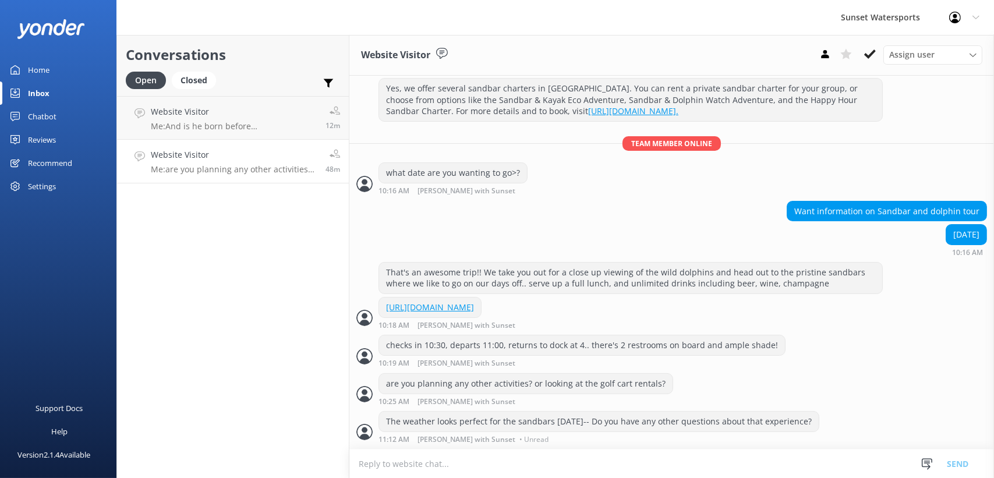
scroll to position [150, 0]
click at [229, 129] on p "Me: And is he born before [DEMOGRAPHIC_DATA]?" at bounding box center [234, 126] width 166 height 10
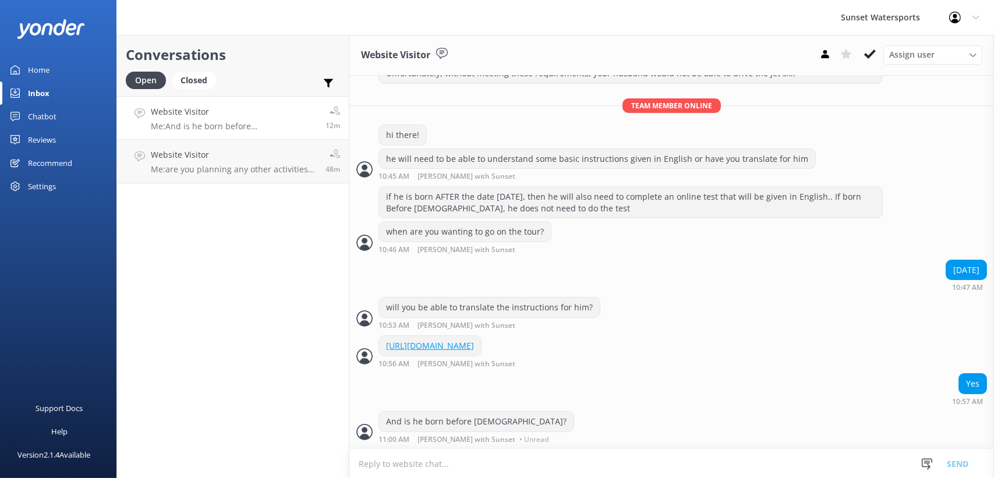
click at [231, 220] on div "Conversations Open Closed Important Assigned to me Unassigned Website Visitor M…" at bounding box center [232, 256] width 233 height 443
click at [250, 117] on h4 "Website Visitor" at bounding box center [234, 111] width 166 height 13
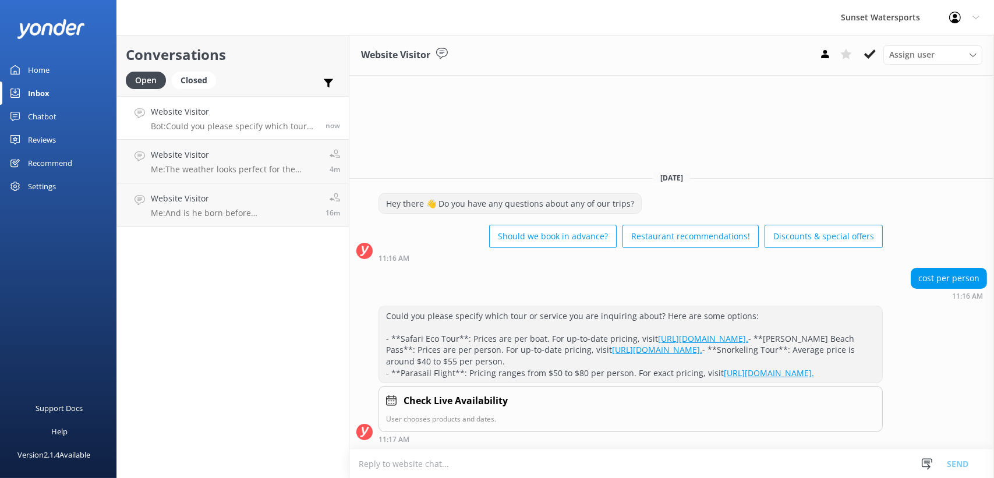
click at [439, 463] on textarea at bounding box center [671, 464] width 645 height 29
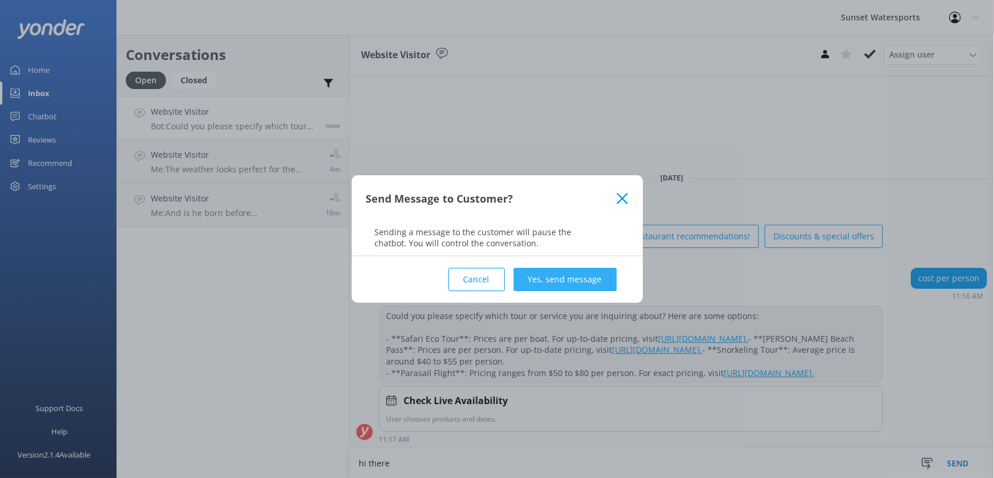
type textarea "hi there"
click at [572, 269] on button "Yes, send message" at bounding box center [565, 279] width 103 height 23
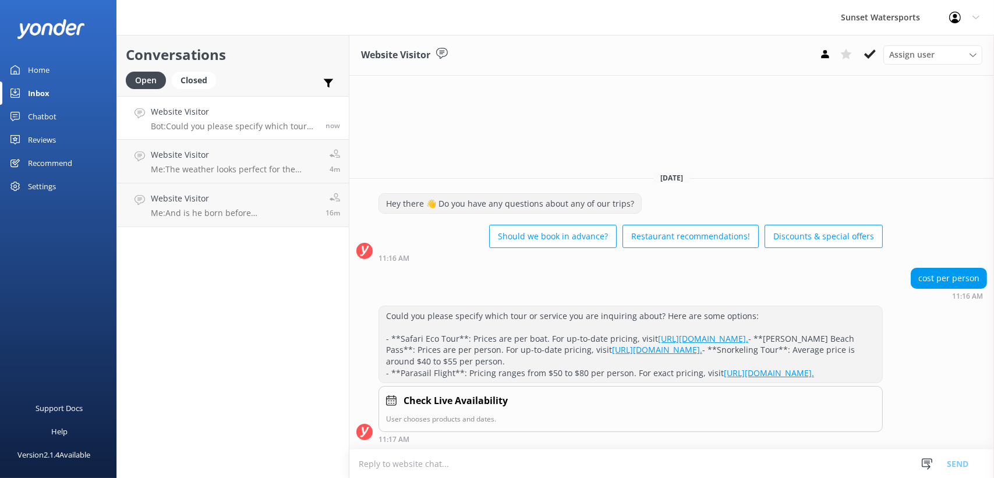
click at [407, 462] on textarea at bounding box center [671, 464] width 645 height 29
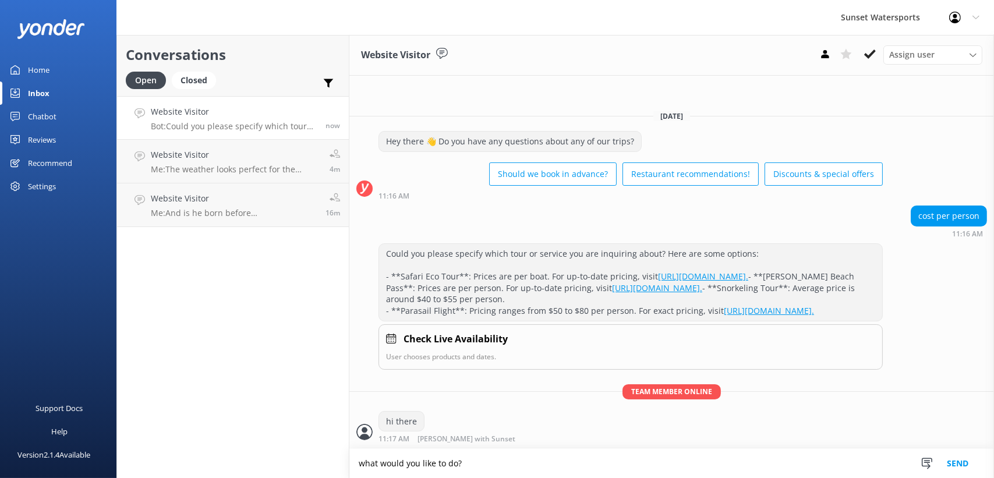
type textarea "what would you like to do?"
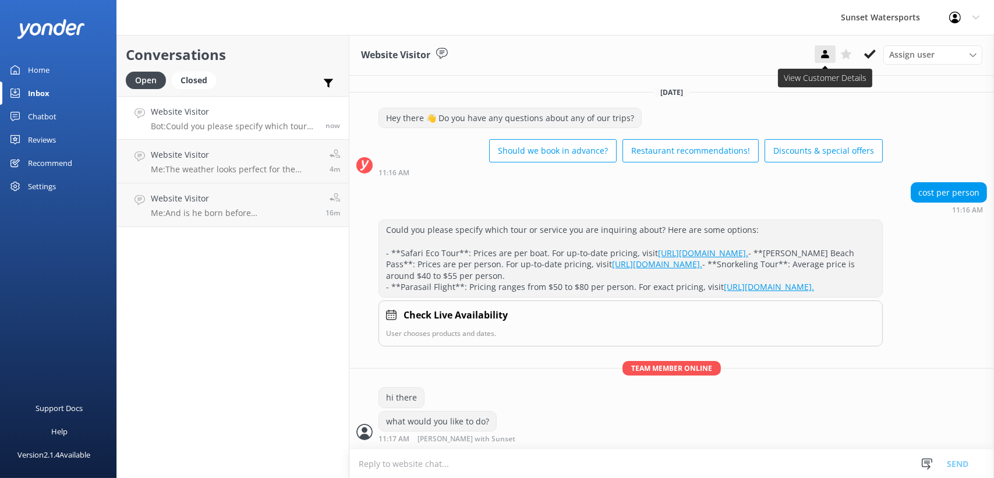
click at [827, 47] on button at bounding box center [825, 53] width 21 height 17
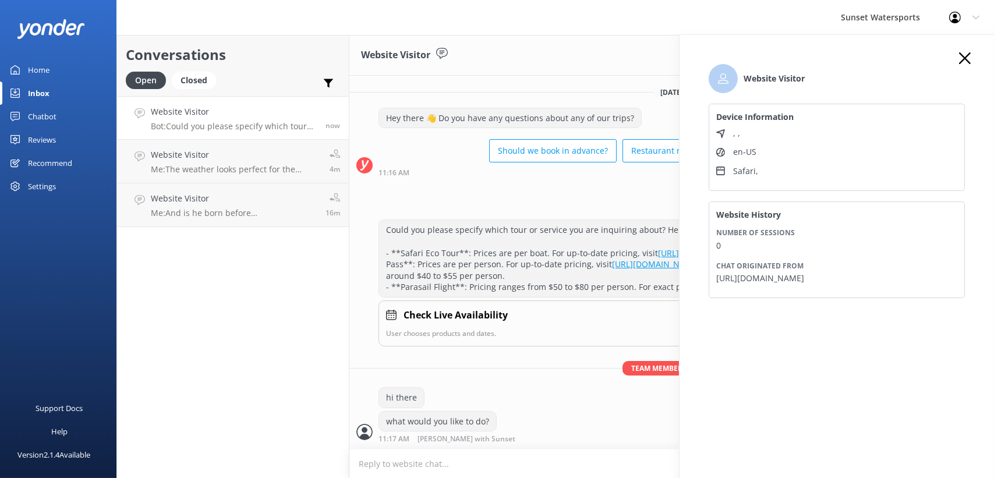
click at [626, 27] on div "Sunset Watersports Profile Settings Logout" at bounding box center [497, 17] width 994 height 35
click at [638, 48] on div "Website Visitor Assign user [PERSON_NAME] at [GEOGRAPHIC_DATA][PERSON_NAME] wit…" at bounding box center [671, 55] width 645 height 41
click at [967, 53] on icon at bounding box center [965, 58] width 12 height 12
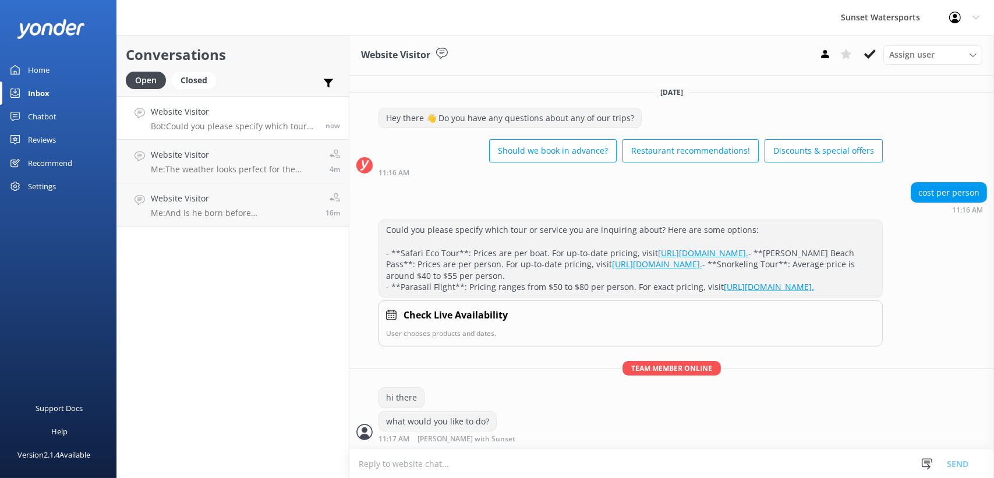
scroll to position [0, 0]
click at [399, 473] on textarea at bounding box center [671, 464] width 645 height 29
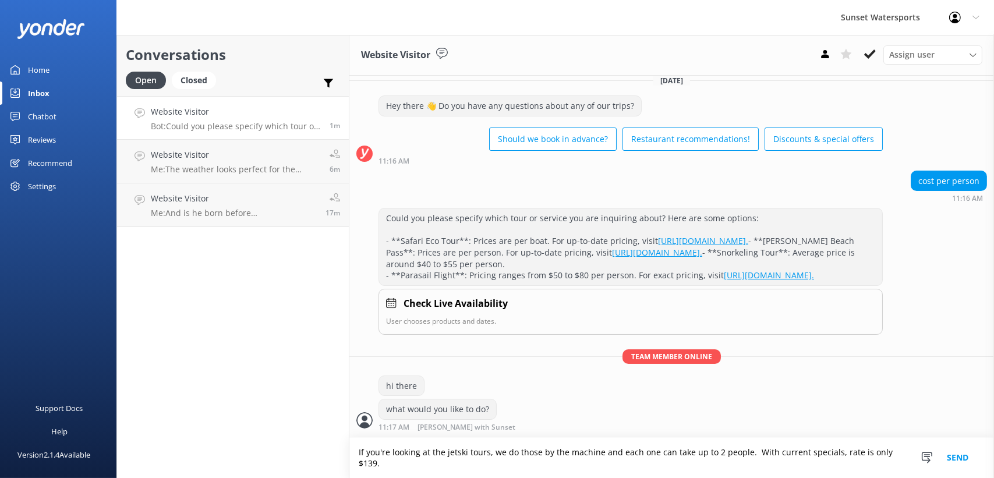
scroll to position [43, 0]
type textarea "If you're looking at the jetski tours, we do those by the machine and each one …"
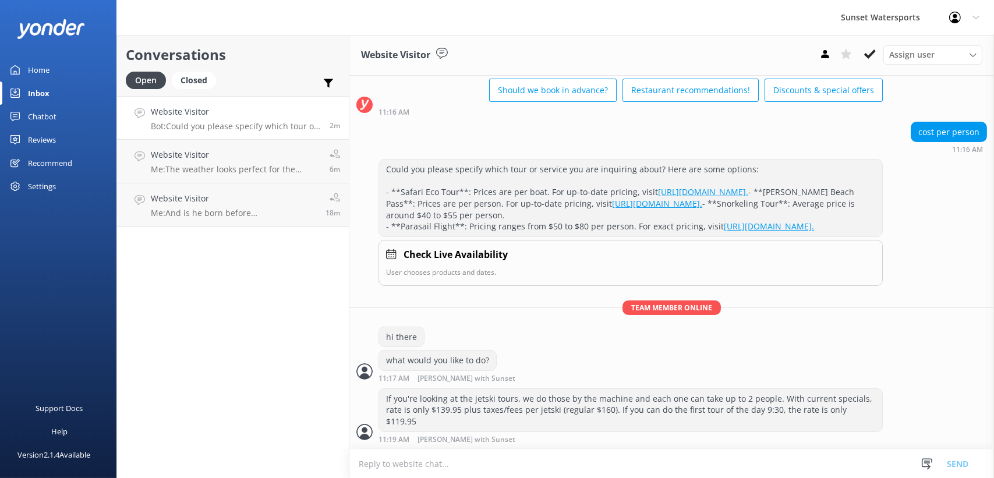
scroll to position [80, 0]
click at [491, 468] on textarea at bounding box center [671, 464] width 645 height 29
type textarea "Promo: SUNSETJETSKI"
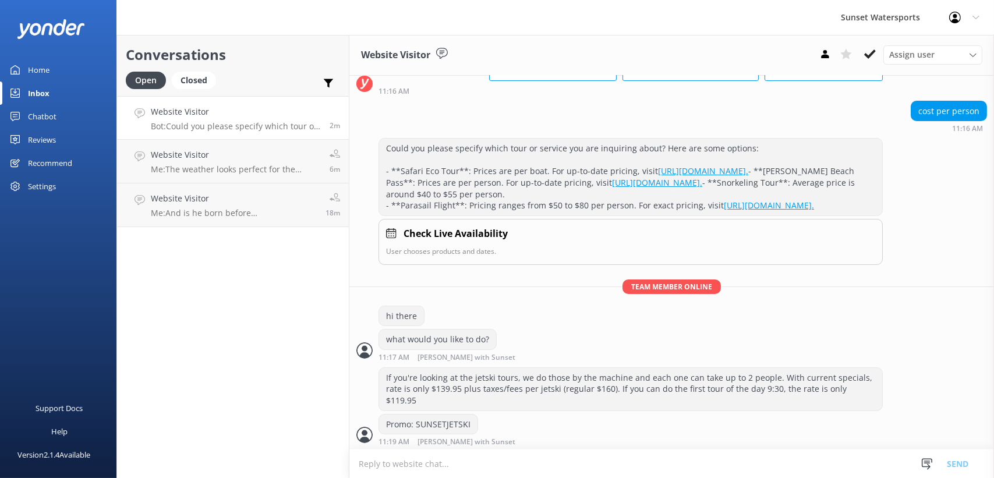
scroll to position [104, 0]
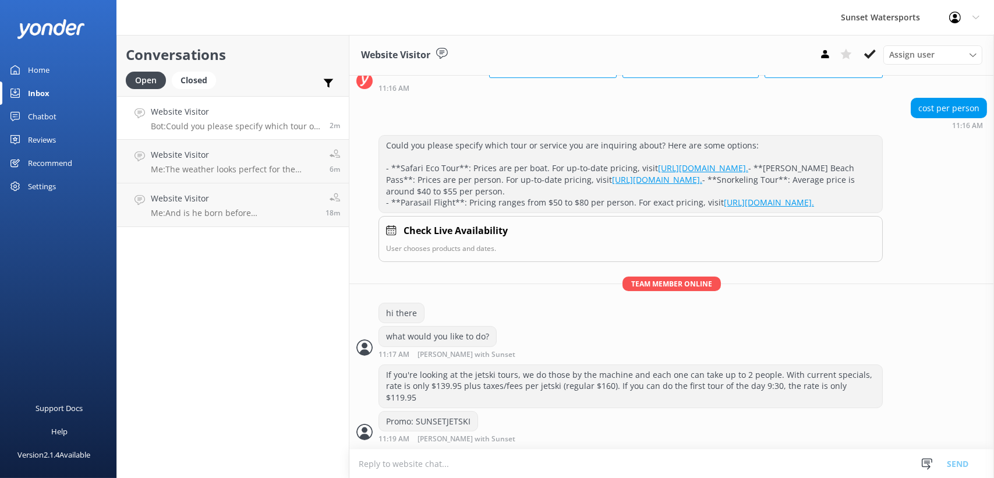
click at [455, 476] on textarea at bounding box center [671, 464] width 645 height 29
paste textarea "[URL][DOMAIN_NAME]"
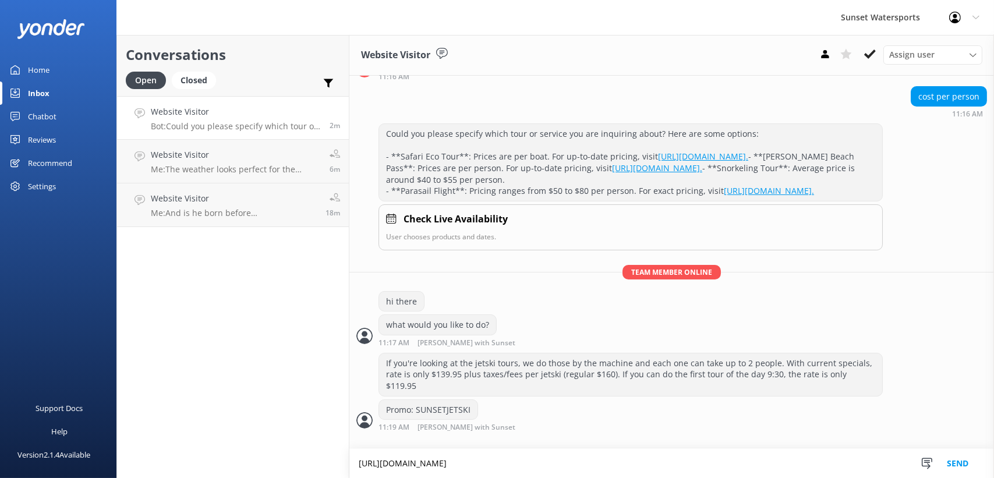
scroll to position [116, 0]
type textarea "[URL][DOMAIN_NAME]"
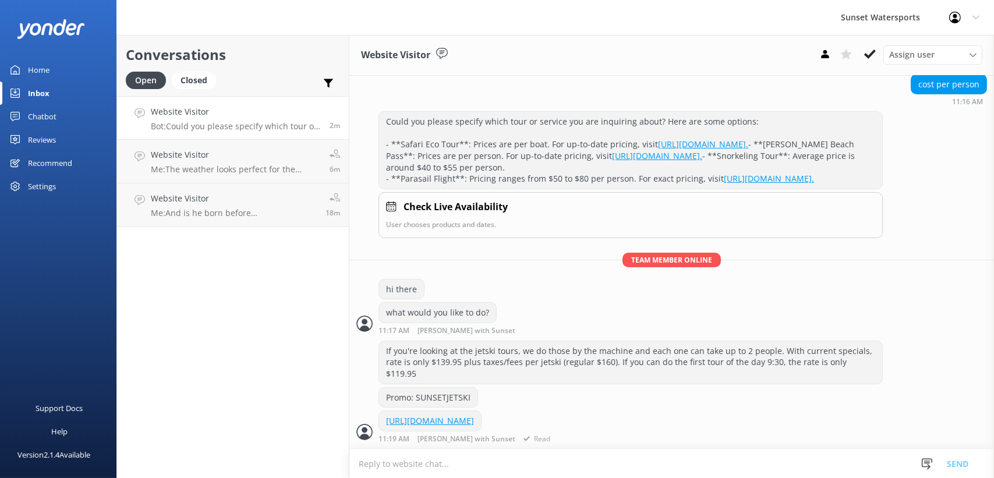
scroll to position [139, 0]
click at [196, 402] on div "Conversations Open Closed Important Assigned to me Unassigned Website Visitor B…" at bounding box center [232, 256] width 233 height 443
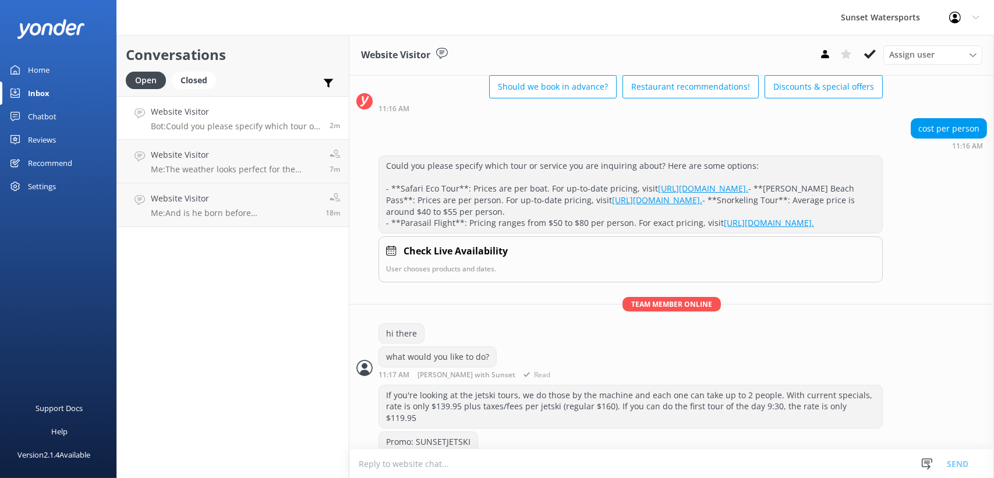
scroll to position [0, 0]
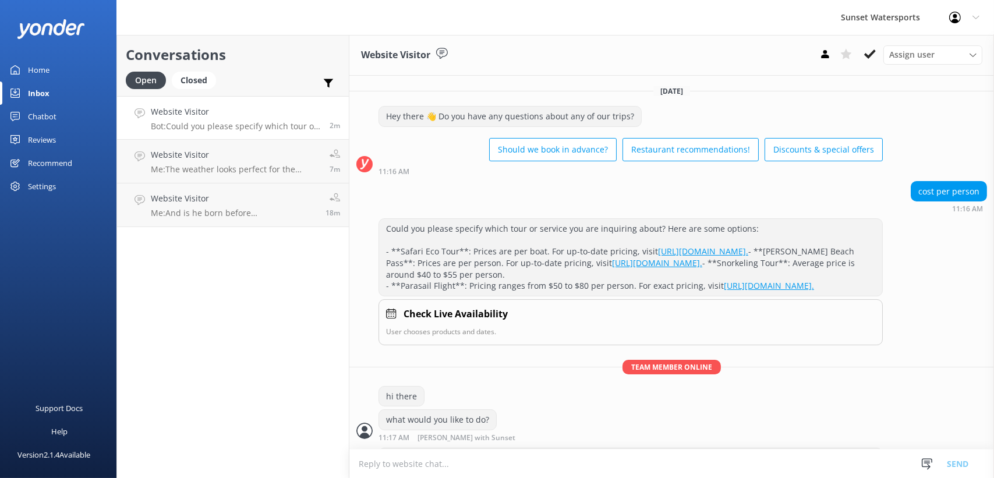
click at [225, 403] on div "Conversations Open Closed Important Assigned to me Unassigned Website Visitor B…" at bounding box center [232, 256] width 233 height 443
click at [244, 184] on link "Website Visitor Me: And is he born before [DEMOGRAPHIC_DATA]? 18m" at bounding box center [233, 205] width 232 height 44
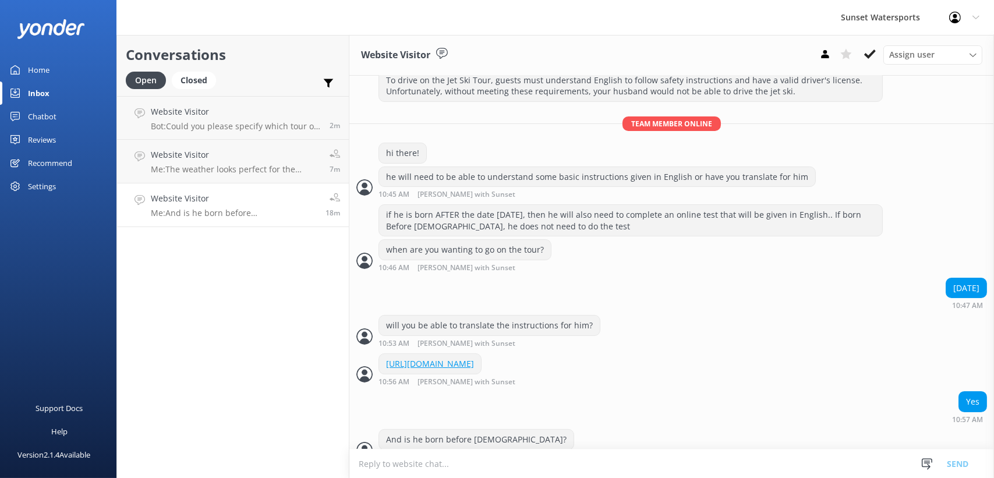
scroll to position [187, 0]
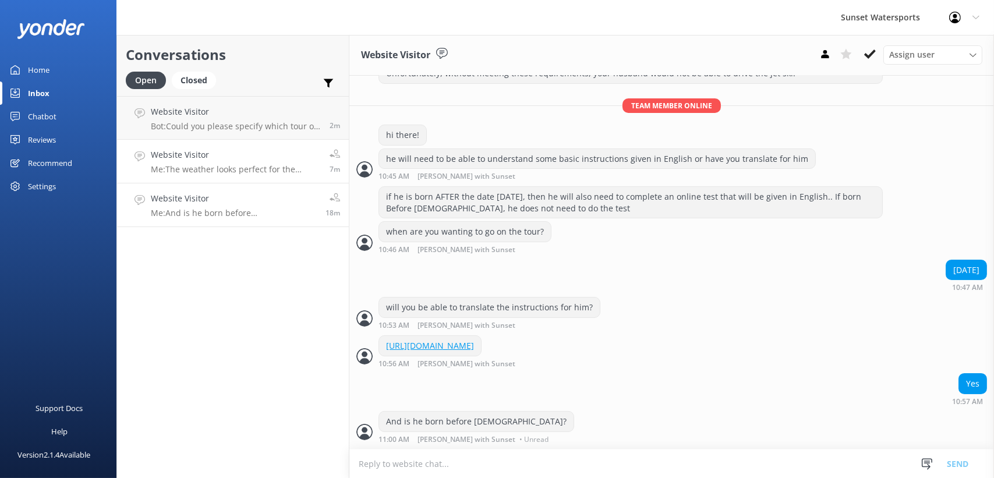
click at [241, 161] on h4 "Website Visitor" at bounding box center [236, 155] width 170 height 13
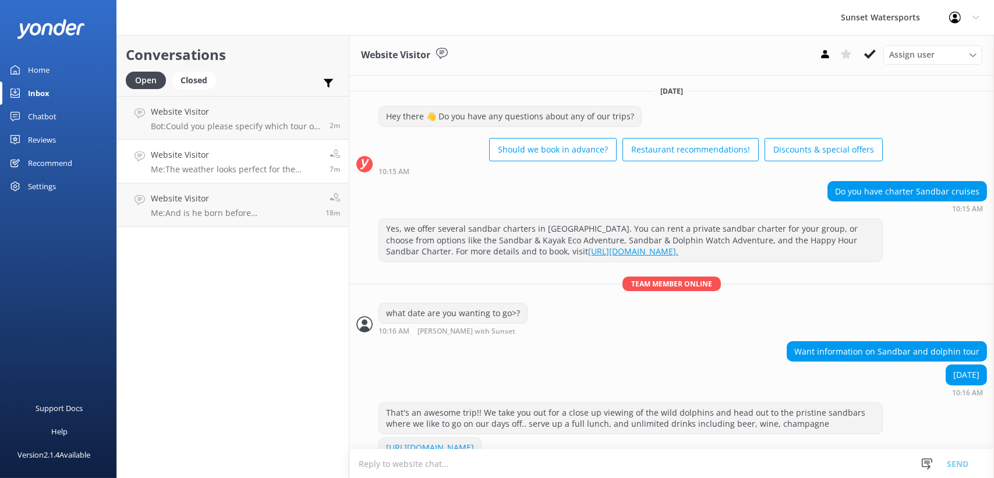
scroll to position [150, 0]
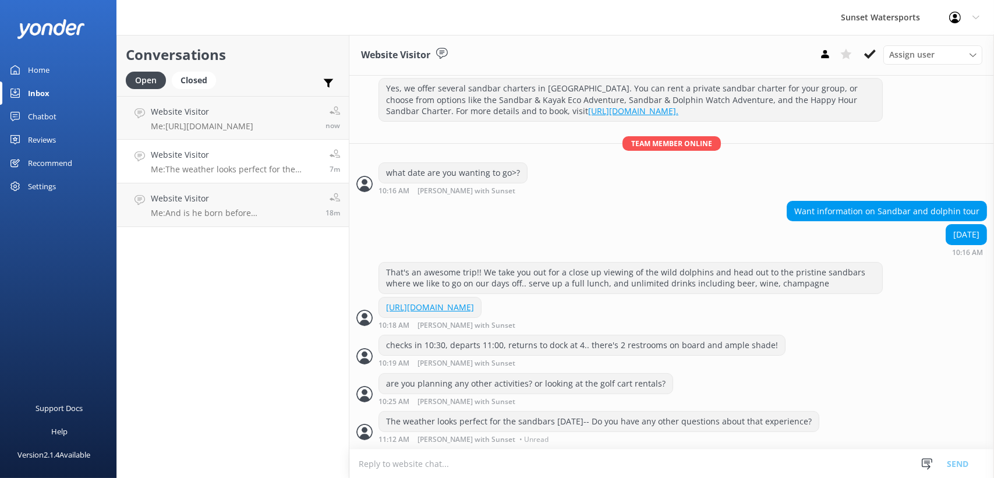
drag, startPoint x: 239, startPoint y: 408, endPoint x: 243, endPoint y: 401, distance: 7.6
click at [243, 401] on div "Conversations Open Closed Important Assigned to me Unassigned Website Visitor M…" at bounding box center [232, 256] width 233 height 443
click at [205, 80] on div "Closed" at bounding box center [194, 80] width 44 height 17
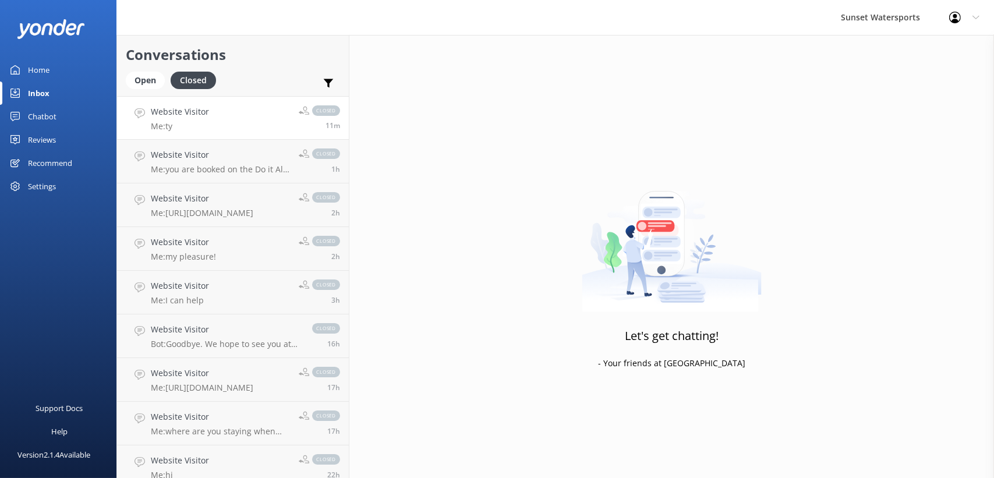
click at [208, 129] on link "Website Visitor Me: ty closed 11m" at bounding box center [233, 118] width 232 height 44
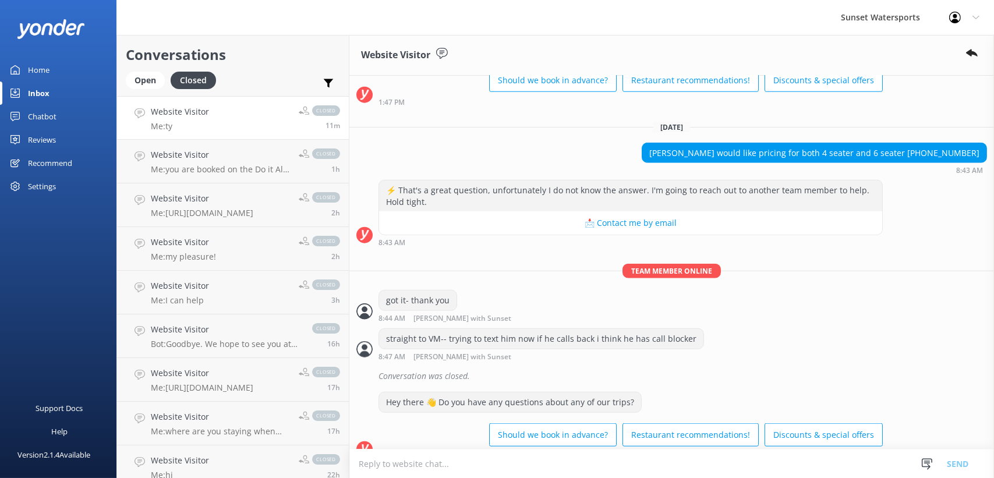
scroll to position [9269, 0]
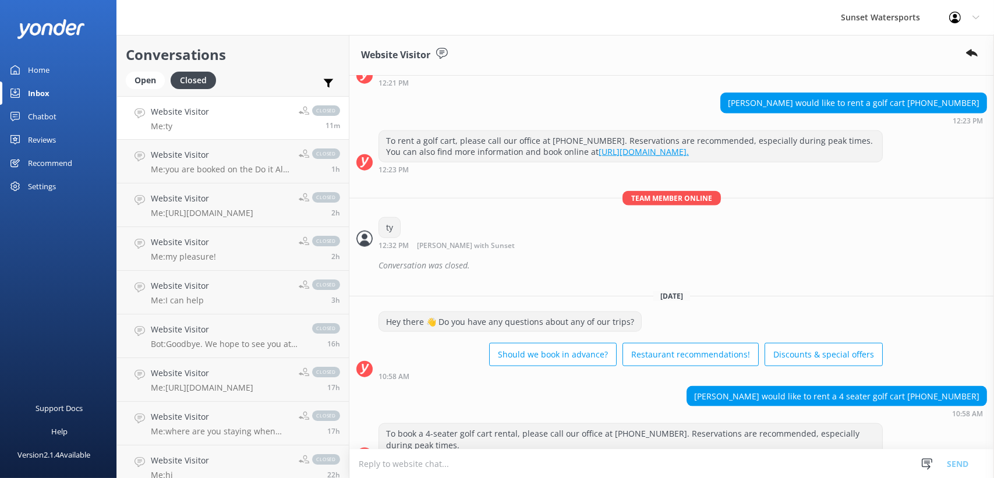
click at [561, 468] on textarea at bounding box center [671, 464] width 645 height 29
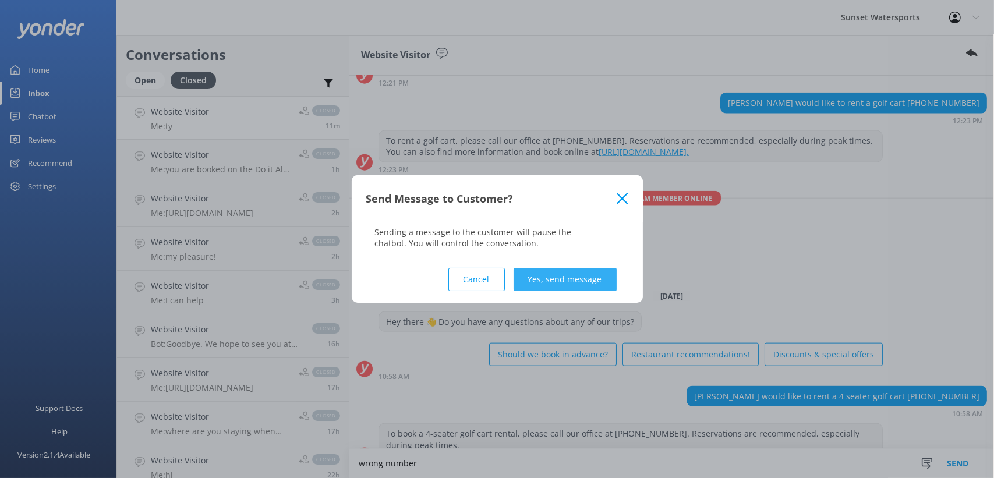
type textarea "wrong number"
click at [565, 278] on button "Yes, send message" at bounding box center [565, 279] width 103 height 23
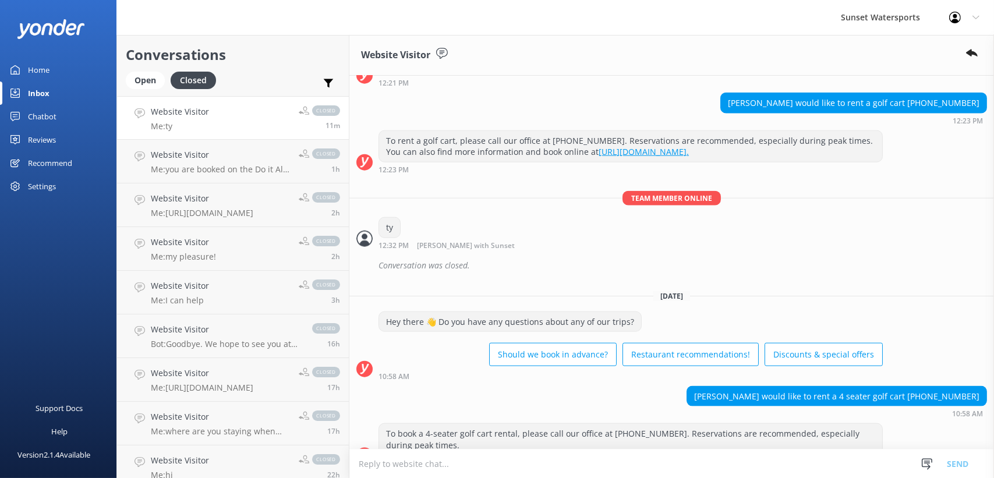
scroll to position [9306, 0]
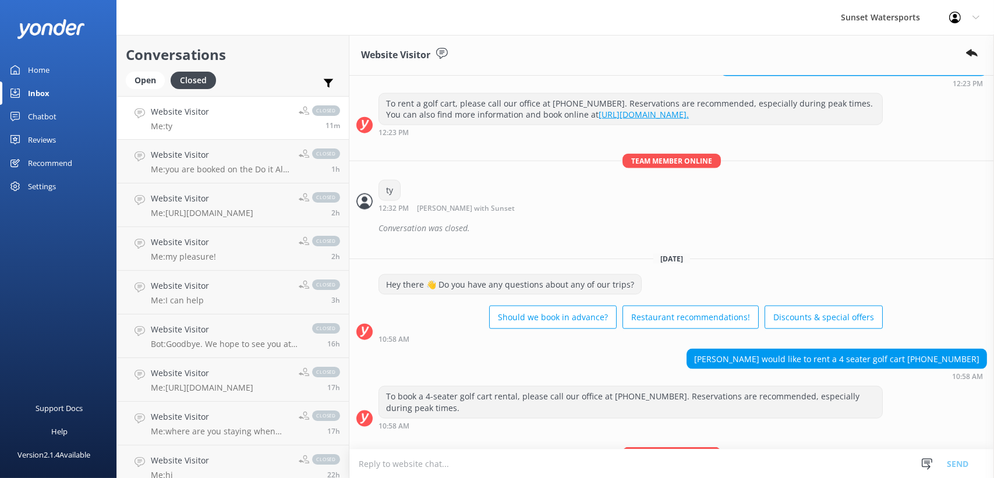
click at [148, 90] on div "Open Closed" at bounding box center [174, 86] width 96 height 28
click at [147, 84] on div "Open" at bounding box center [145, 80] width 39 height 17
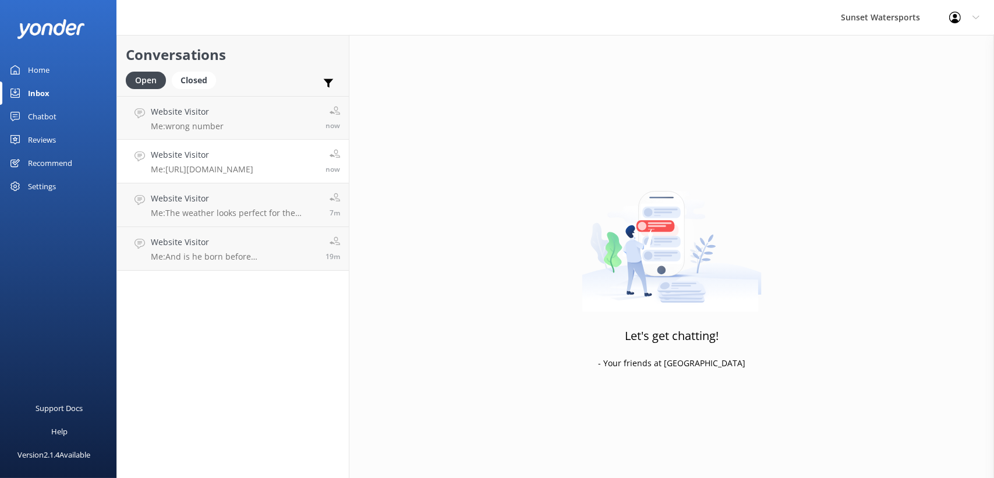
click at [184, 154] on h4 "Website Visitor" at bounding box center [202, 155] width 103 height 13
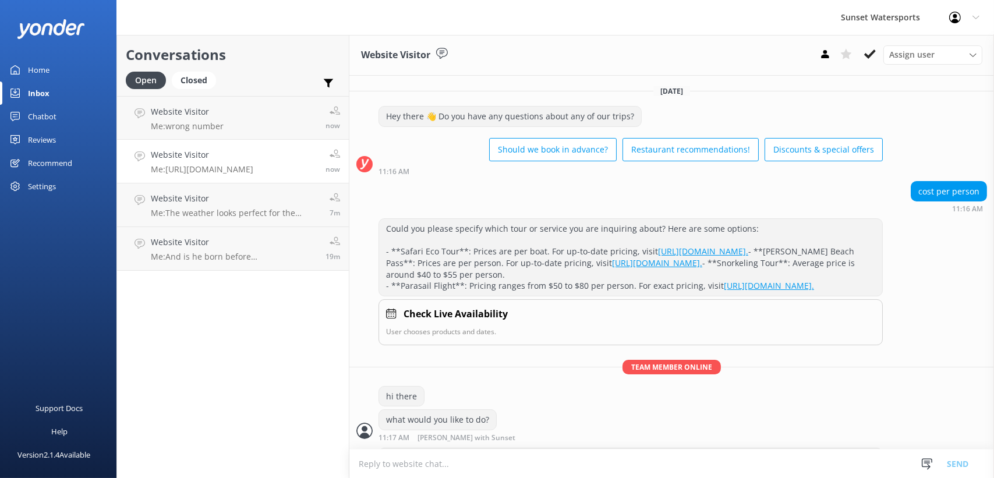
scroll to position [139, 0]
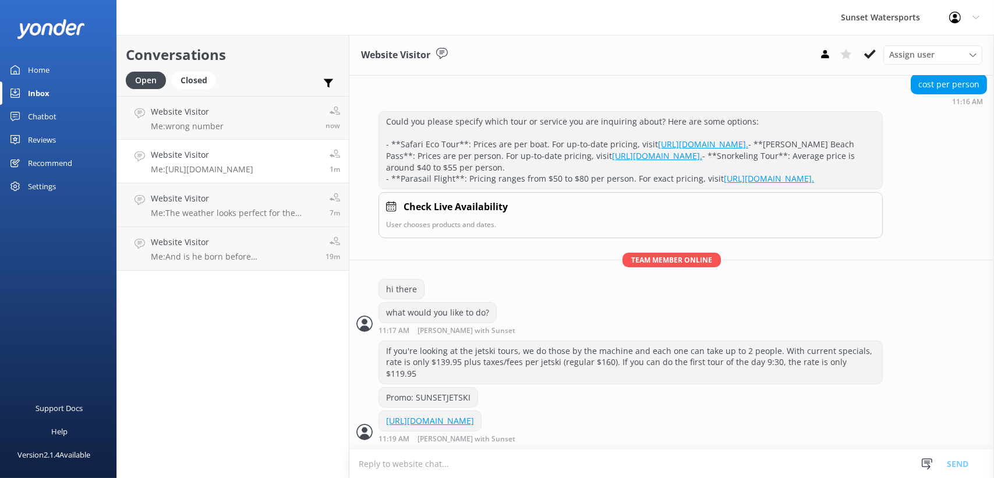
click at [169, 314] on div "Conversations Open Closed Important Assigned to me Unassigned Website Visitor M…" at bounding box center [232, 256] width 233 height 443
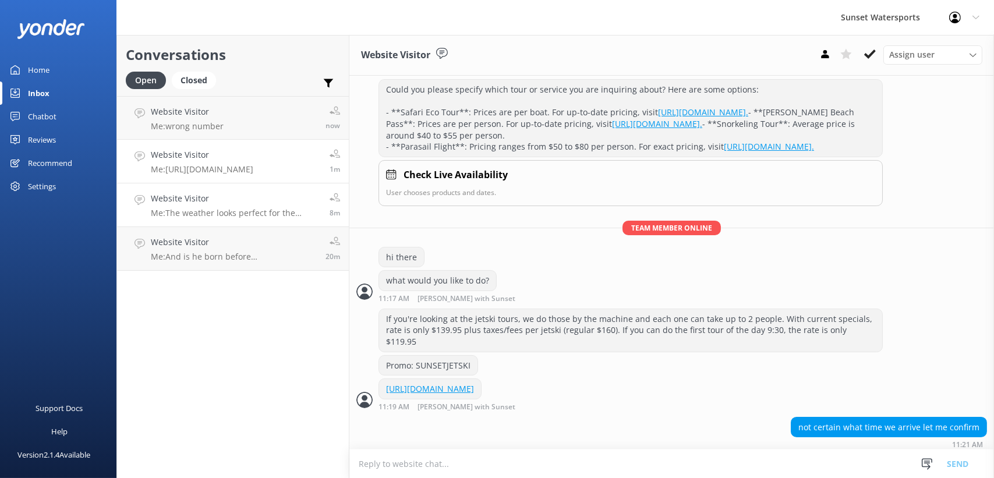
scroll to position [176, 0]
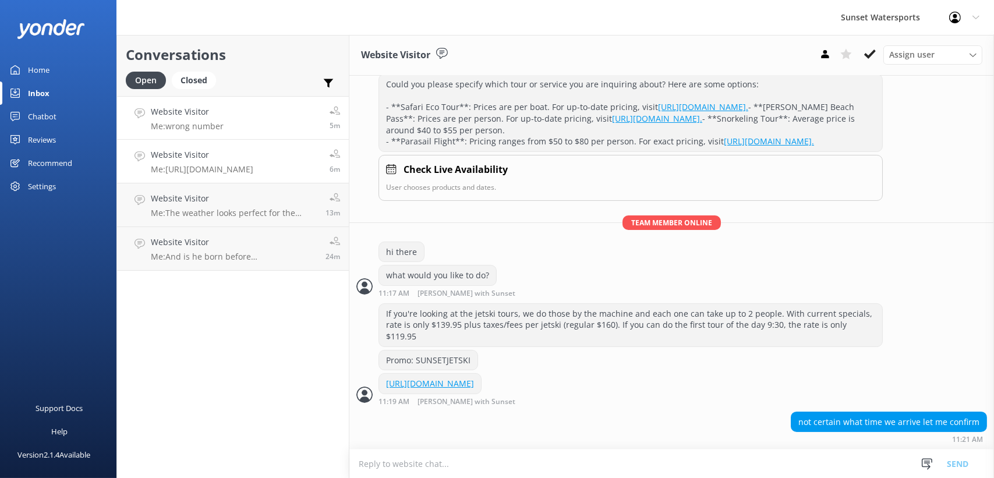
click at [268, 133] on link "Website Visitor Me: wrong number 5m" at bounding box center [233, 118] width 232 height 44
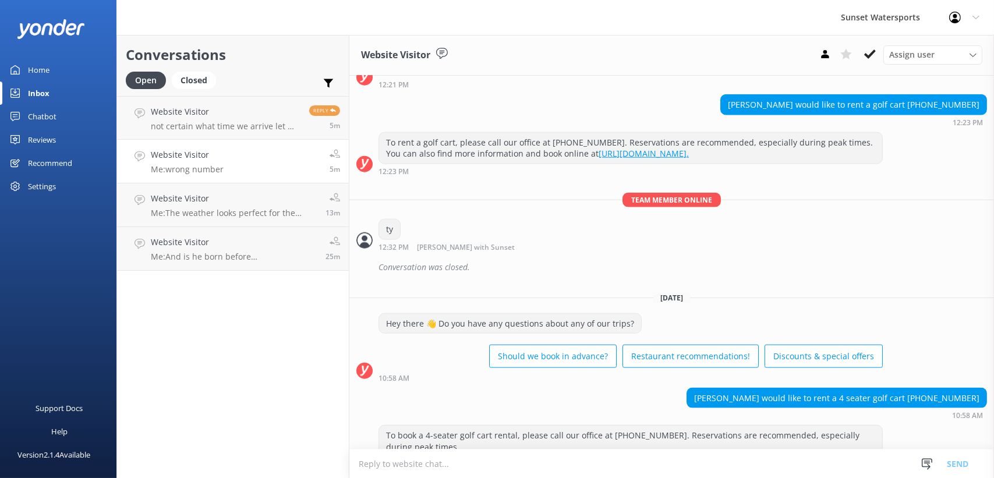
scroll to position [9306, 0]
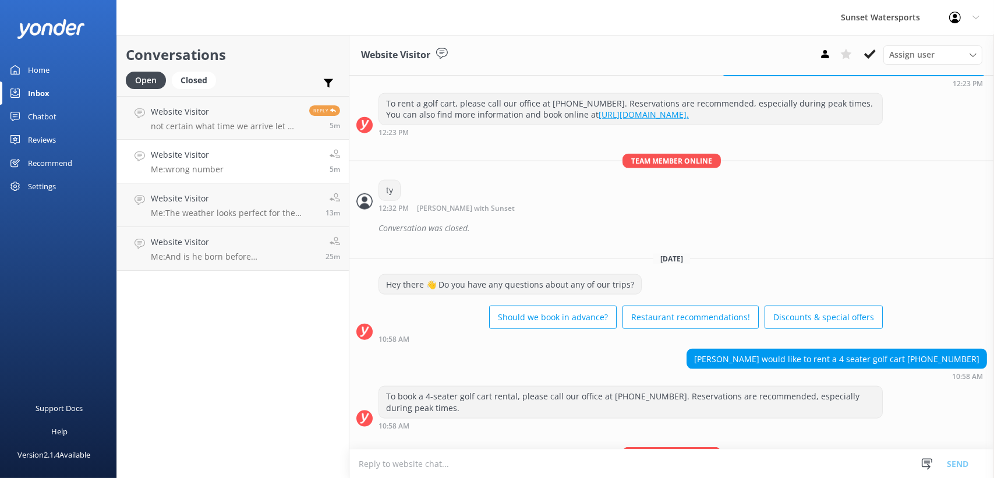
click at [261, 168] on link "Website Visitor Me: wrong number 5m" at bounding box center [233, 162] width 232 height 44
click at [870, 52] on icon at bounding box center [870, 54] width 12 height 12
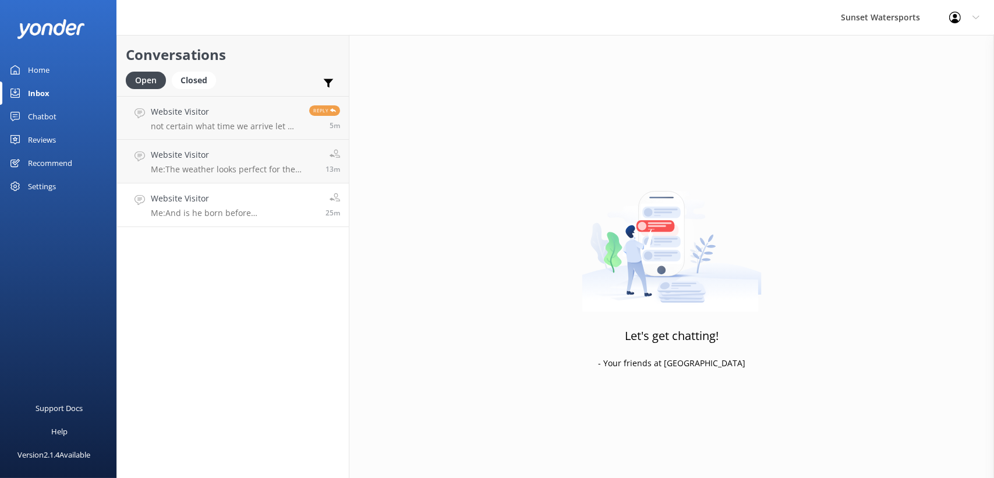
click at [239, 218] on p "Me: And is he born before [DEMOGRAPHIC_DATA]?" at bounding box center [234, 213] width 166 height 10
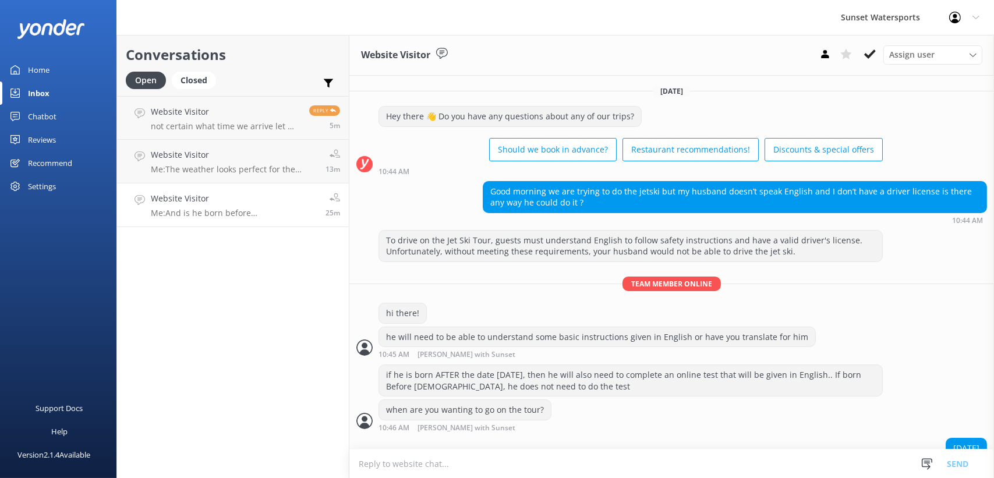
scroll to position [187, 0]
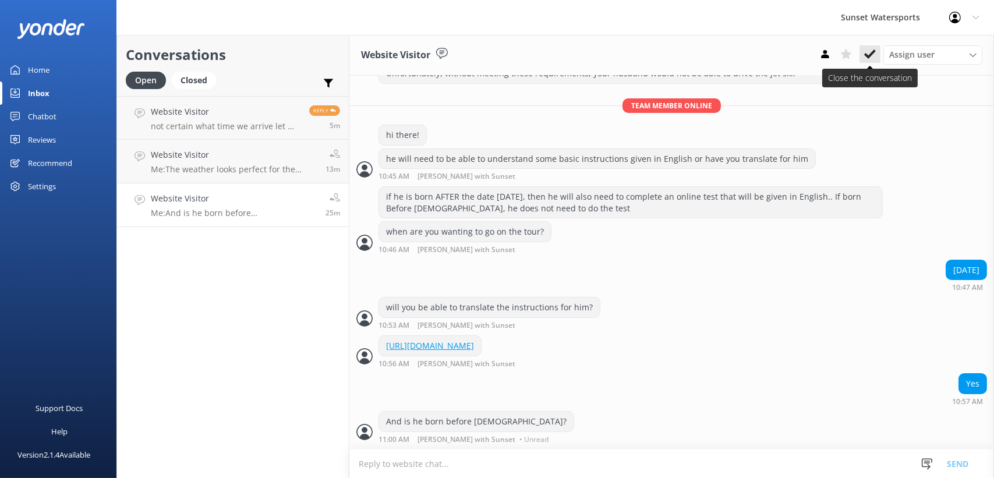
click at [872, 48] on icon at bounding box center [870, 54] width 12 height 12
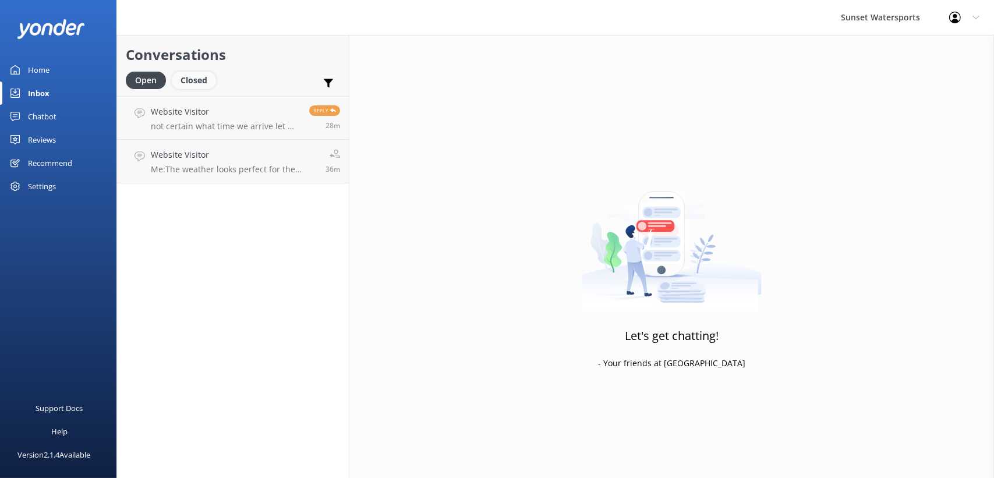
click at [190, 82] on div "Closed" at bounding box center [194, 80] width 44 height 17
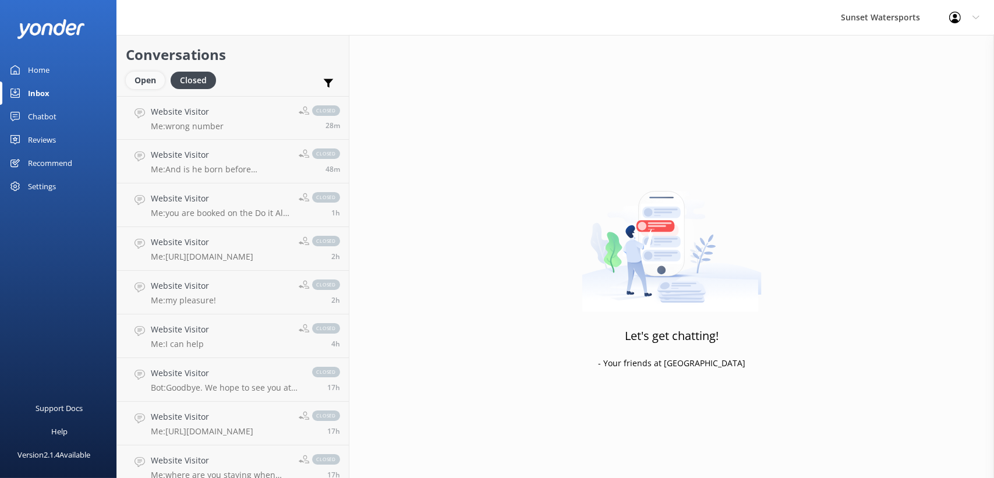
click at [129, 77] on div "Open" at bounding box center [145, 80] width 39 height 17
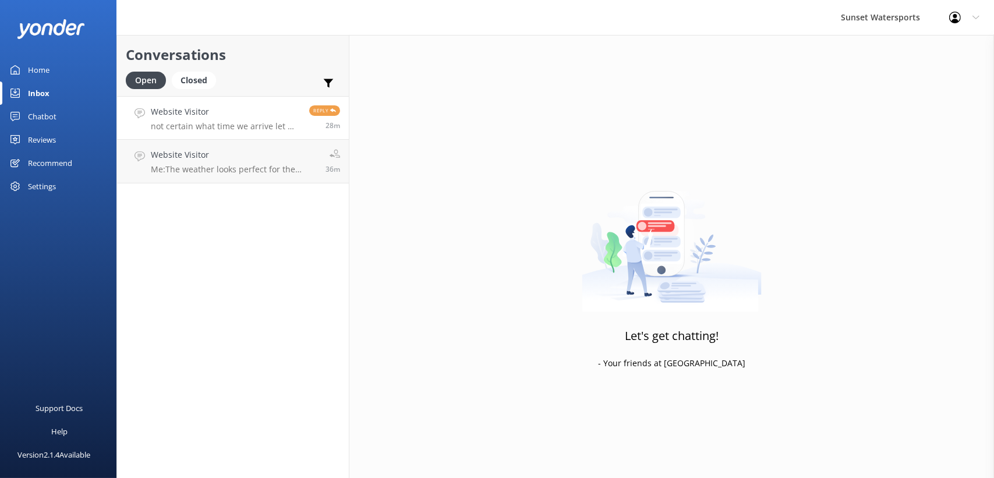
click at [246, 133] on link "Website Visitor not certain what time we arrive let me confirm Reply 28m" at bounding box center [233, 118] width 232 height 44
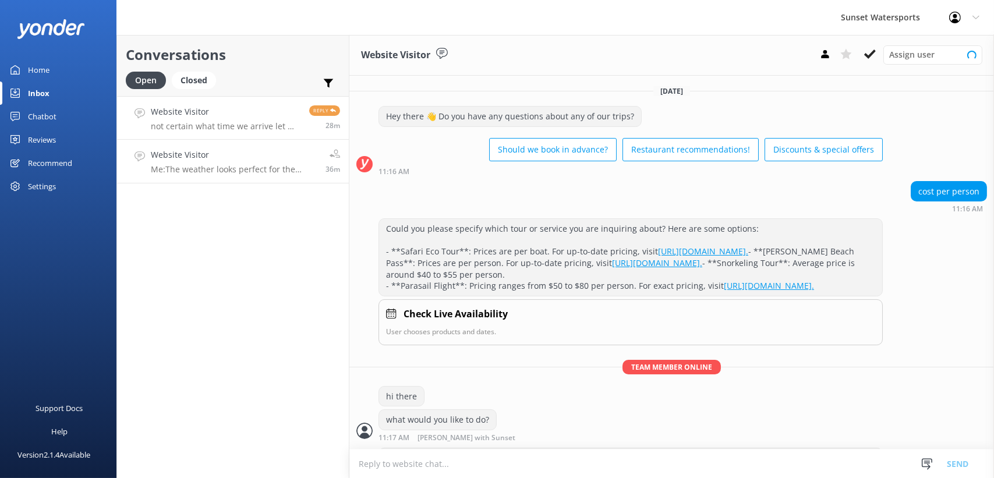
scroll to position [176, 0]
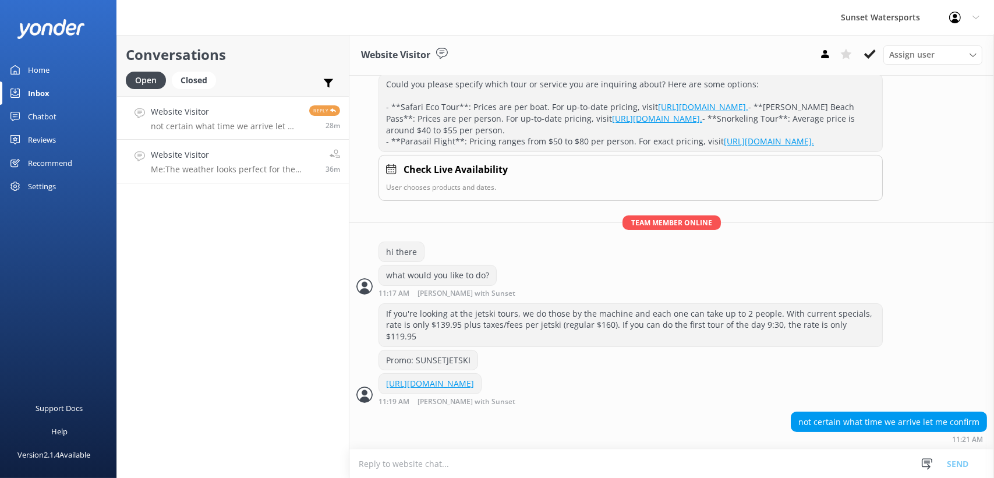
click at [235, 149] on h4 "Website Visitor" at bounding box center [234, 155] width 166 height 13
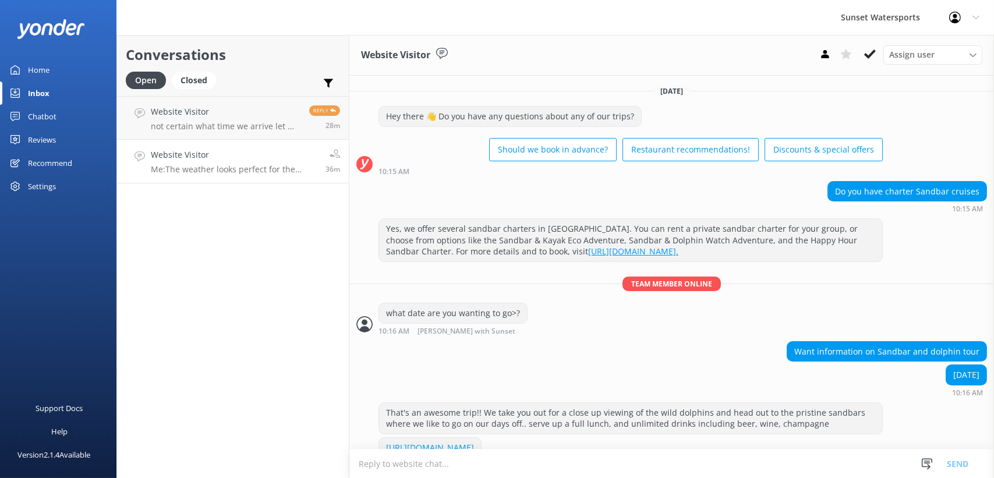
scroll to position [150, 0]
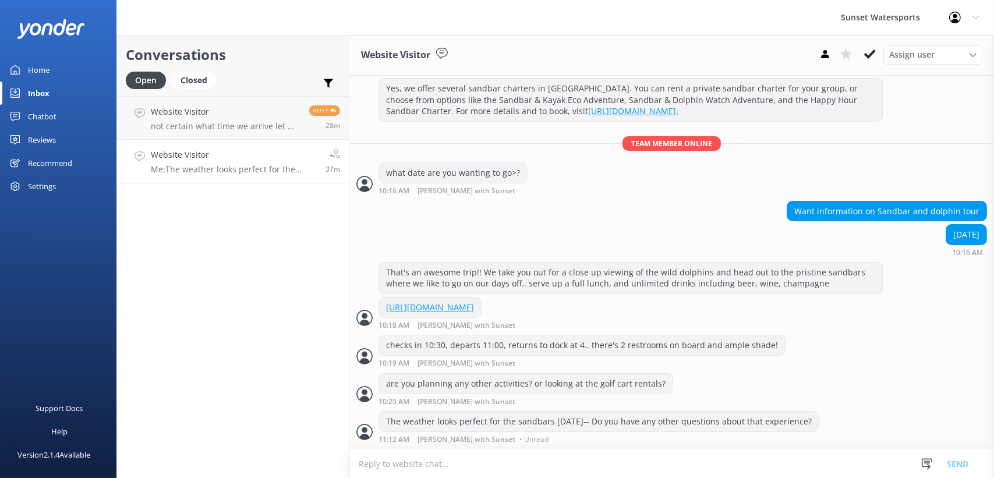
click at [213, 368] on div "Conversations Open Closed Important Assigned to me Unassigned Website Visitor n…" at bounding box center [232, 256] width 233 height 443
click at [274, 122] on p "not certain what time we arrive let me confirm" at bounding box center [226, 126] width 150 height 10
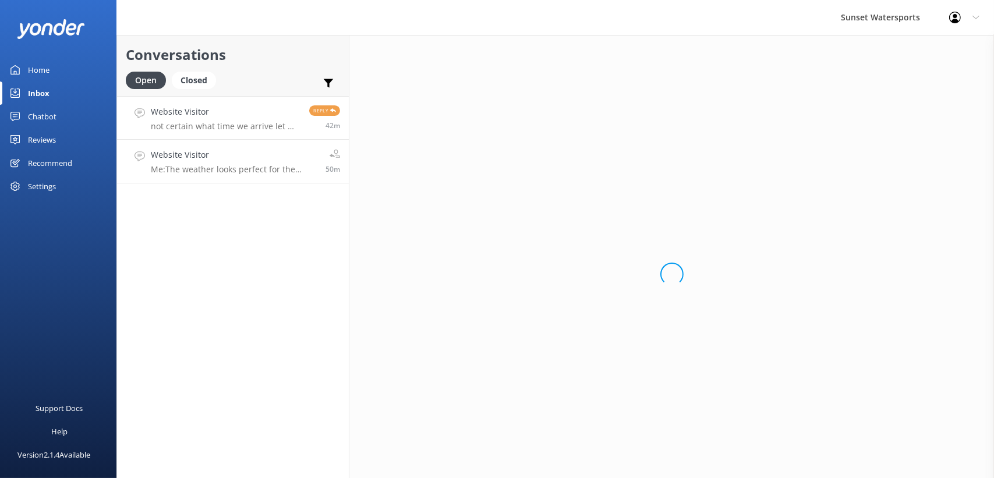
click at [247, 149] on h4 "Website Visitor" at bounding box center [234, 155] width 166 height 13
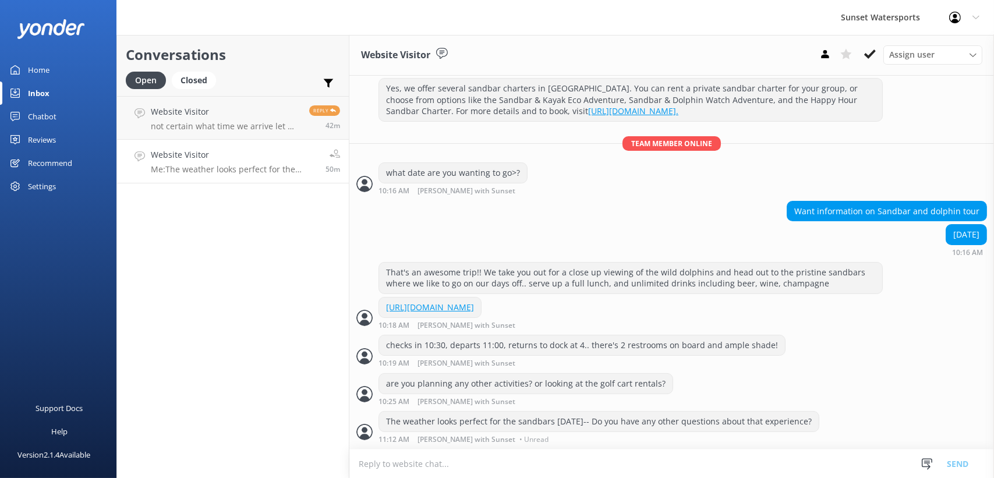
scroll to position [150, 0]
click at [244, 116] on h4 "Website Visitor" at bounding box center [226, 111] width 150 height 13
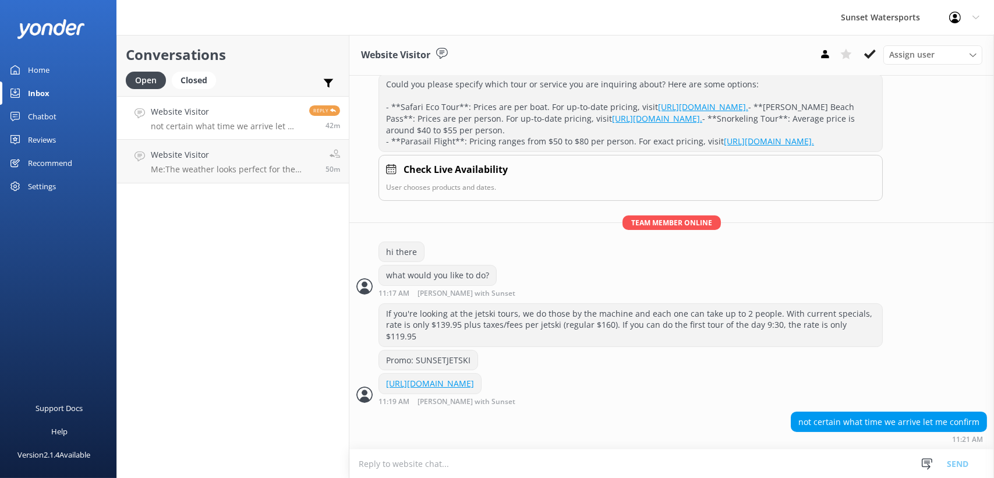
scroll to position [176, 0]
click at [257, 300] on div "Conversations Open Closed Important Assigned to me Unassigned Website Visitor n…" at bounding box center [232, 256] width 233 height 443
click at [213, 85] on div "Closed" at bounding box center [194, 80] width 44 height 17
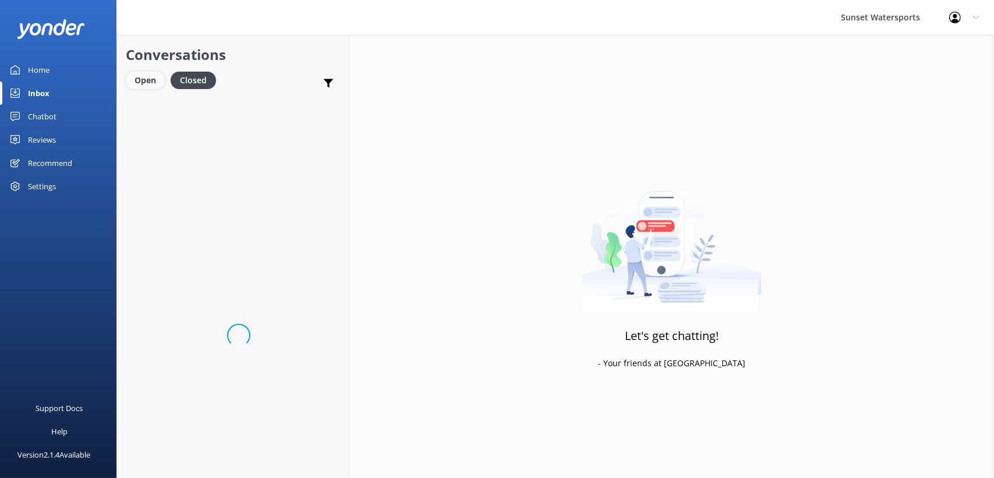
click at [142, 79] on div "Open" at bounding box center [145, 80] width 39 height 17
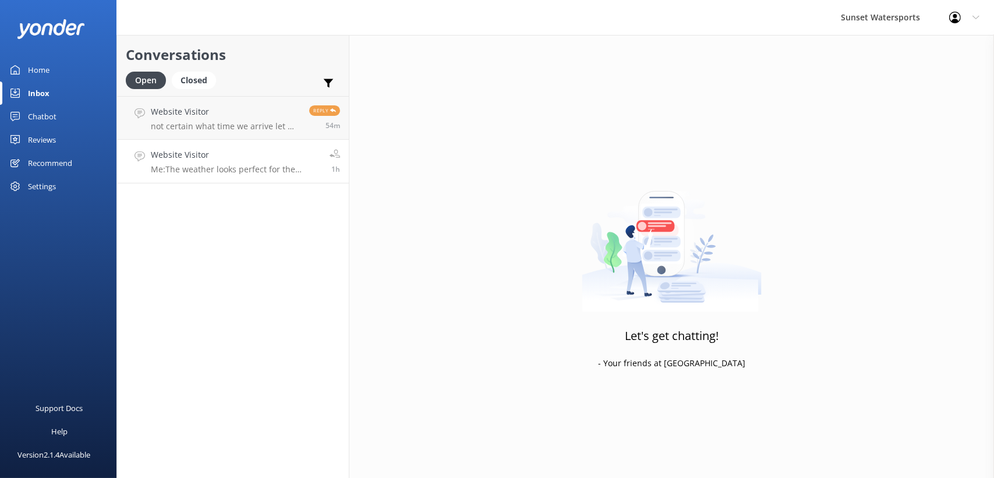
click at [206, 162] on div "Website Visitor Me: The weather looks perfect for the sandbars [DATE]-- Do you …" at bounding box center [236, 162] width 170 height 26
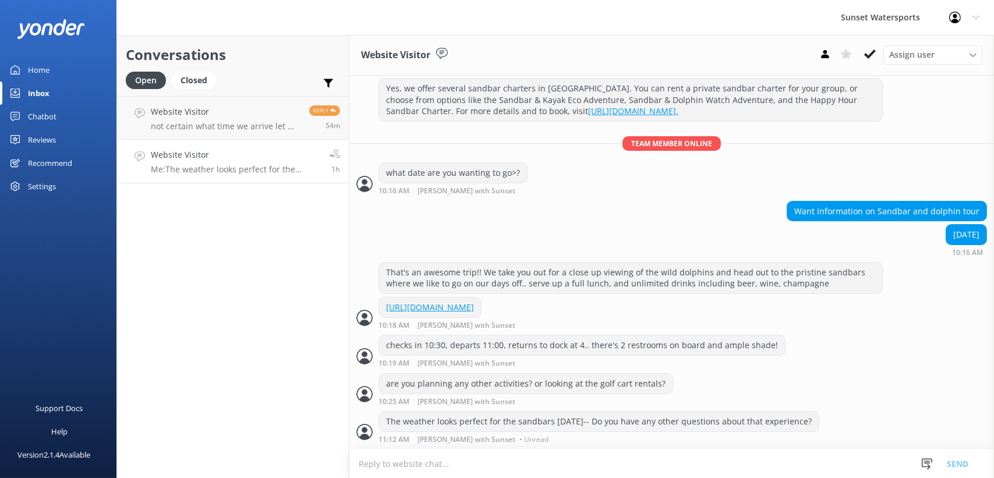
scroll to position [150, 0]
drag, startPoint x: 223, startPoint y: 277, endPoint x: 225, endPoint y: 249, distance: 27.5
click at [223, 272] on div "Conversations Open Closed Important Assigned to me Unassigned Website Visitor n…" at bounding box center [232, 256] width 233 height 443
click at [220, 166] on p "Me: The weather looks perfect for the sandbars [DATE]-- Do you have any other q…" at bounding box center [236, 169] width 170 height 10
click at [200, 83] on div "Closed" at bounding box center [194, 80] width 44 height 17
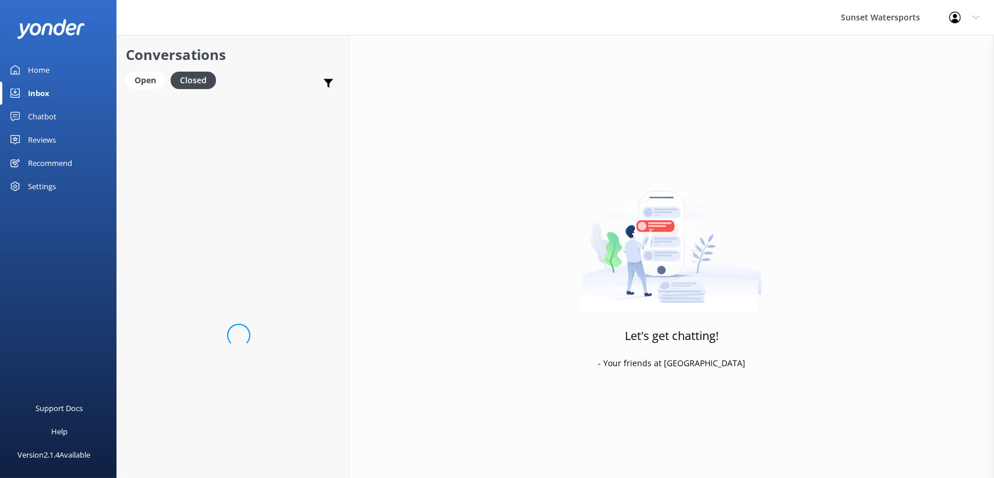
click at [169, 86] on link "Open" at bounding box center [148, 79] width 45 height 13
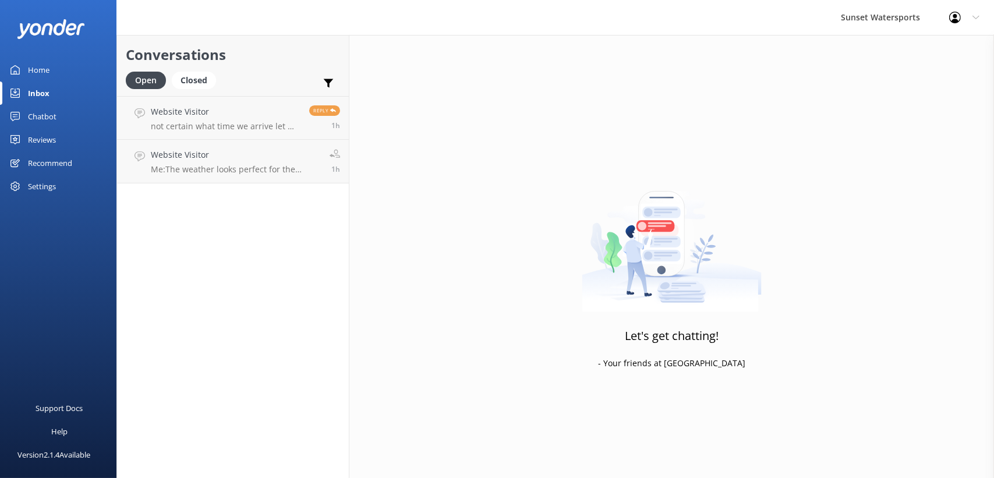
click at [175, 306] on div "Conversations Open Closed Important Assigned to me Unassigned Website Visitor n…" at bounding box center [232, 256] width 233 height 443
click at [196, 76] on div "Closed" at bounding box center [194, 80] width 44 height 17
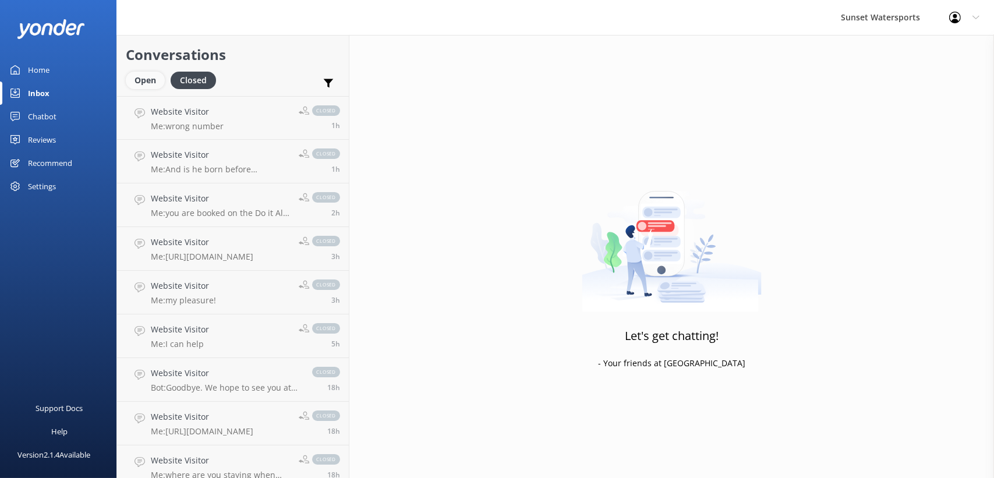
click at [144, 77] on div "Open" at bounding box center [145, 80] width 39 height 17
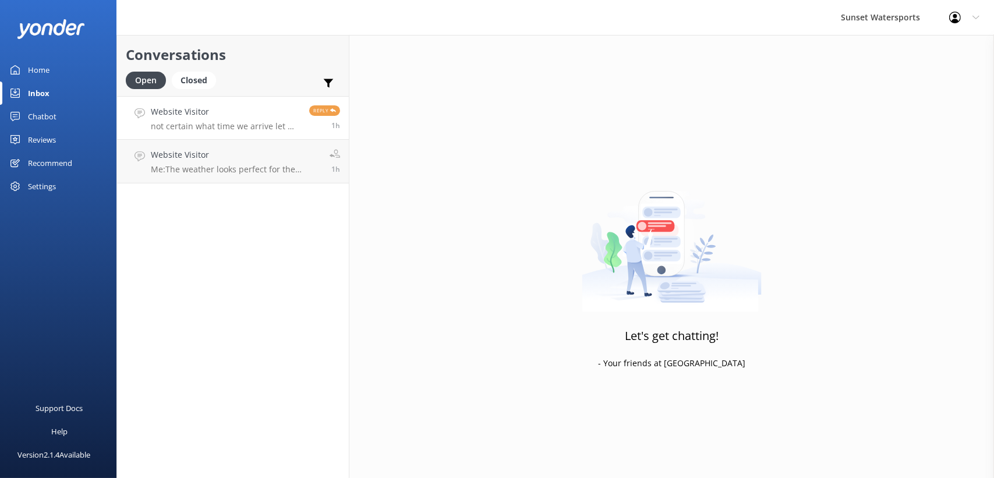
click at [240, 115] on h4 "Website Visitor" at bounding box center [226, 111] width 150 height 13
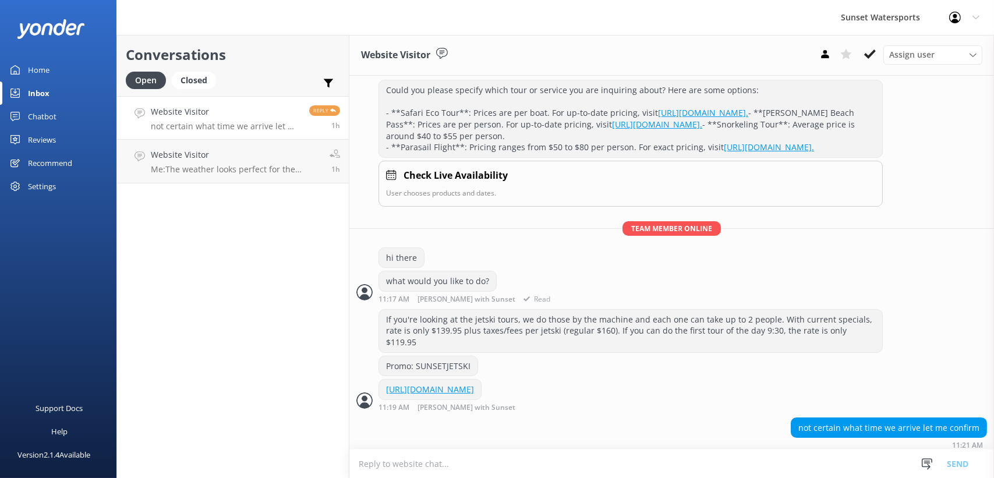
scroll to position [118, 0]
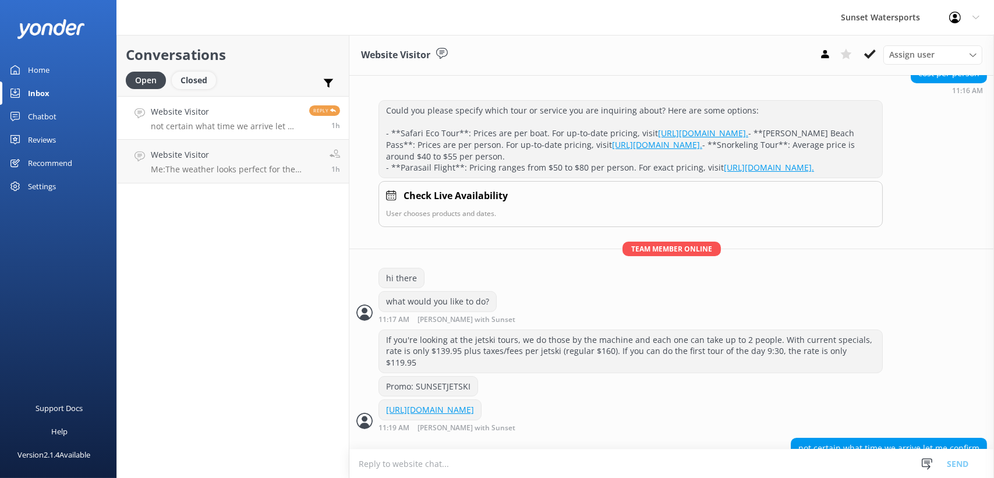
click at [186, 77] on div "Closed" at bounding box center [194, 80] width 44 height 17
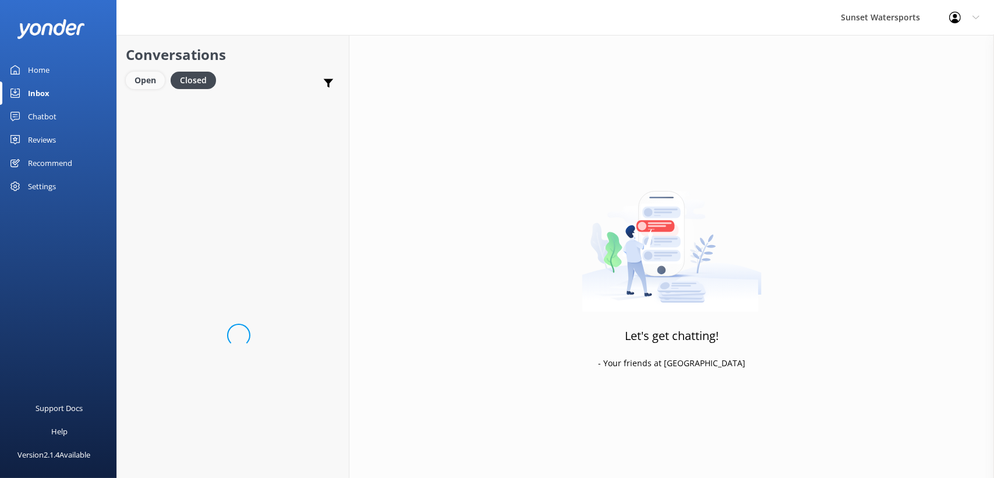
click at [151, 85] on div "Open" at bounding box center [145, 80] width 39 height 17
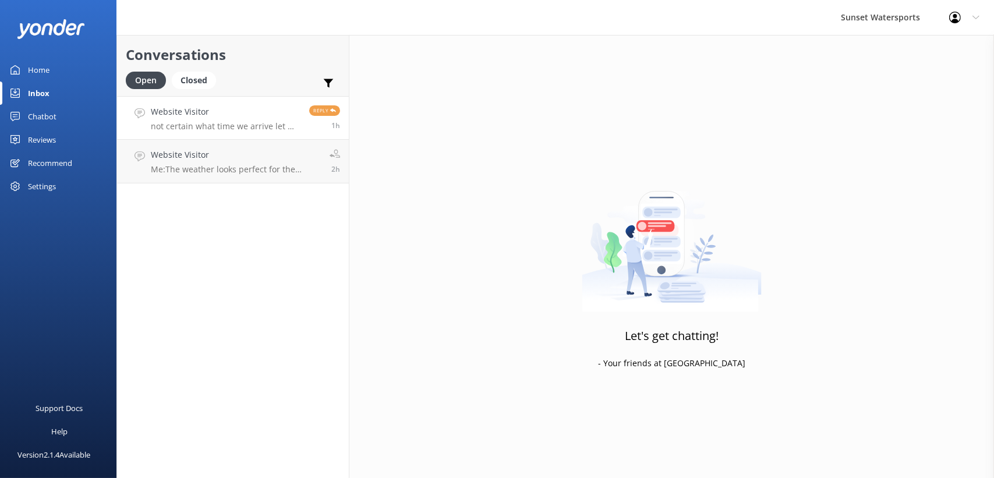
click at [195, 128] on p "not certain what time we arrive let me confirm" at bounding box center [226, 126] width 150 height 10
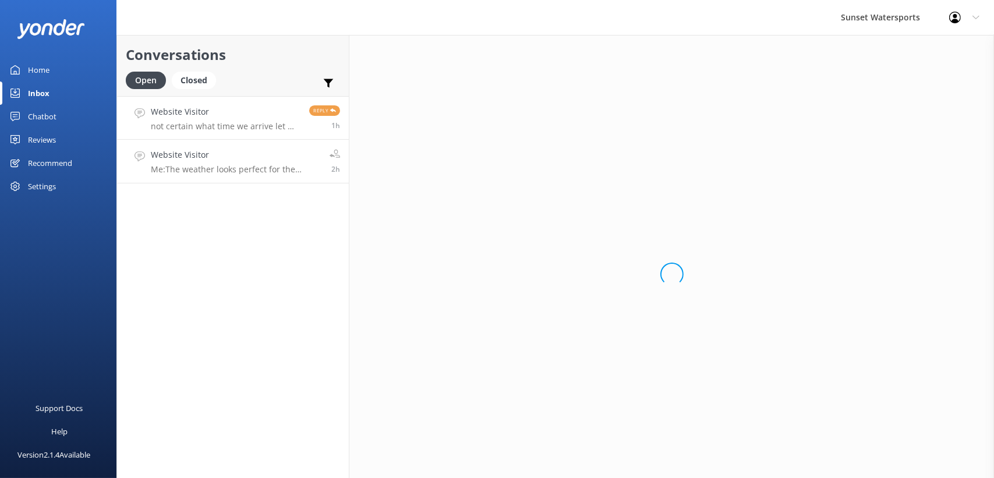
click at [204, 175] on link "Website Visitor Me: The weather looks perfect for the sandbars [DATE]-- Do you …" at bounding box center [233, 162] width 232 height 44
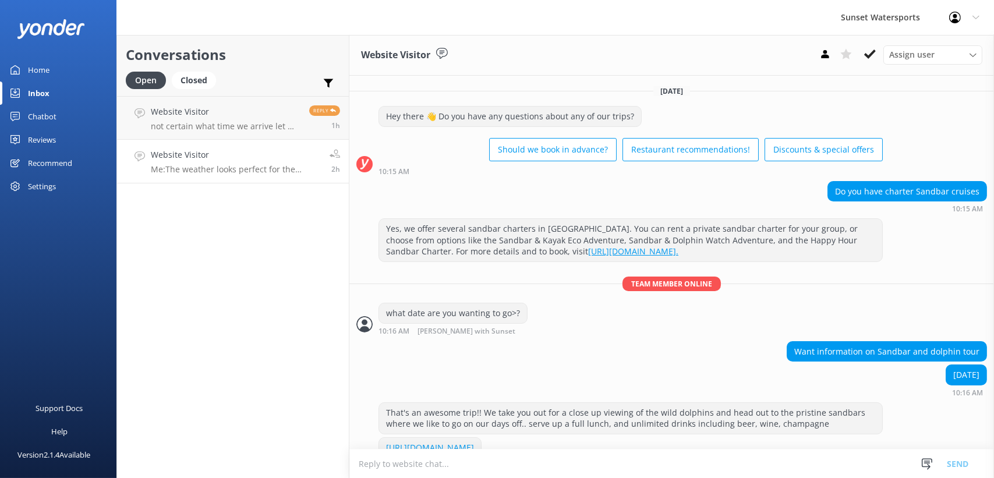
scroll to position [150, 0]
